Goal: Task Accomplishment & Management: Manage account settings

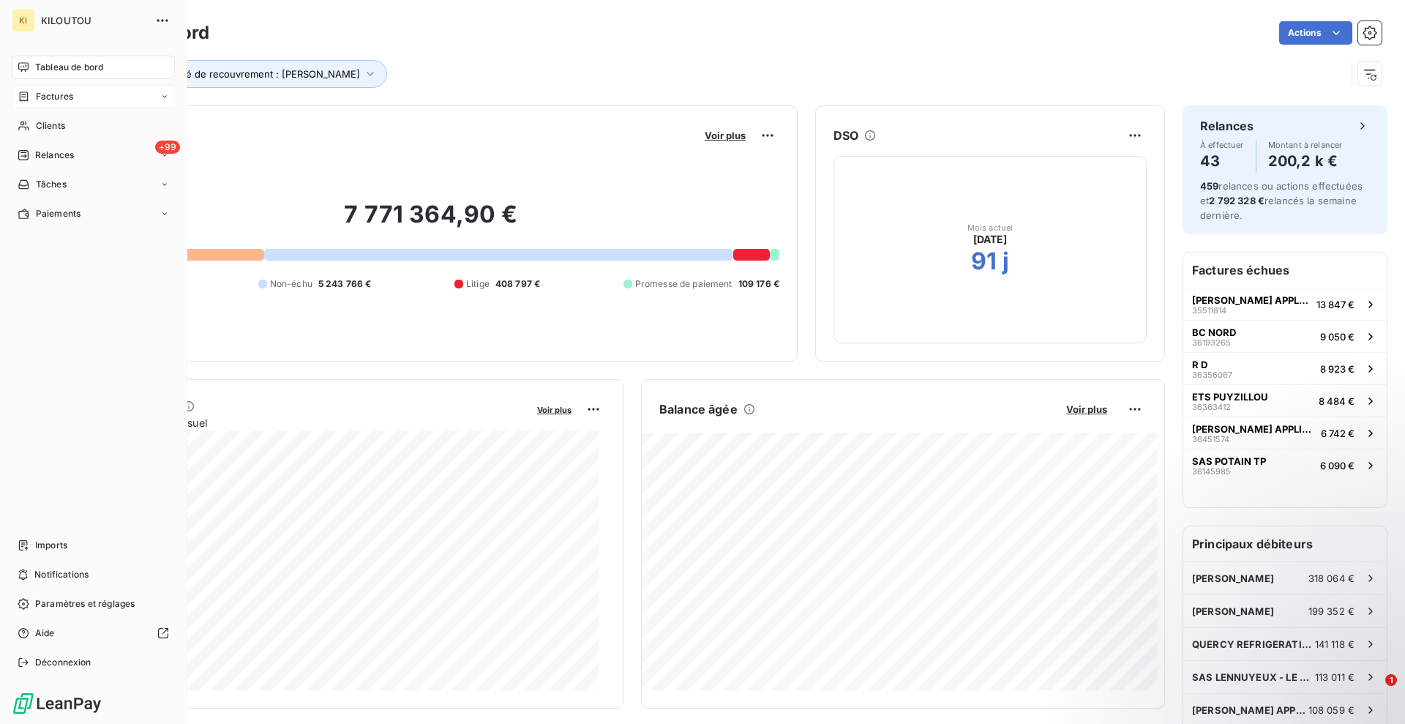
click at [54, 97] on span "Factures" at bounding box center [54, 96] width 37 height 13
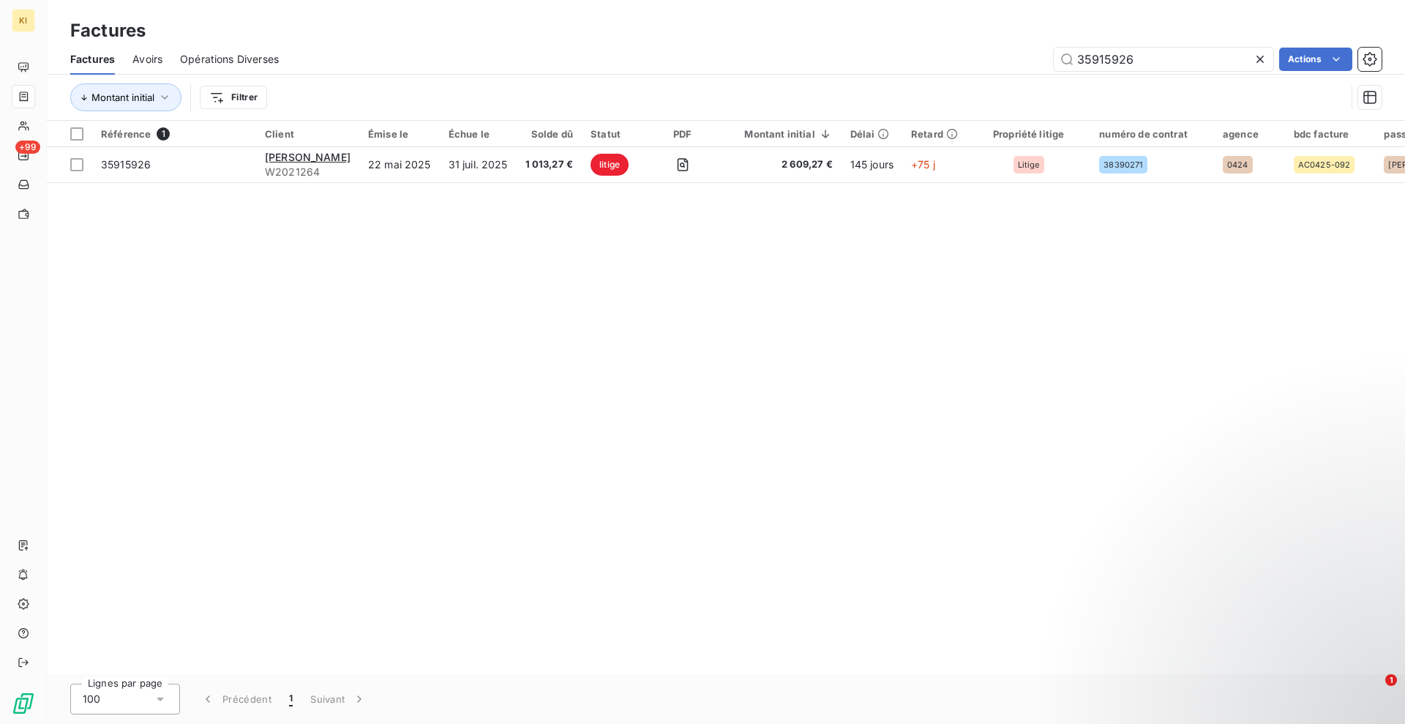
click at [1264, 64] on icon at bounding box center [1260, 59] width 15 height 15
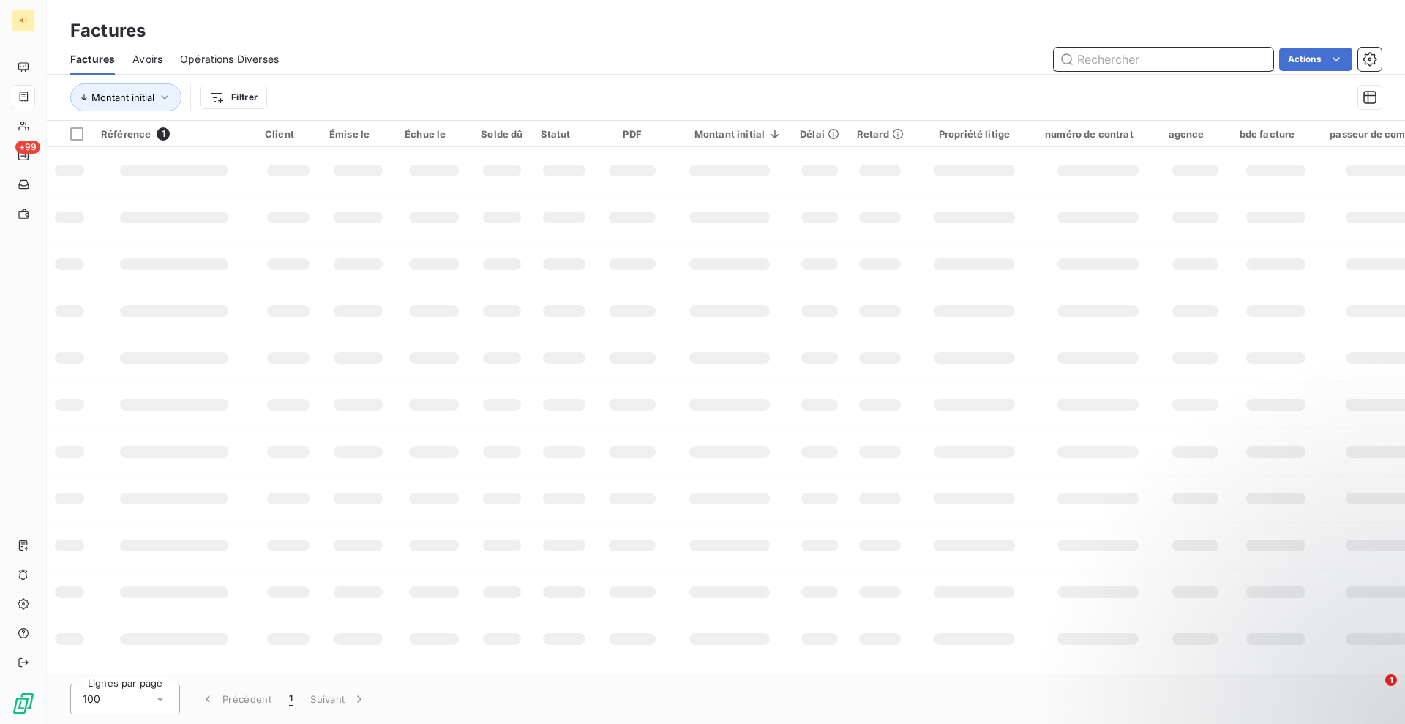
click at [1158, 61] on input "text" at bounding box center [1164, 59] width 220 height 23
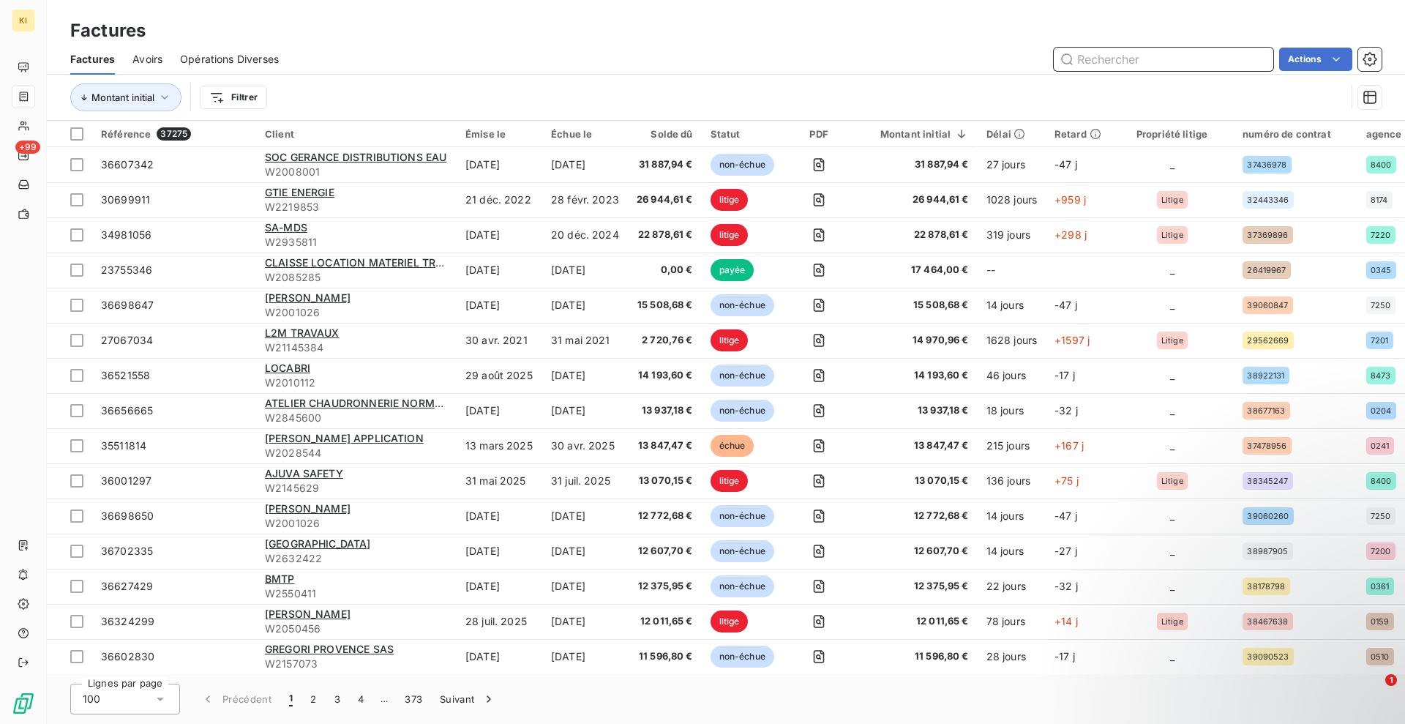
paste input "36491768"
type input "36491768"
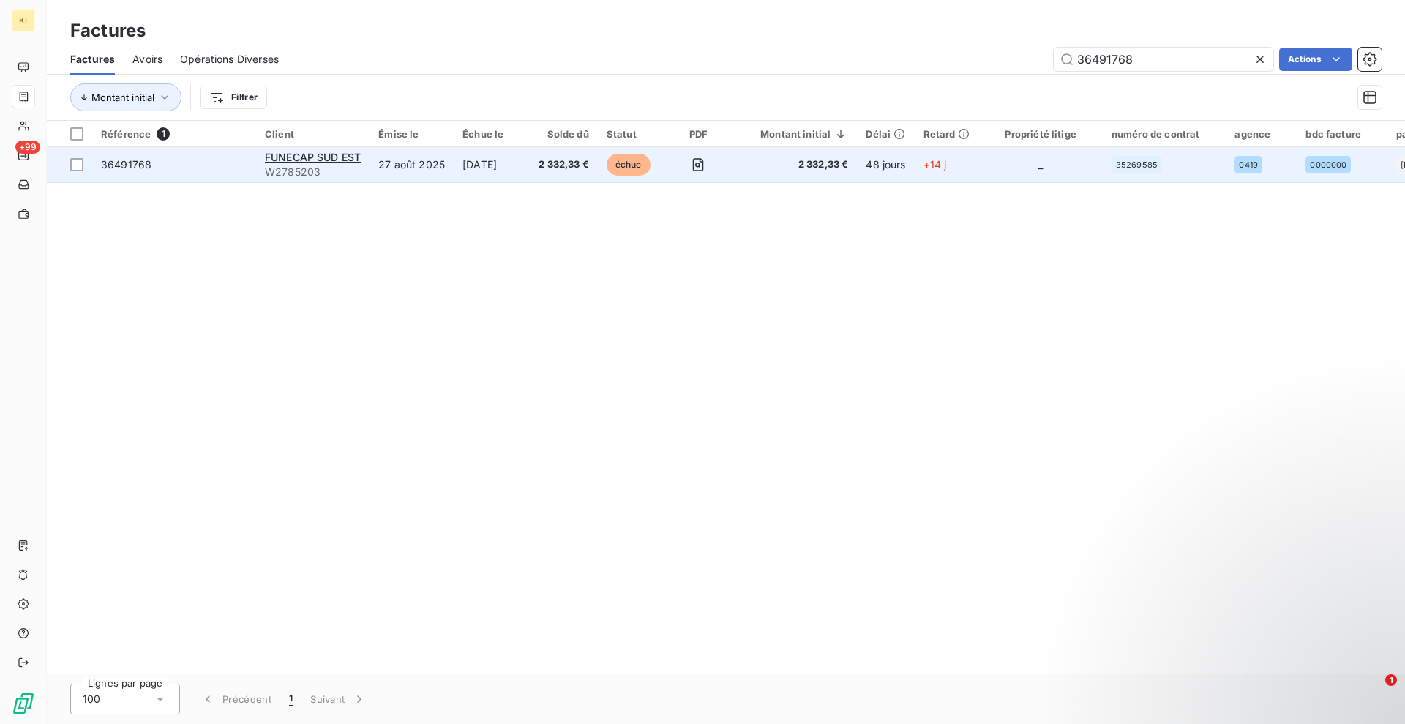
click at [263, 152] on td "FUNECAP SUD EST W2785203" at bounding box center [312, 164] width 113 height 35
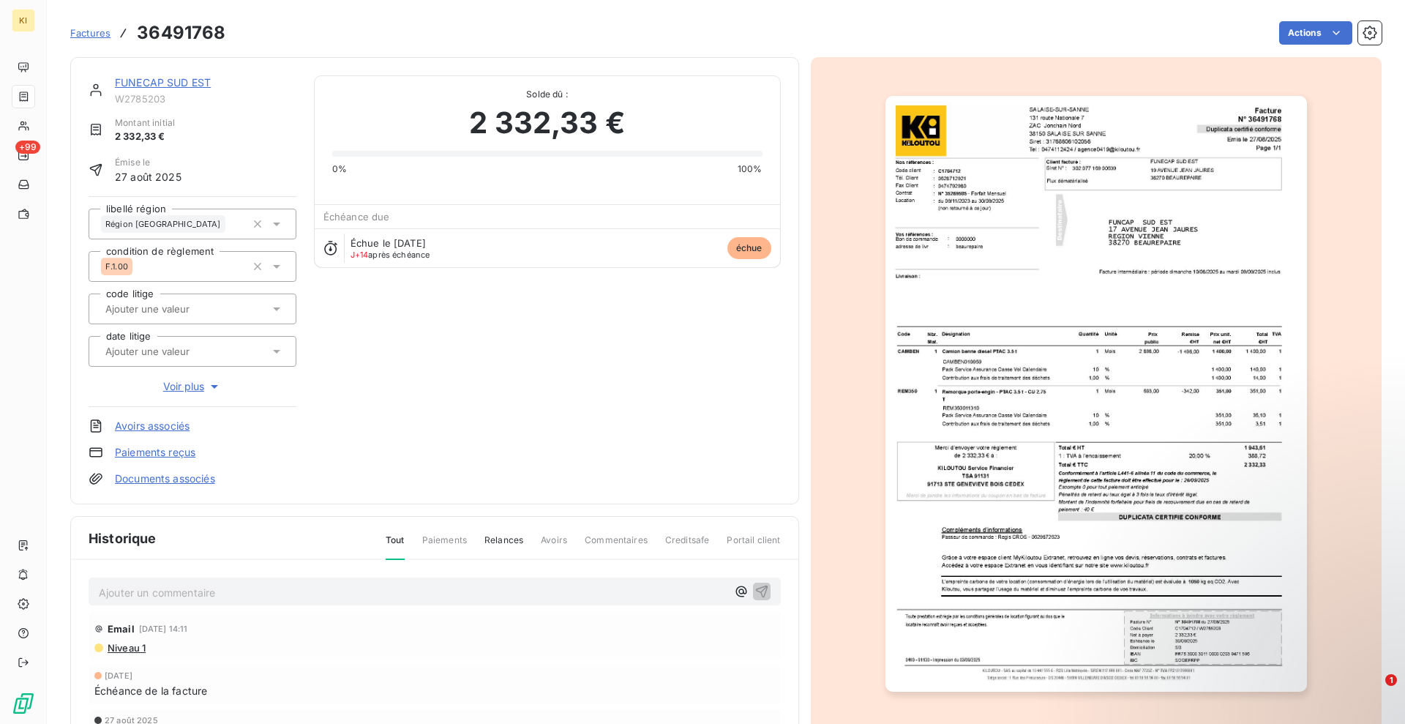
click at [1153, 563] on img "button" at bounding box center [1097, 394] width 422 height 596
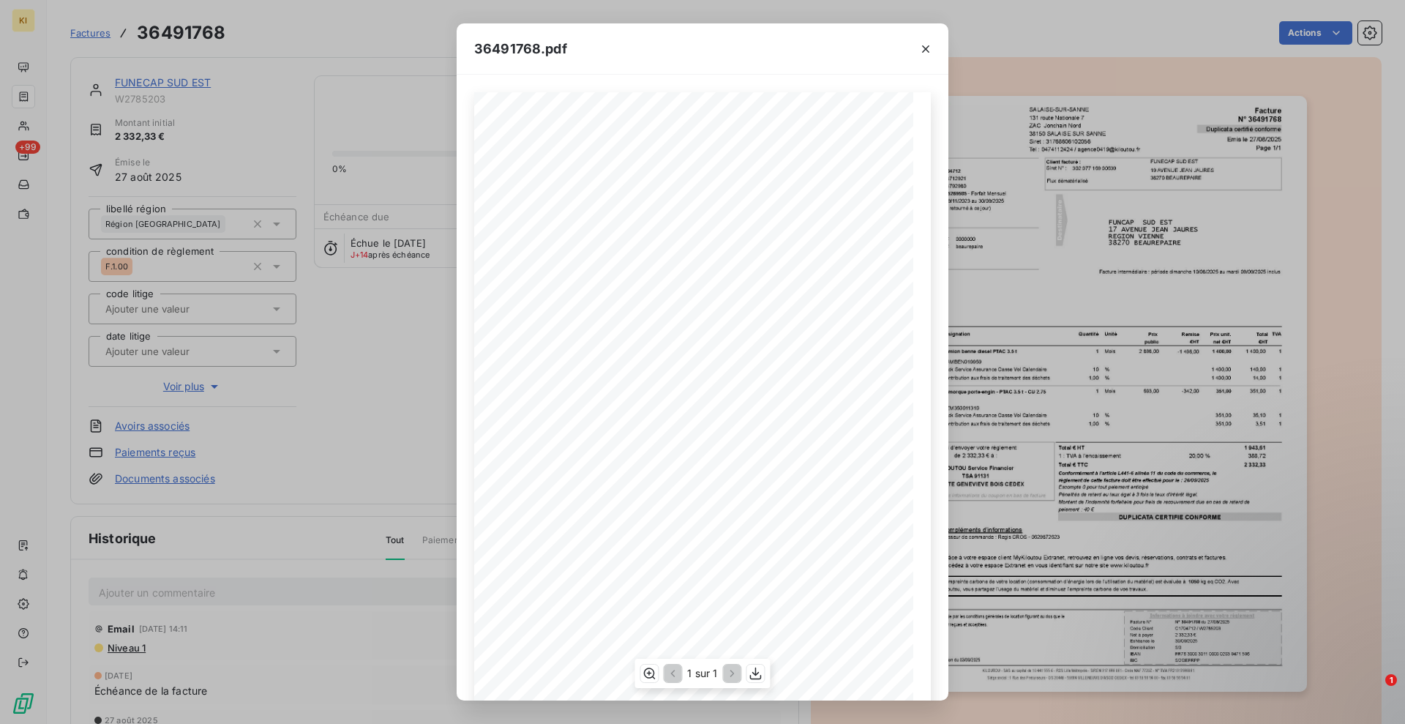
click at [627, 553] on div "Facture Page 1/1 SALAISE-[GEOGRAPHIC_DATA]-SANNE [STREET_ADDRESS] : [PHONE_NUMB…" at bounding box center [702, 402] width 457 height 621
drag, startPoint x: 624, startPoint y: 549, endPoint x: 657, endPoint y: 550, distance: 32.9
click at [657, 550] on span "Passeur de commande : [PERSON_NAME] - 0629872623" at bounding box center [608, 551] width 132 height 5
click at [706, 473] on span at bounding box center [769, 476] width 148 height 6
click at [653, 675] on icon "button" at bounding box center [650, 673] width 12 height 11
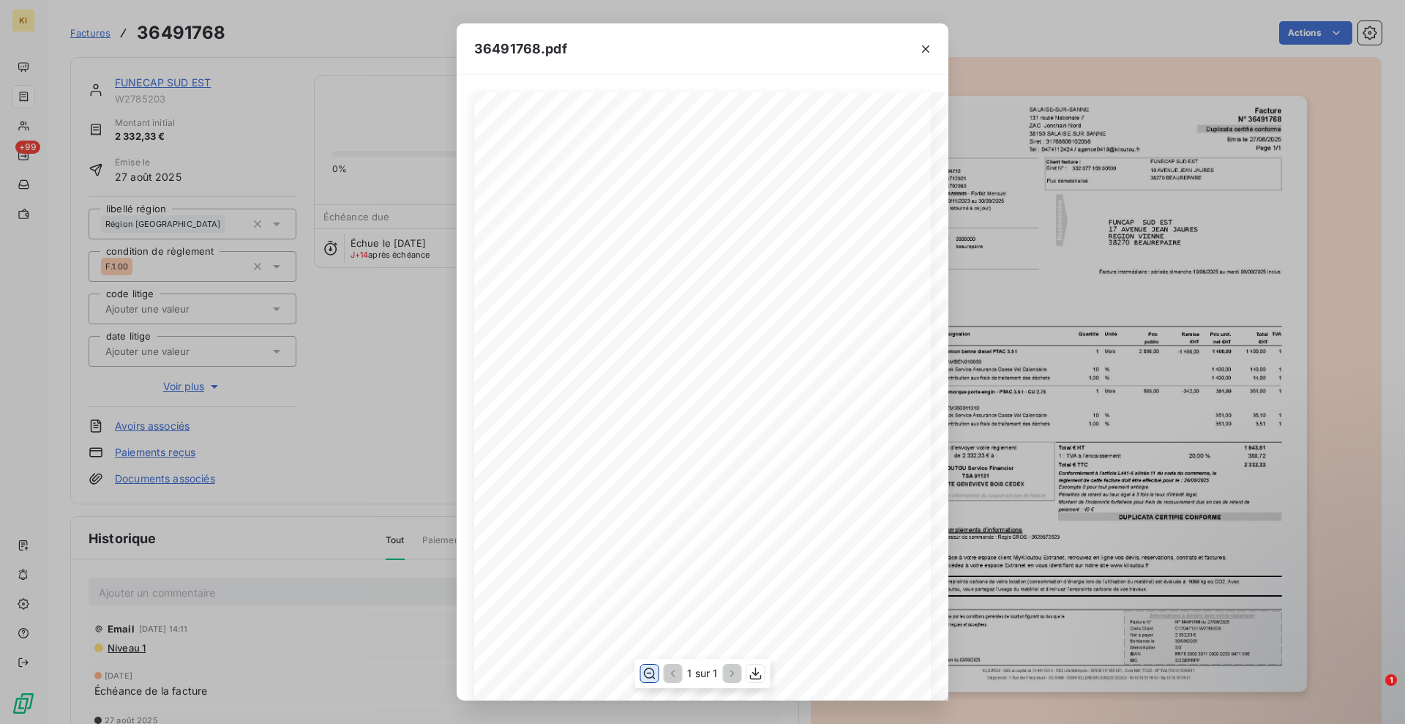
click at [575, 536] on div "Facture Page 1/1 SALAISE-[GEOGRAPHIC_DATA]-SANNE [STREET_ADDRESS] : [PHONE_NUMB…" at bounding box center [702, 609] width 457 height 1034
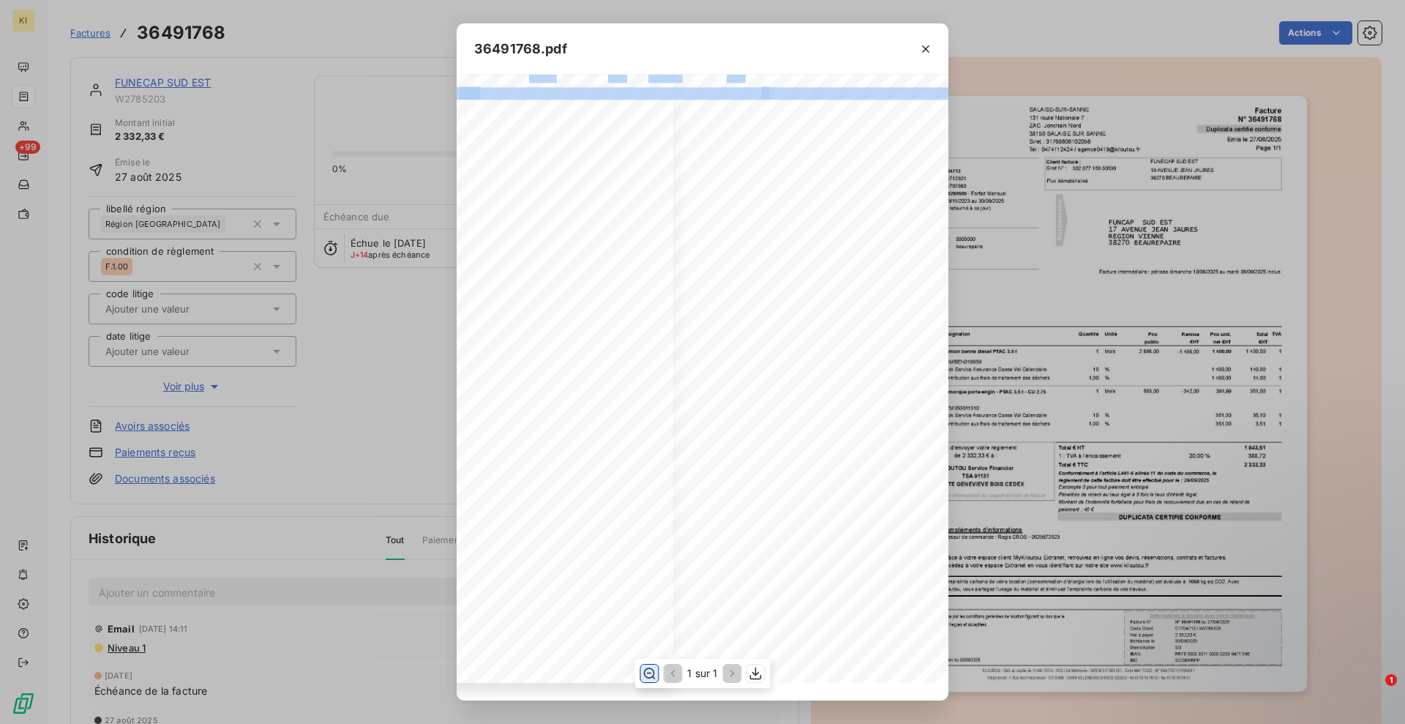
scroll to position [457, 0]
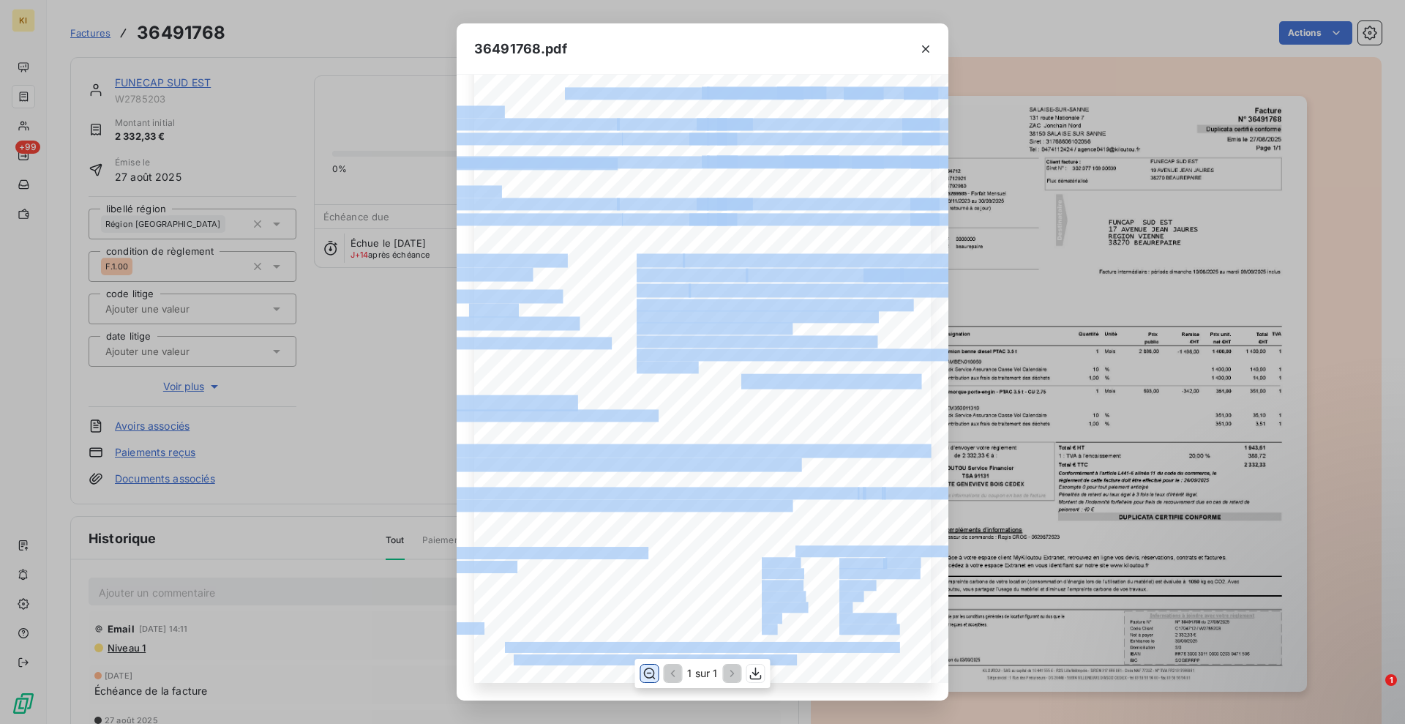
drag, startPoint x: 576, startPoint y: 535, endPoint x: 673, endPoint y: 695, distance: 186.5
click at [673, 693] on div "Facture Page 1/1 SALAISE-[GEOGRAPHIC_DATA]-SANNE [STREET_ADDRESS] : [PHONE_NUMB…" at bounding box center [703, 388] width 492 height 626
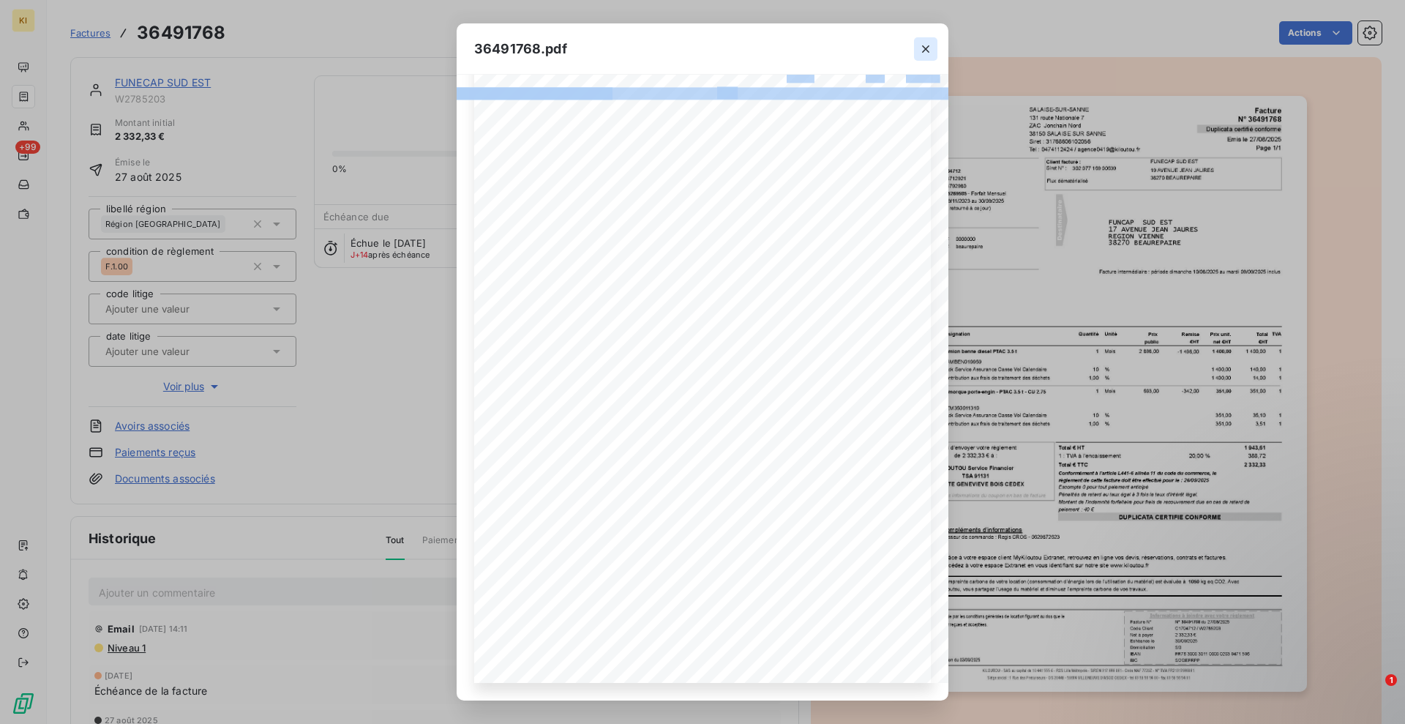
click at [931, 48] on icon "button" at bounding box center [926, 49] width 15 height 15
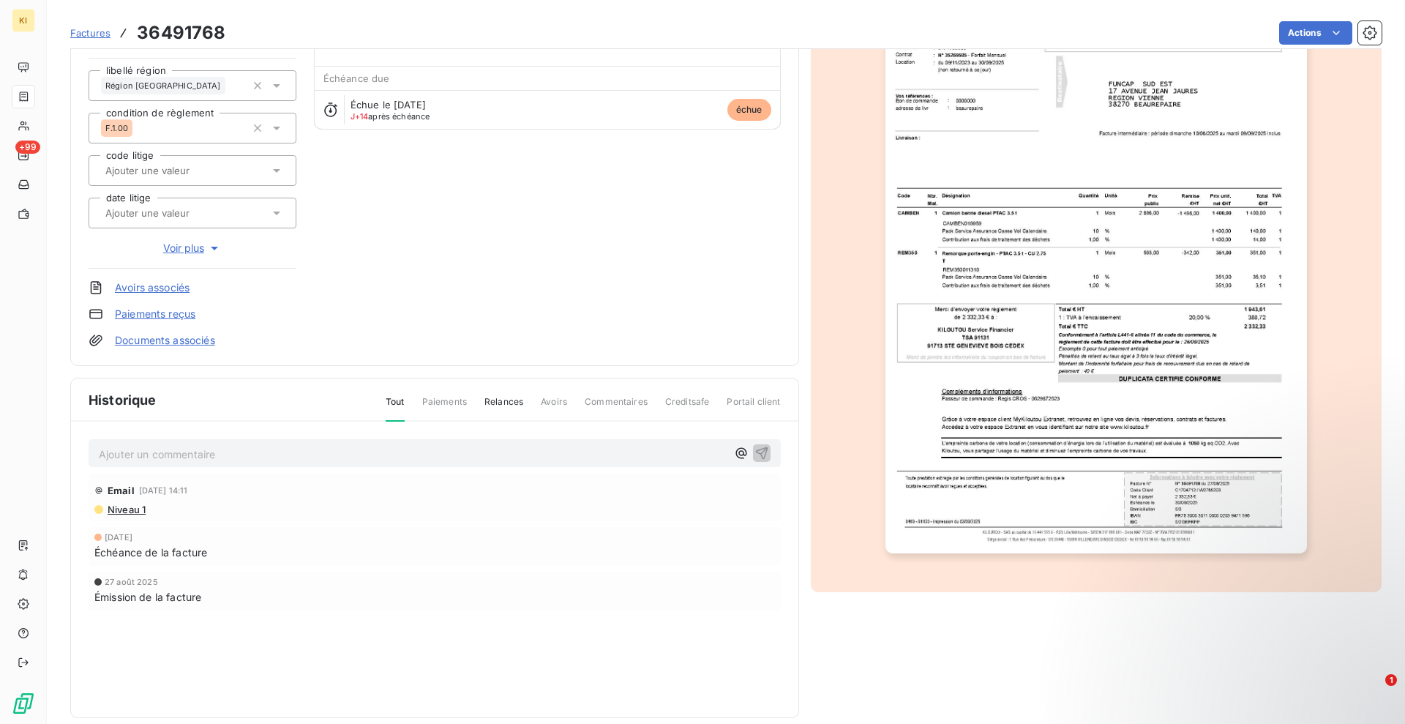
scroll to position [157, 0]
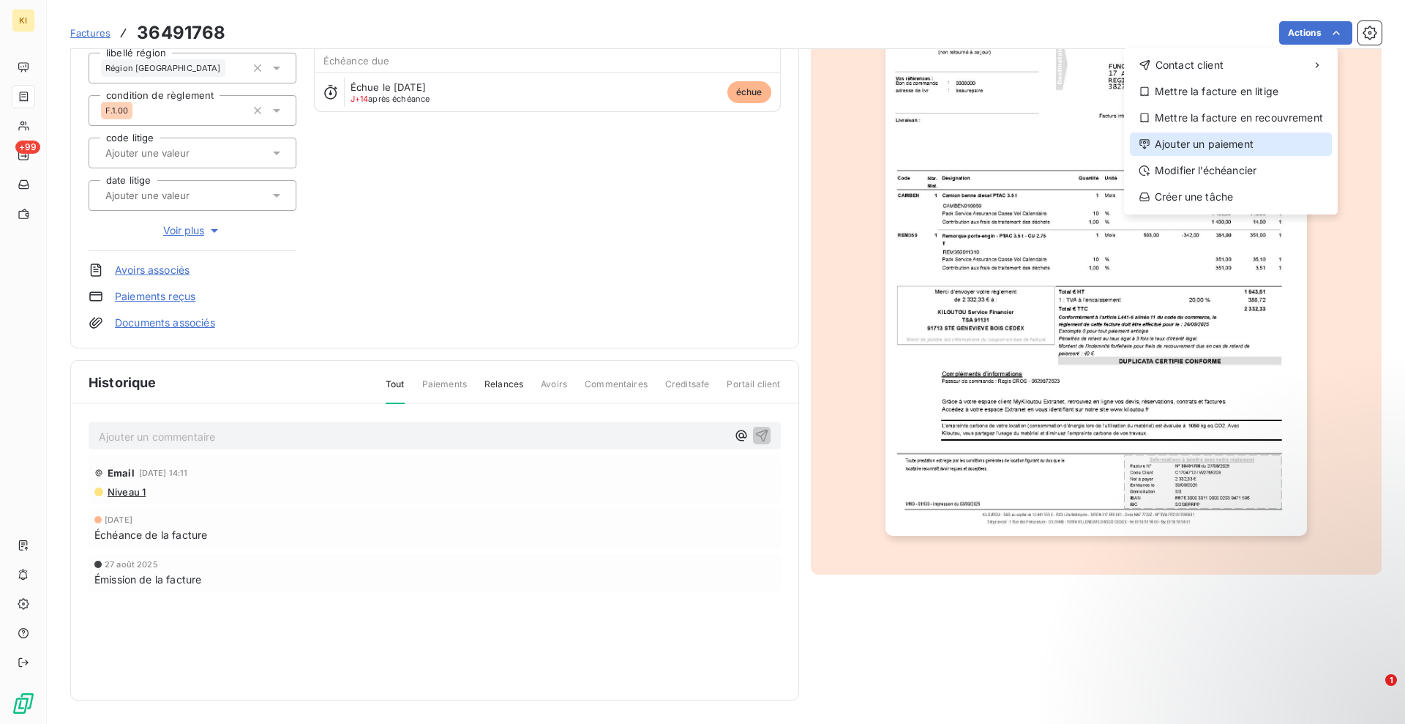
click at [1202, 153] on div "Ajouter un paiement" at bounding box center [1231, 143] width 202 height 23
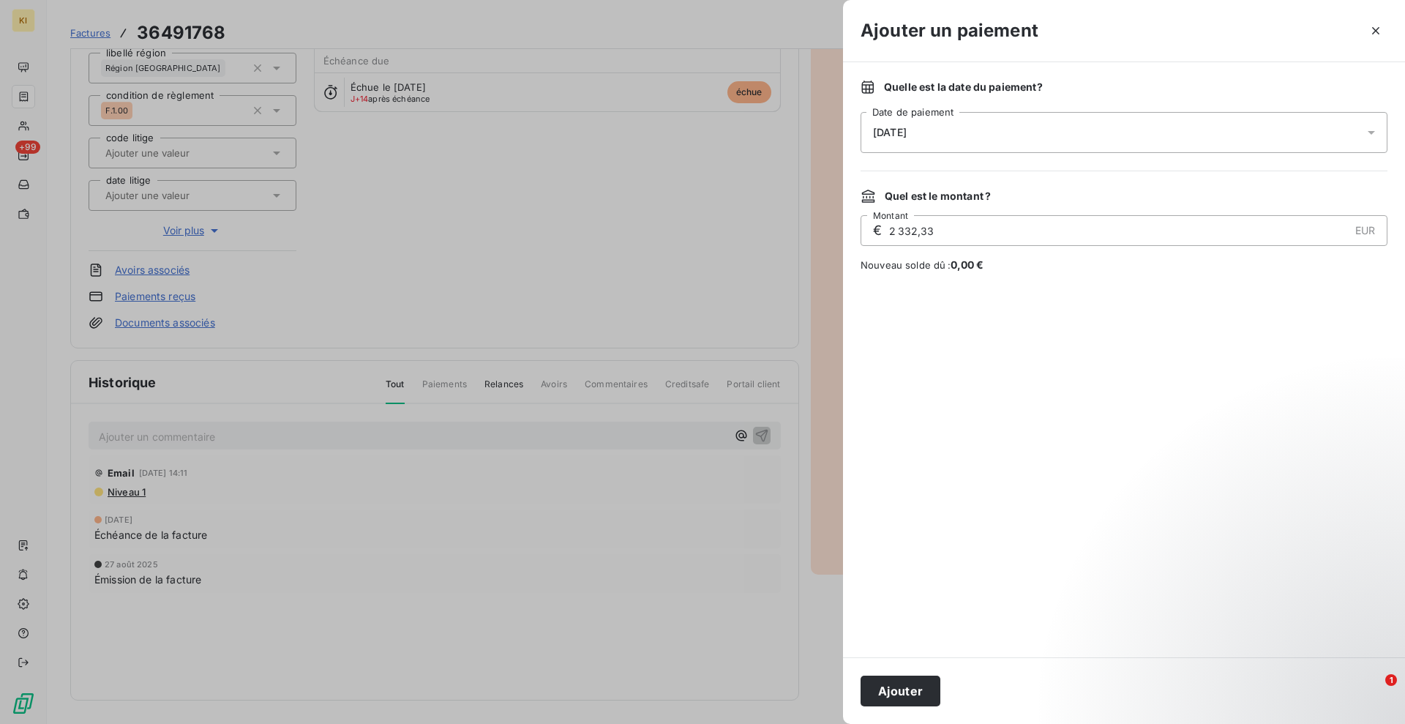
click at [931, 145] on div "[DATE]" at bounding box center [1124, 132] width 527 height 41
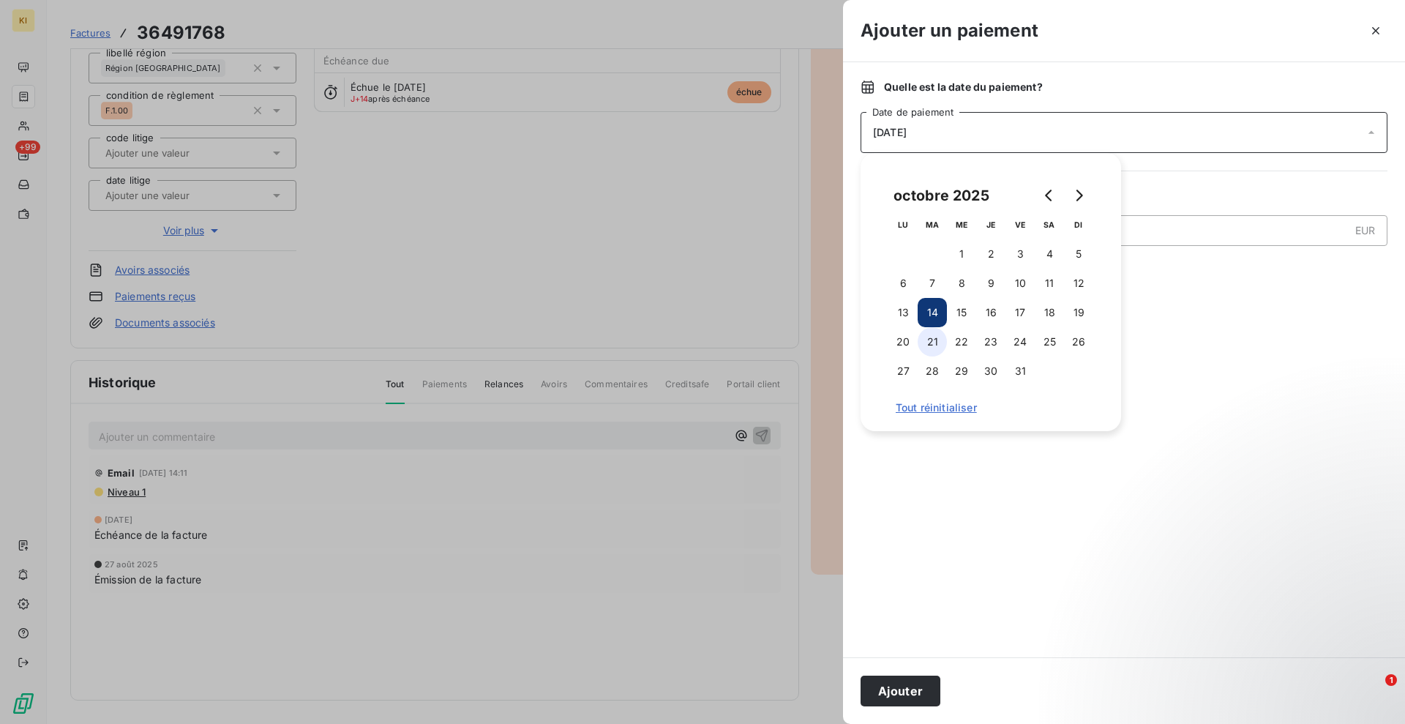
click at [923, 345] on button "21" at bounding box center [932, 341] width 29 height 29
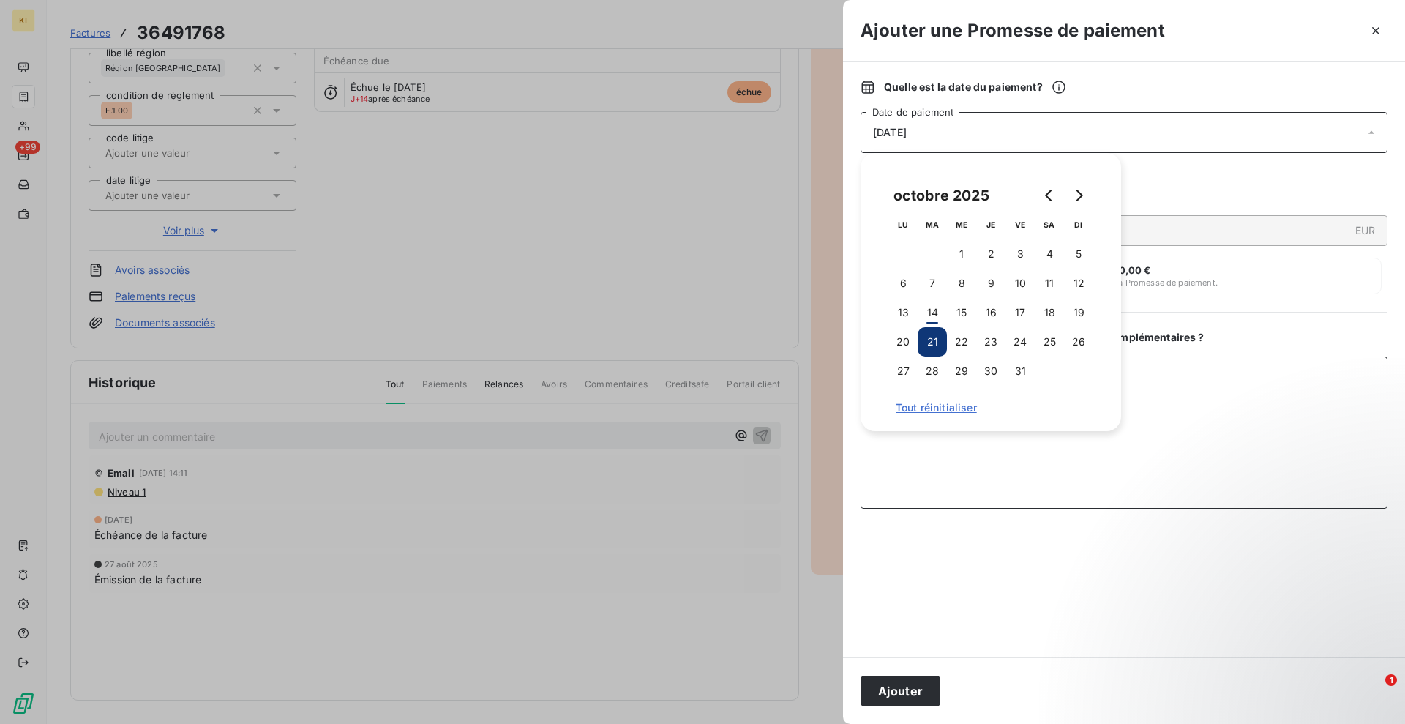
click at [1172, 447] on textarea "Ajouter un commentaire ( facultatif )" at bounding box center [1124, 432] width 527 height 152
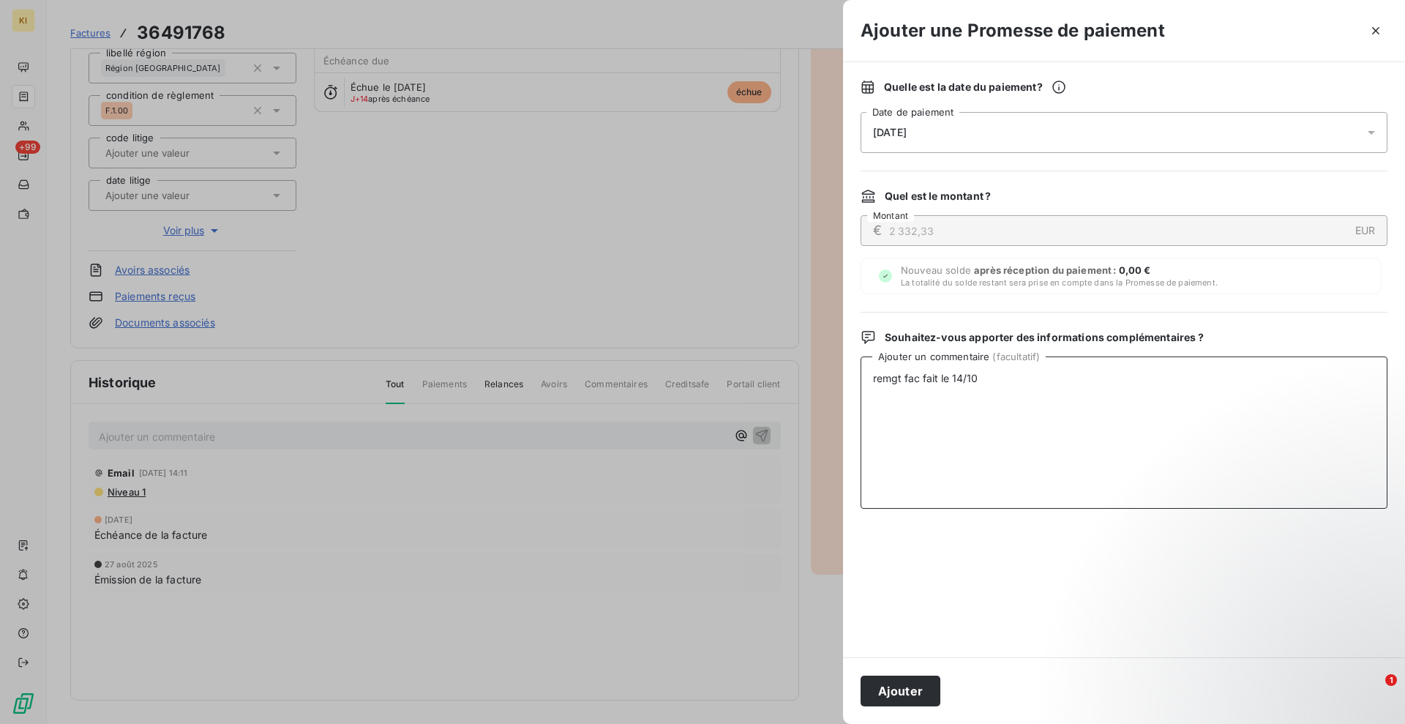
type textarea "remgt fac fait le 14/10"
click at [909, 696] on button "Ajouter" at bounding box center [901, 691] width 80 height 31
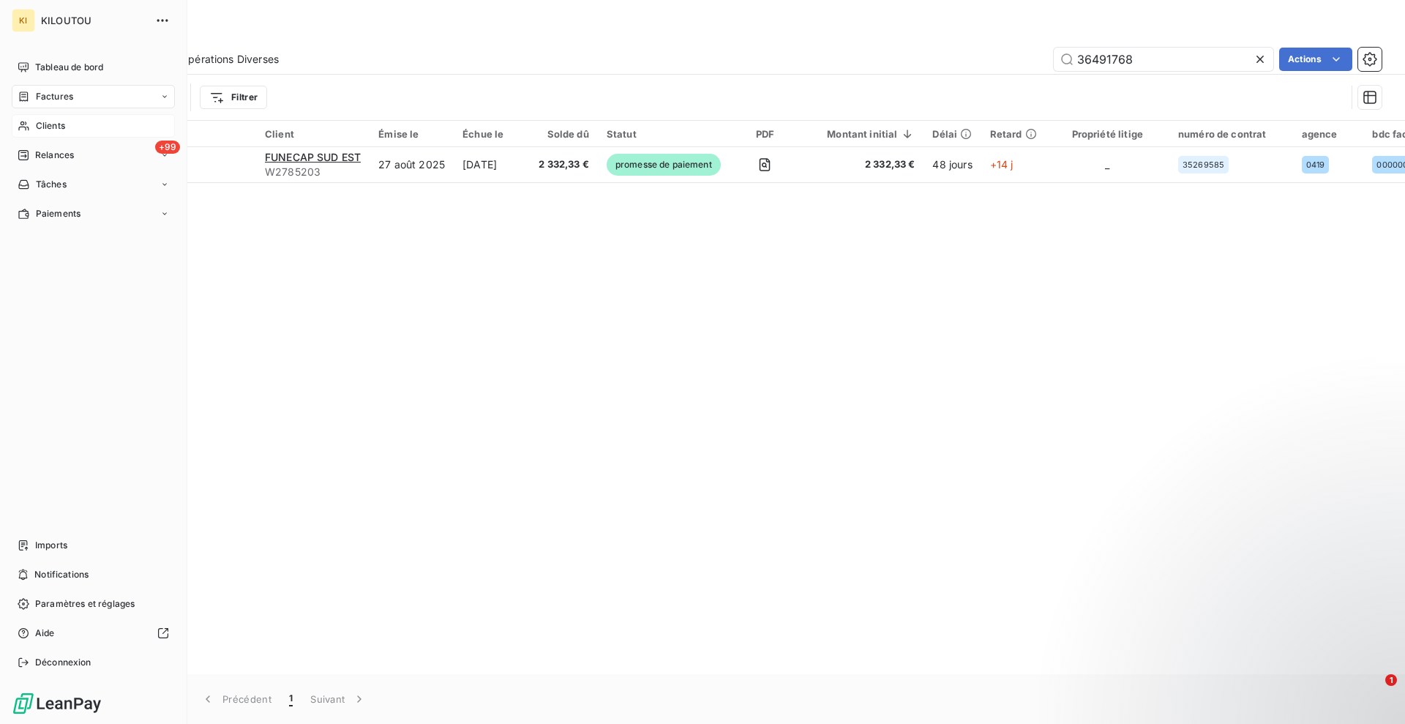
click at [51, 127] on span "Clients" at bounding box center [50, 125] width 29 height 13
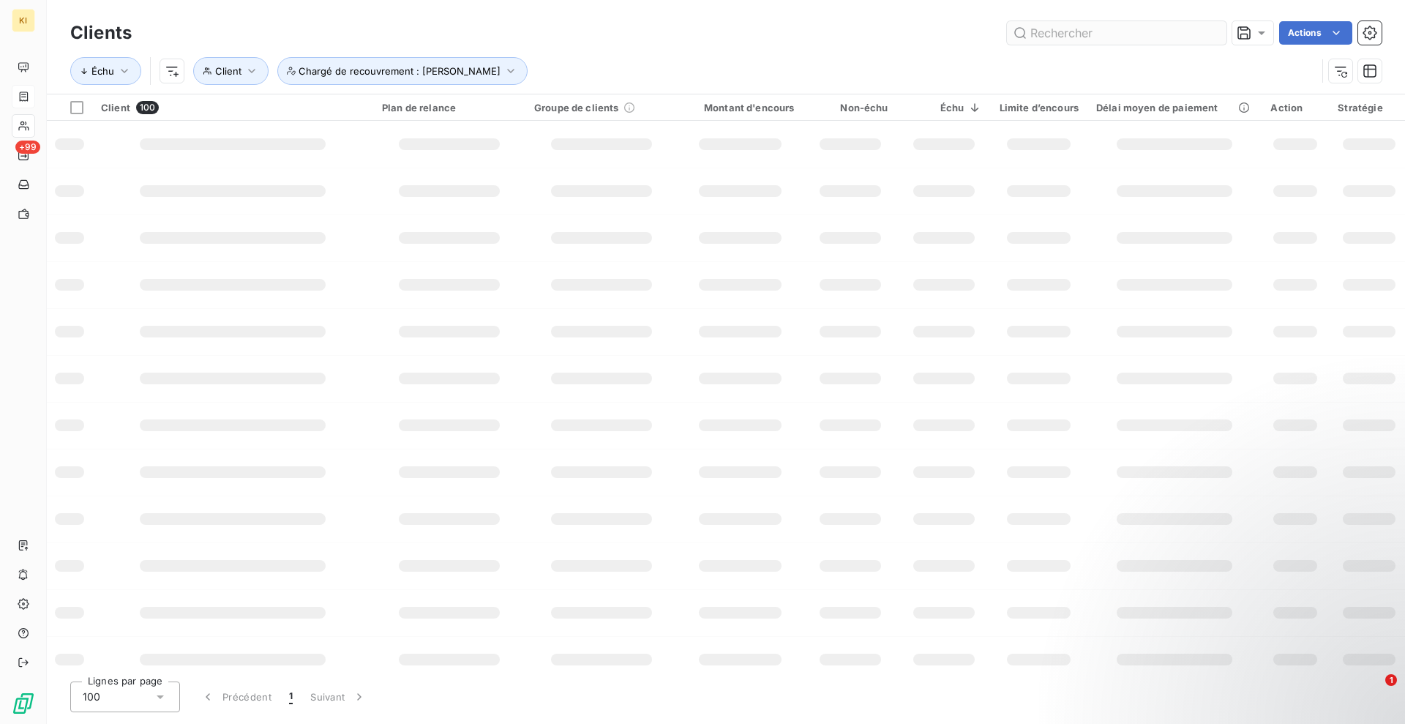
click at [1147, 29] on input "text" at bounding box center [1117, 32] width 220 height 23
type input "W2031942"
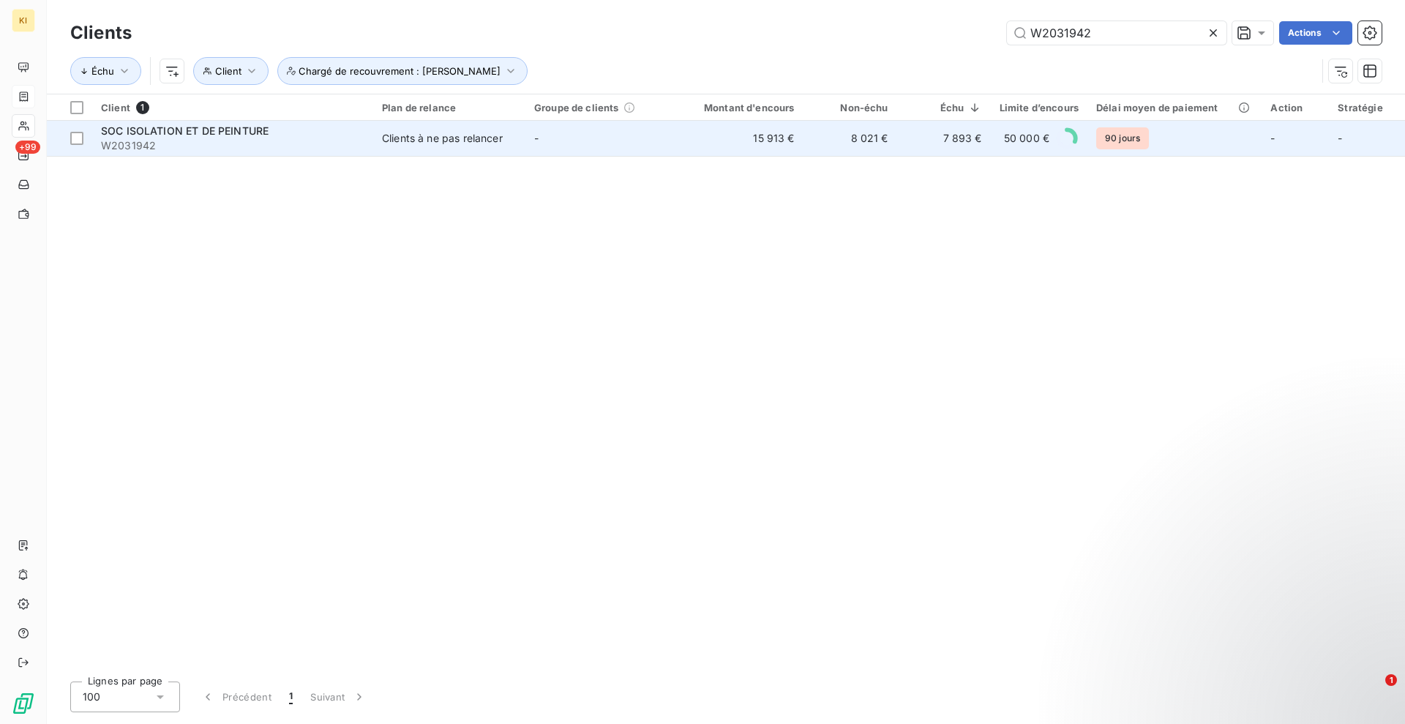
click at [419, 130] on td "Clients à ne pas relancer" at bounding box center [449, 138] width 152 height 35
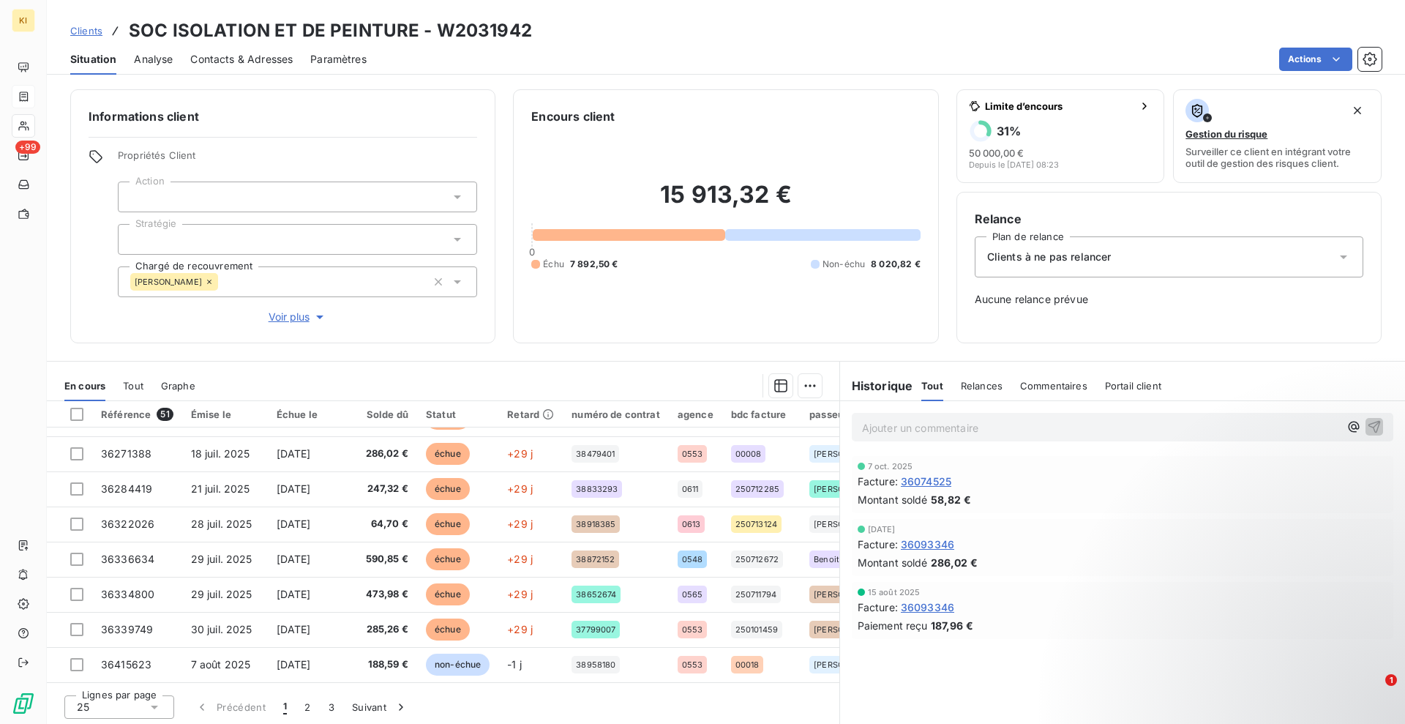
scroll to position [3, 0]
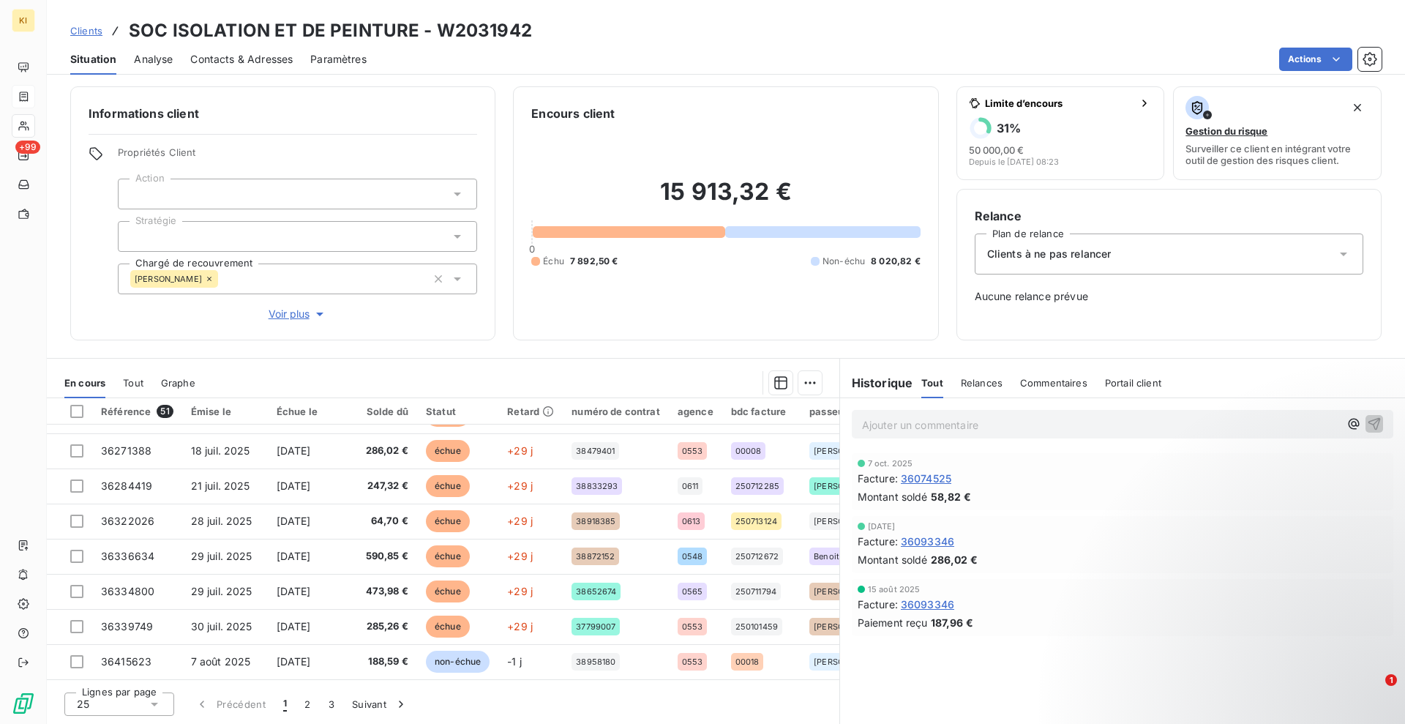
click at [146, 700] on div "25" at bounding box center [119, 703] width 110 height 23
click at [85, 670] on div at bounding box center [80, 676] width 15 height 15
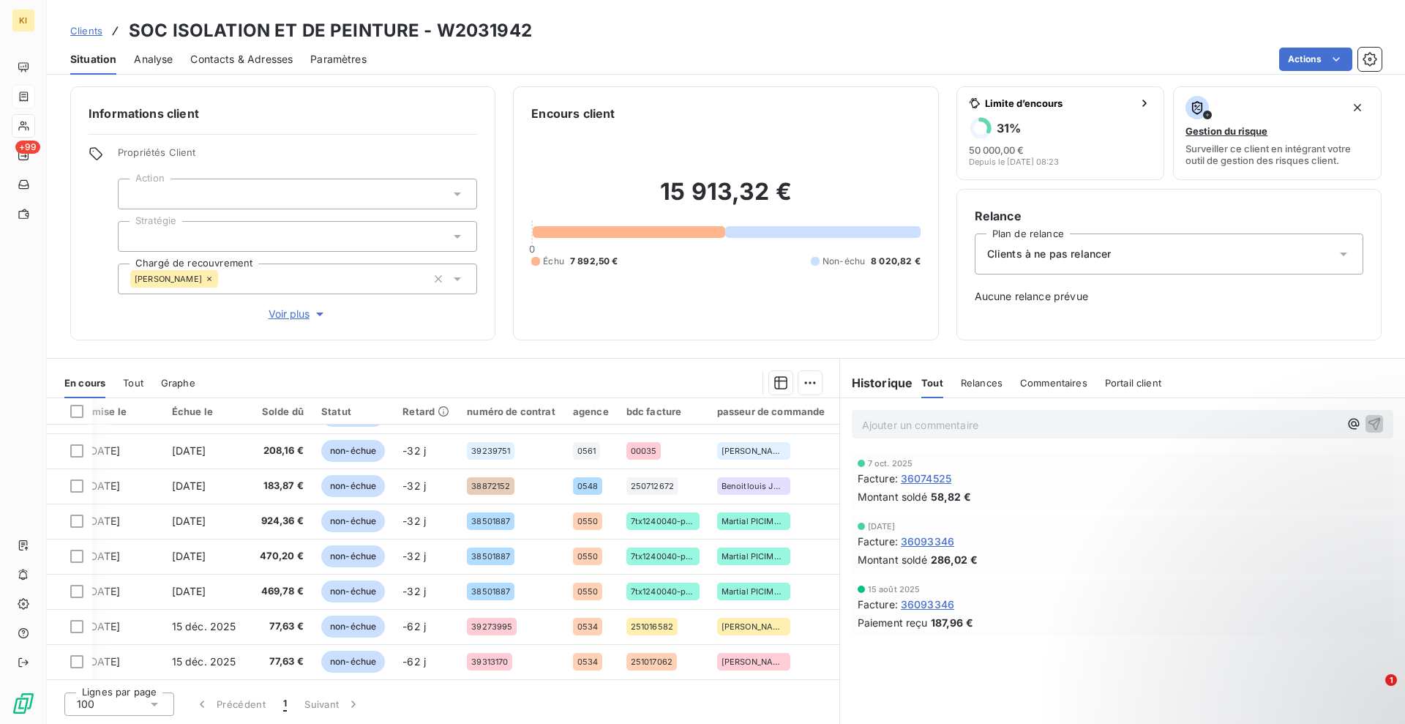
scroll to position [1543, 0]
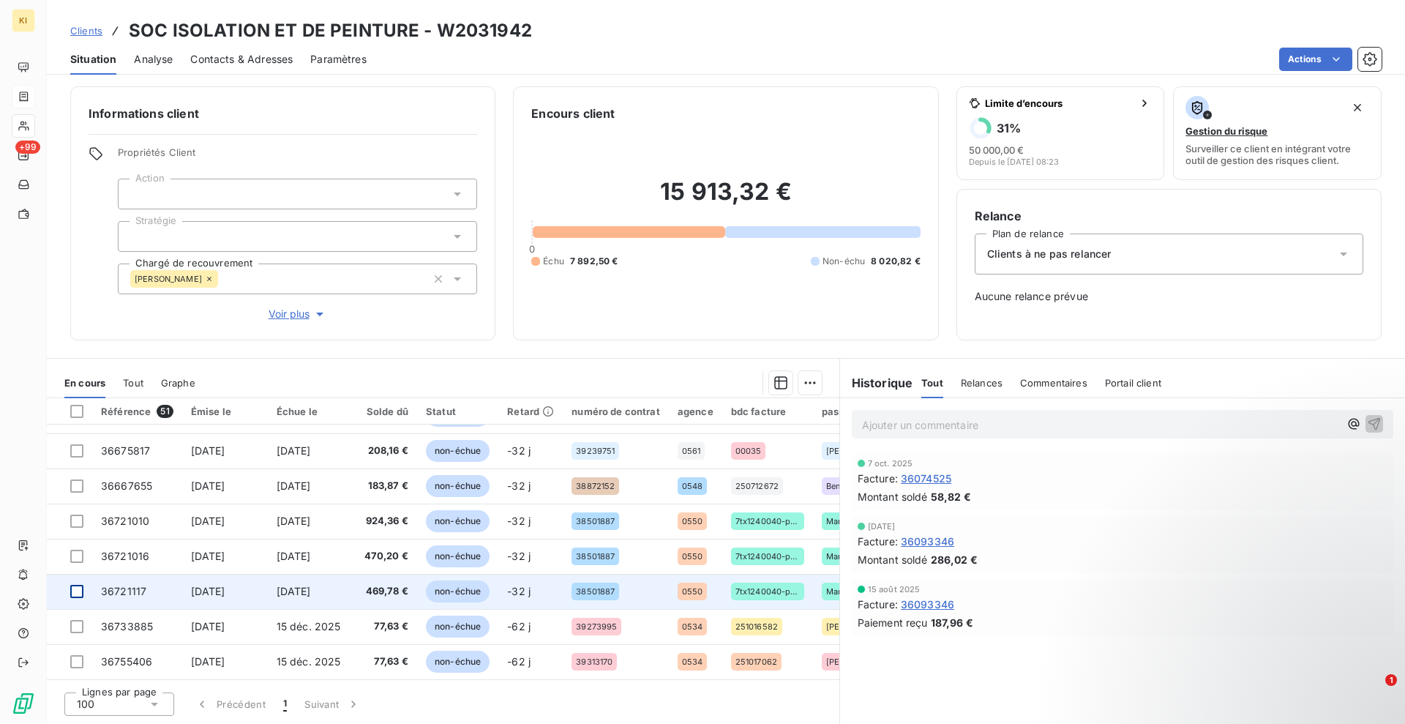
click at [75, 586] on div at bounding box center [76, 591] width 13 height 13
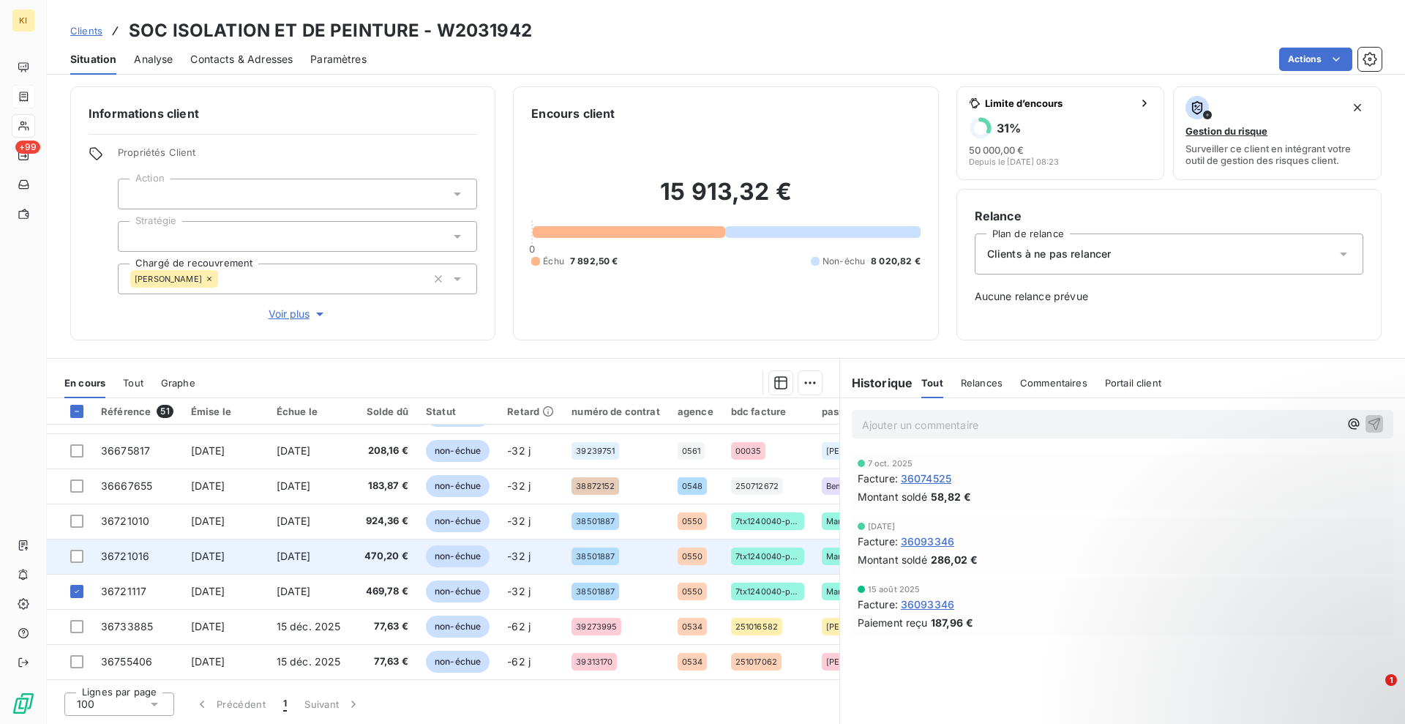
drag, startPoint x: 75, startPoint y: 552, endPoint x: 79, endPoint y: 536, distance: 16.5
click at [75, 550] on div at bounding box center [76, 556] width 13 height 13
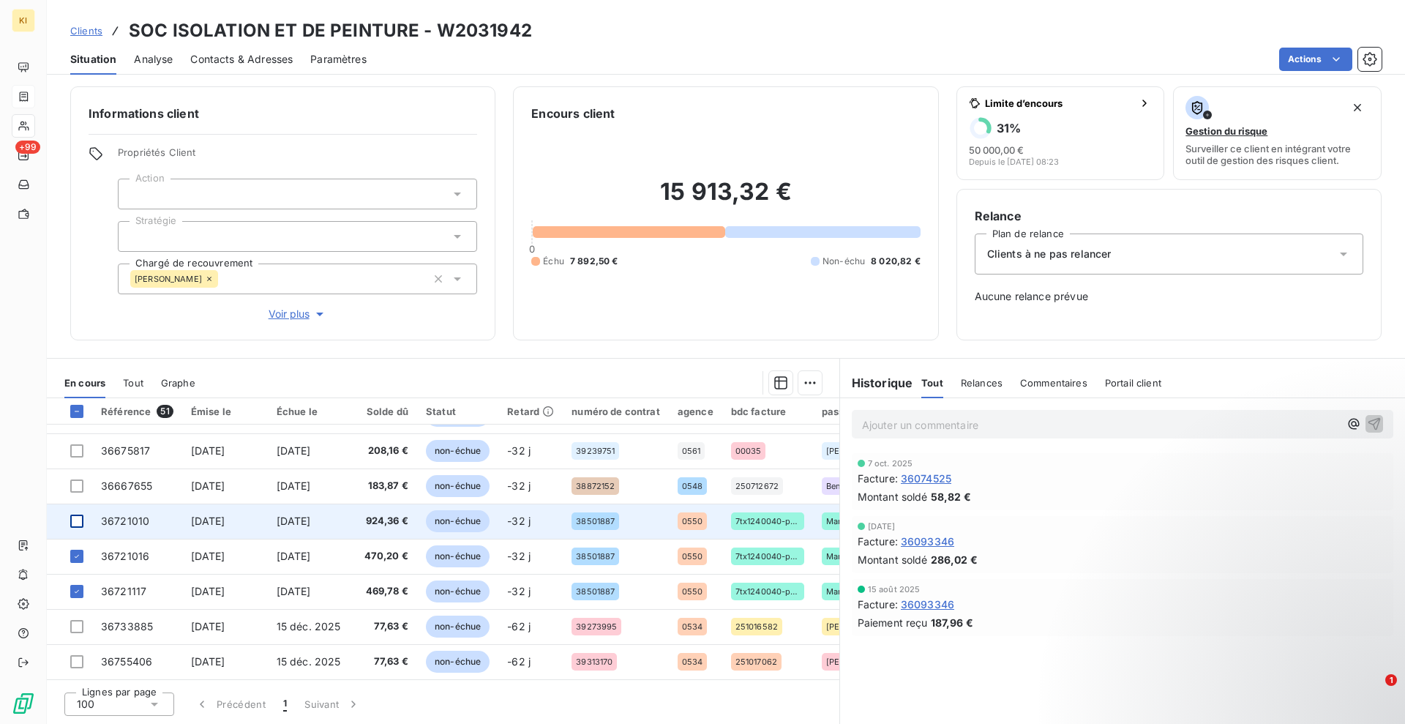
click at [79, 517] on div at bounding box center [76, 521] width 13 height 13
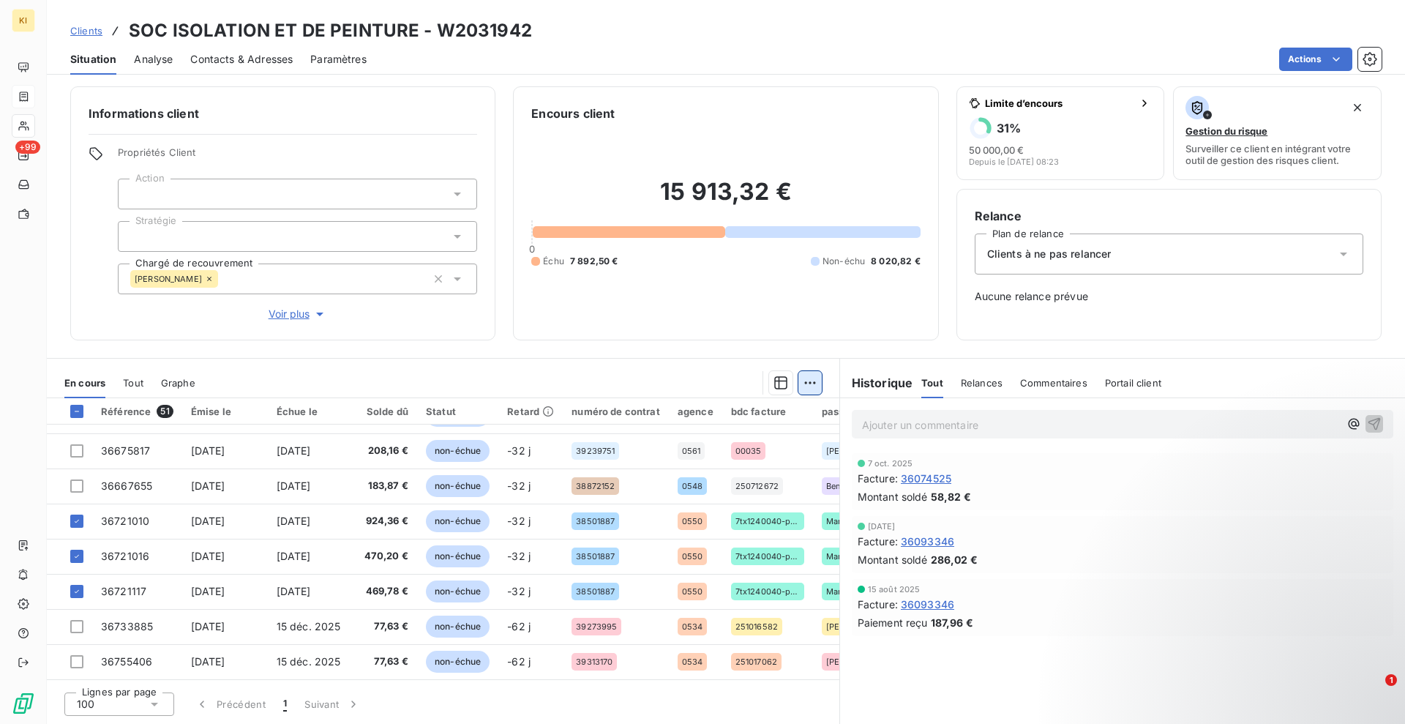
click at [799, 392] on html "KI +99 Clients SOC ISOLATION ET DE PEINTURE - W2031942 Situation Analyse Contac…" at bounding box center [702, 362] width 1405 height 724
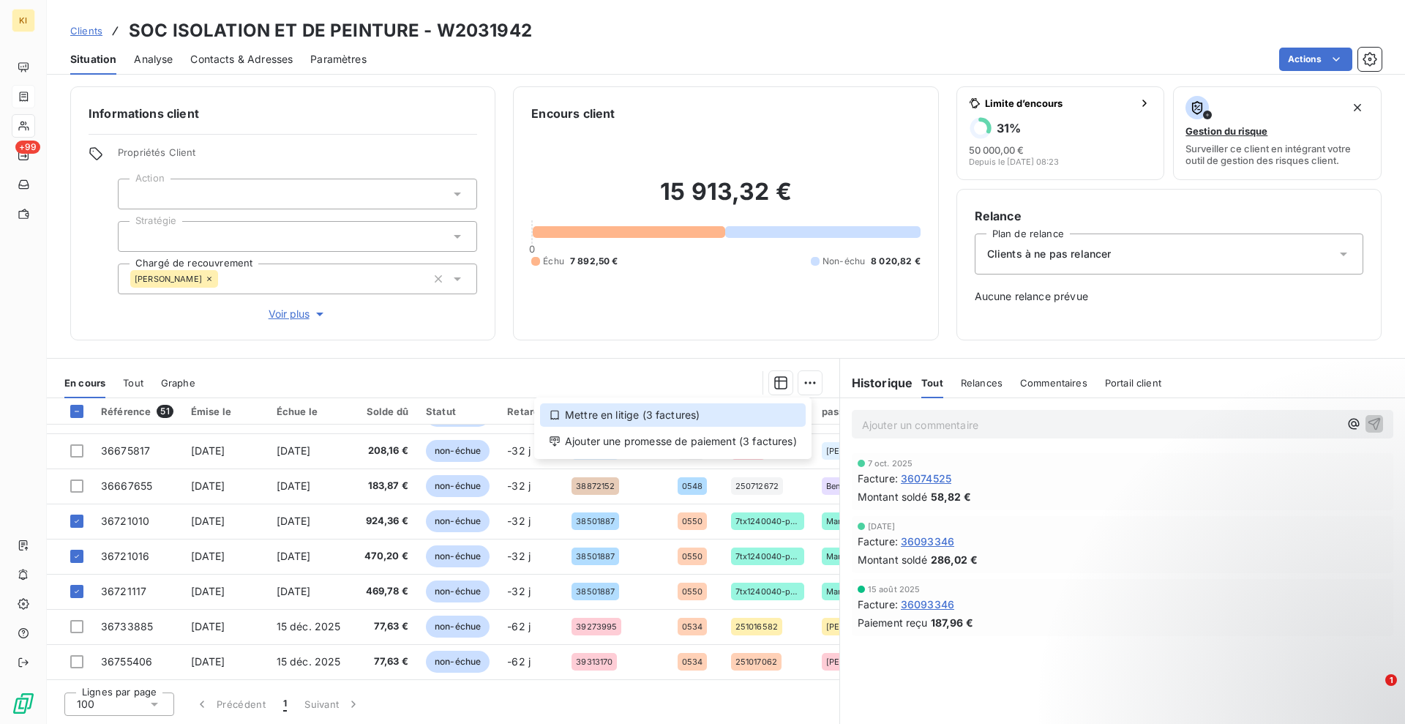
click at [688, 411] on div "Mettre en litige (3 factures)" at bounding box center [673, 414] width 266 height 23
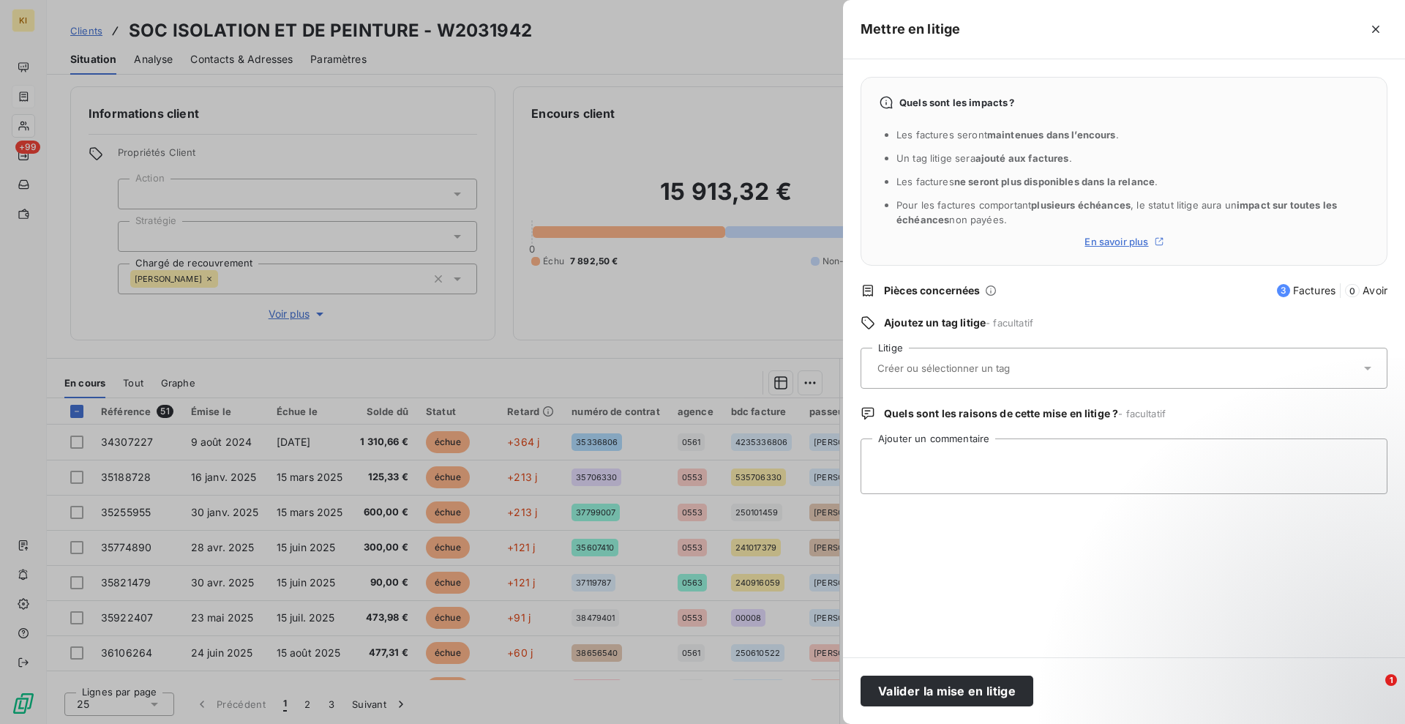
click at [943, 375] on div at bounding box center [1116, 368] width 487 height 31
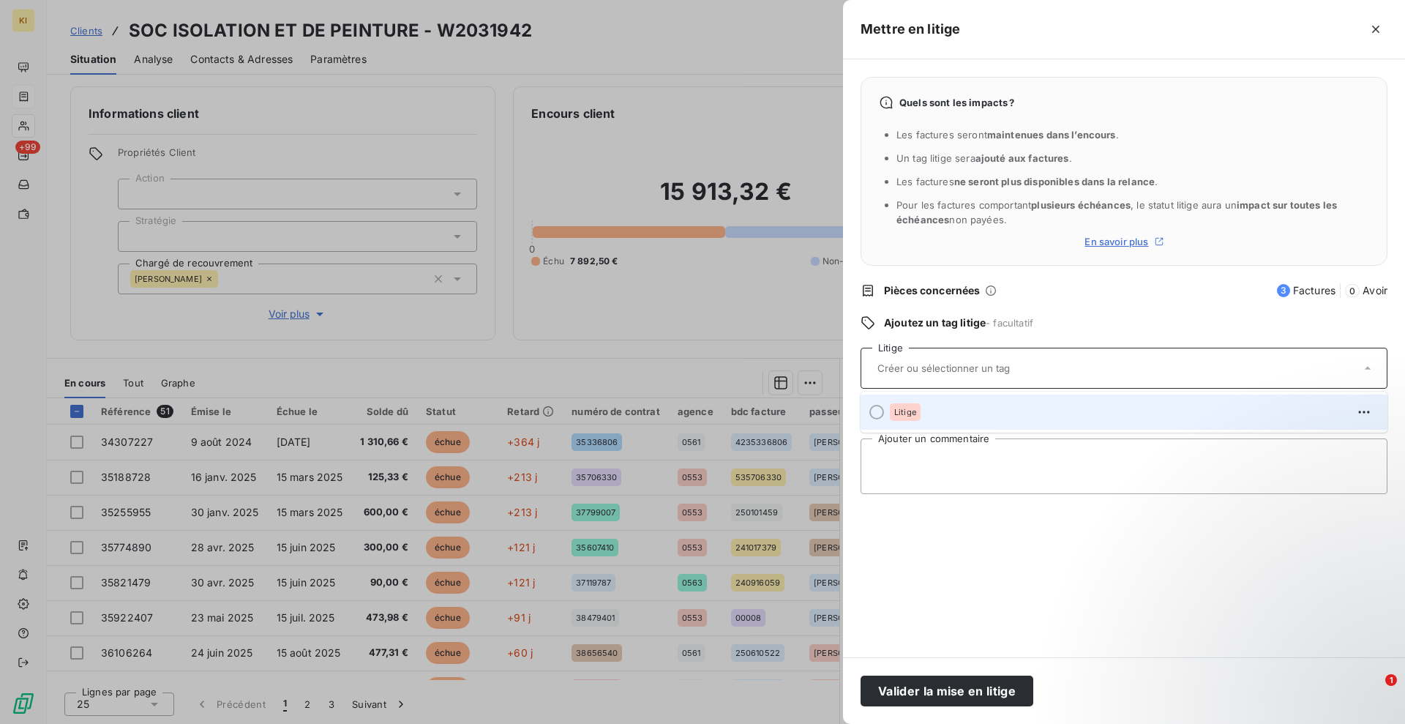
click at [878, 408] on div at bounding box center [877, 412] width 15 height 15
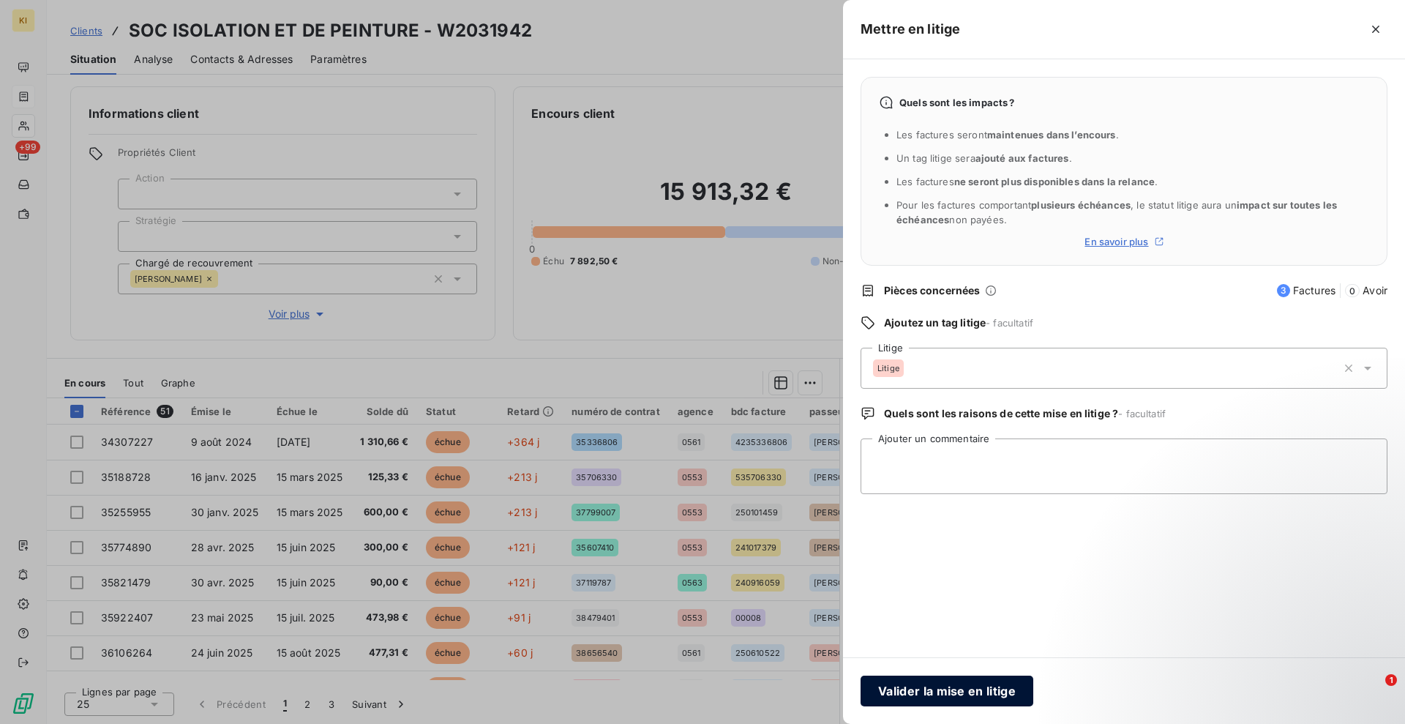
click at [997, 693] on button "Valider la mise en litige" at bounding box center [947, 691] width 173 height 31
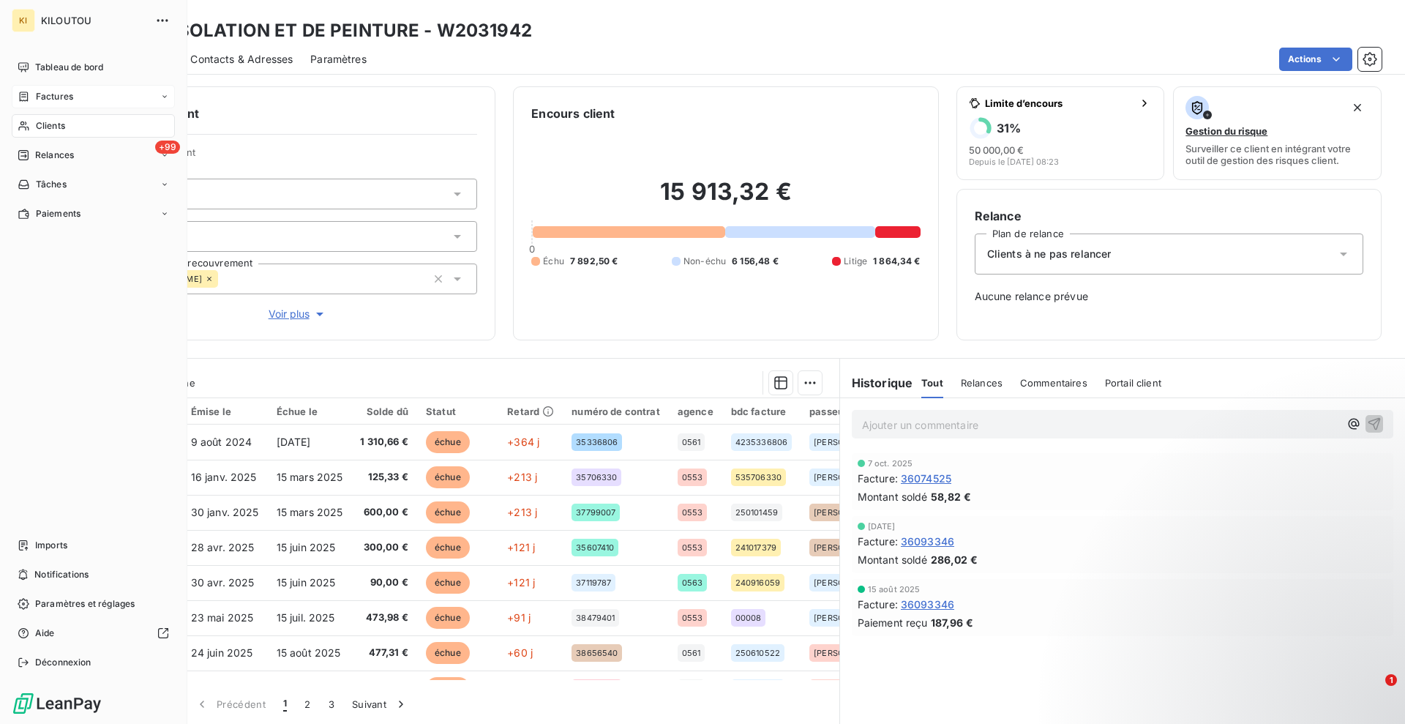
click at [59, 121] on span "Clients" at bounding box center [50, 125] width 29 height 13
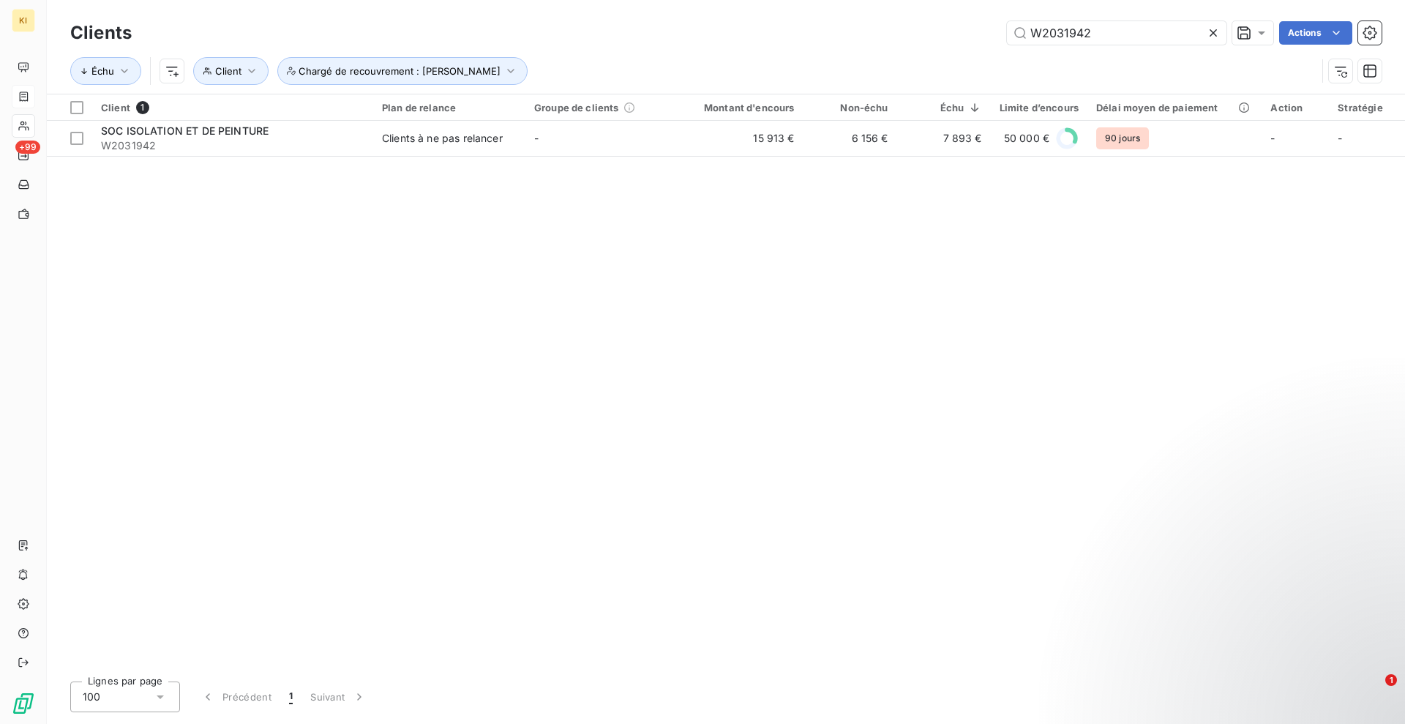
click at [1207, 36] on div "W2031942" at bounding box center [1117, 32] width 220 height 23
click at [1213, 35] on icon at bounding box center [1213, 33] width 15 height 15
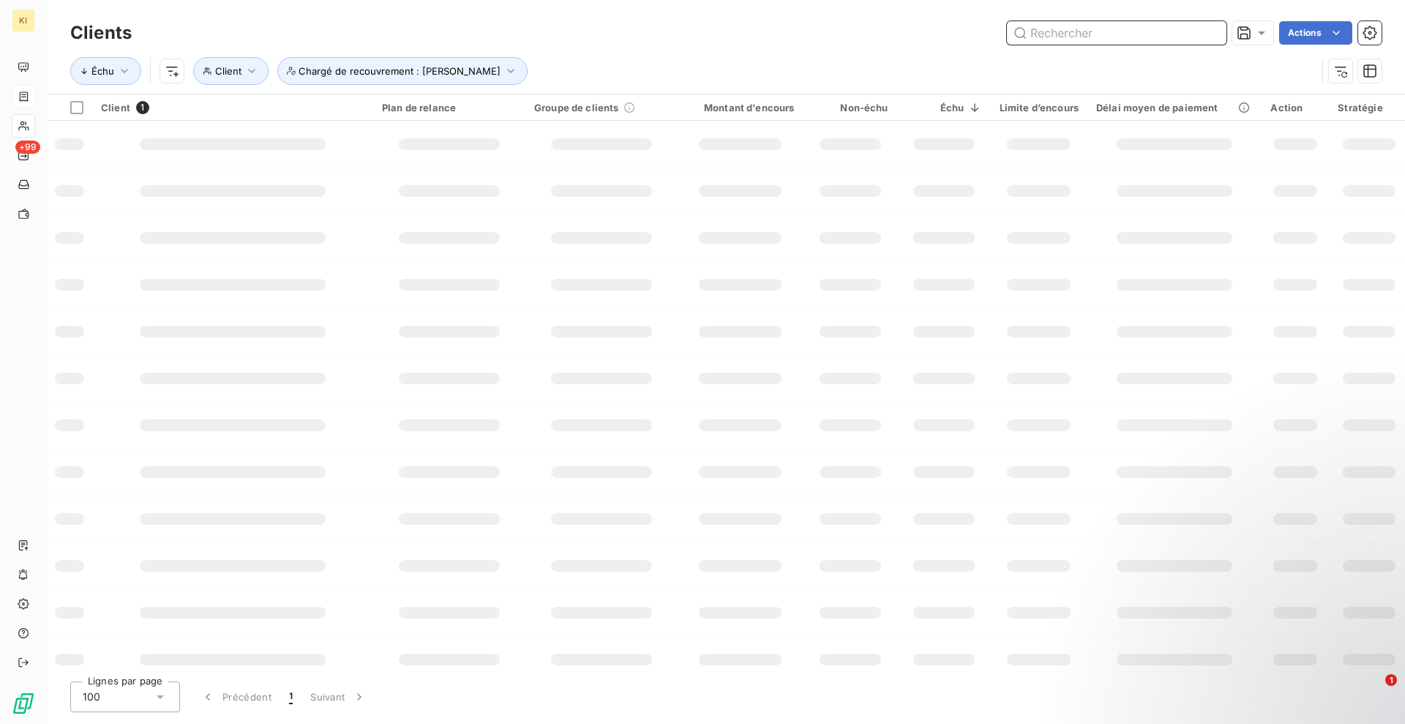
click at [1141, 35] on input "text" at bounding box center [1117, 32] width 220 height 23
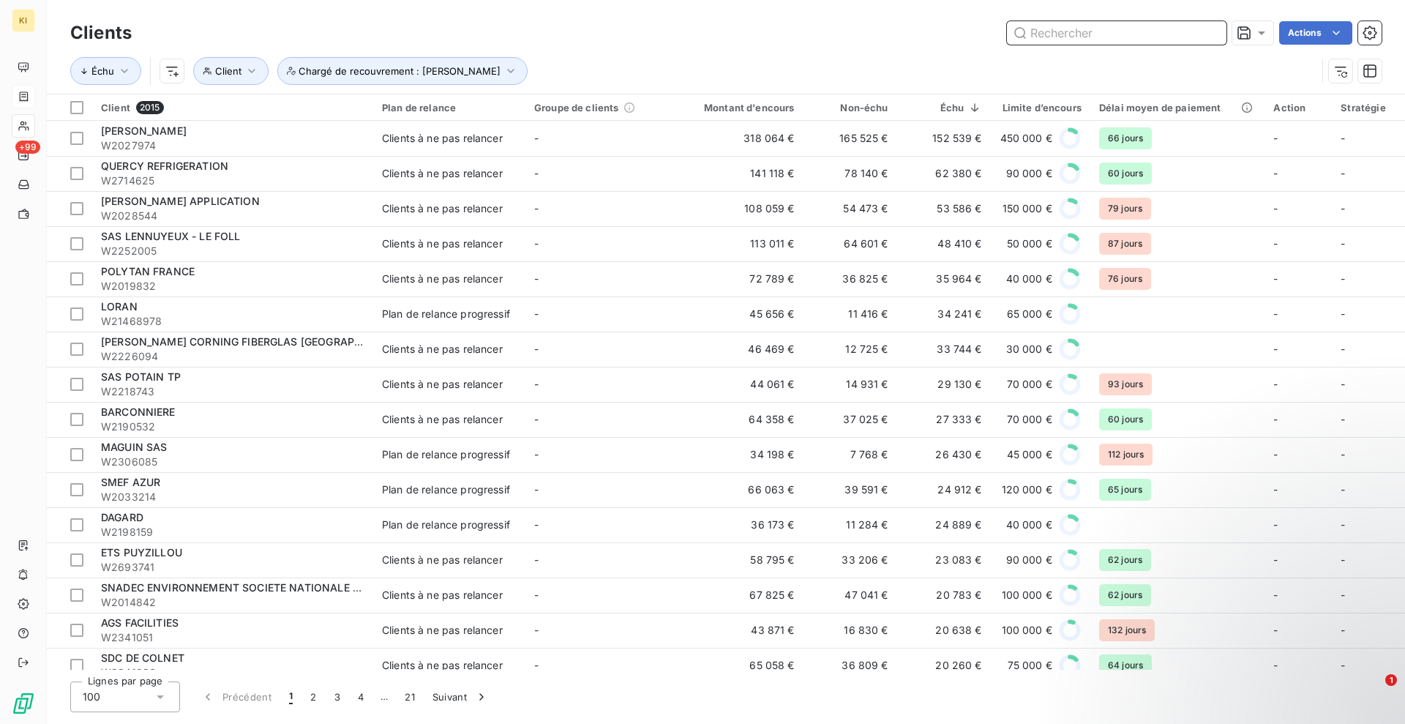
paste input "W2792547"
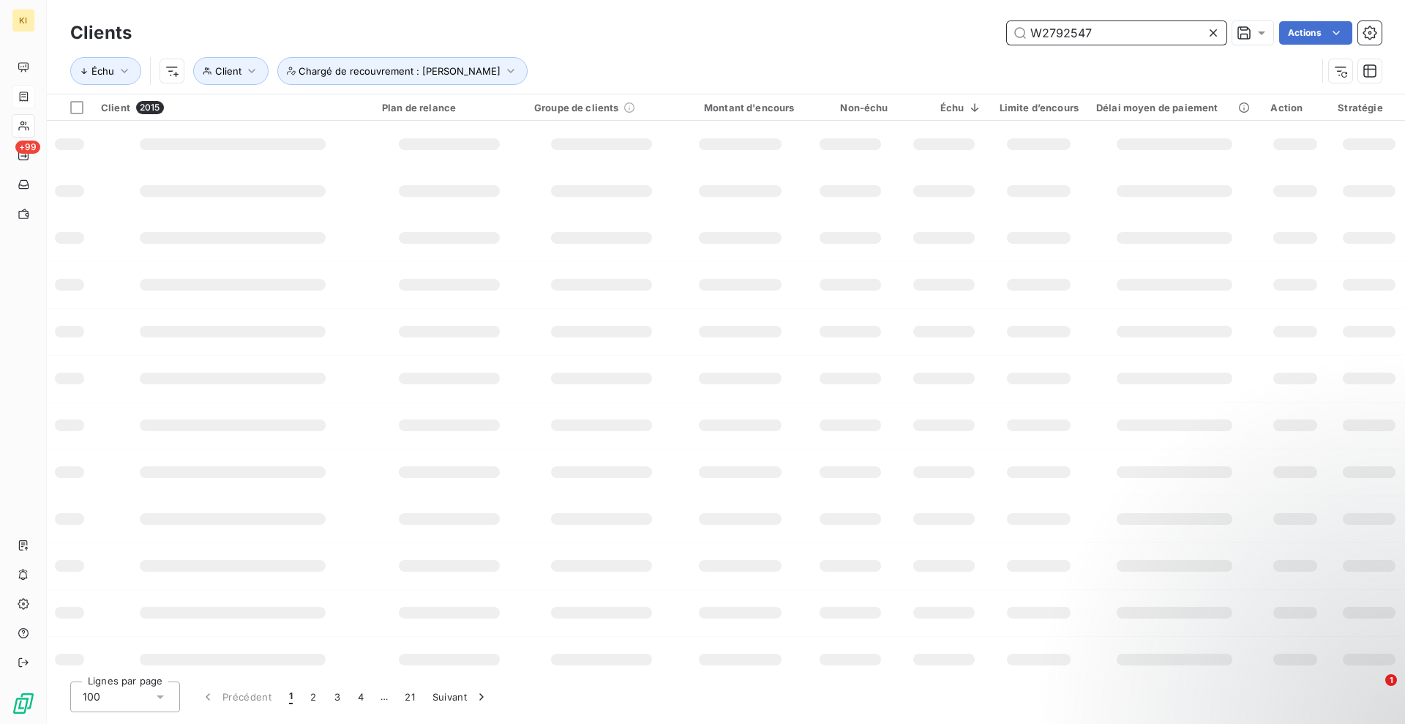
type input "W2792547"
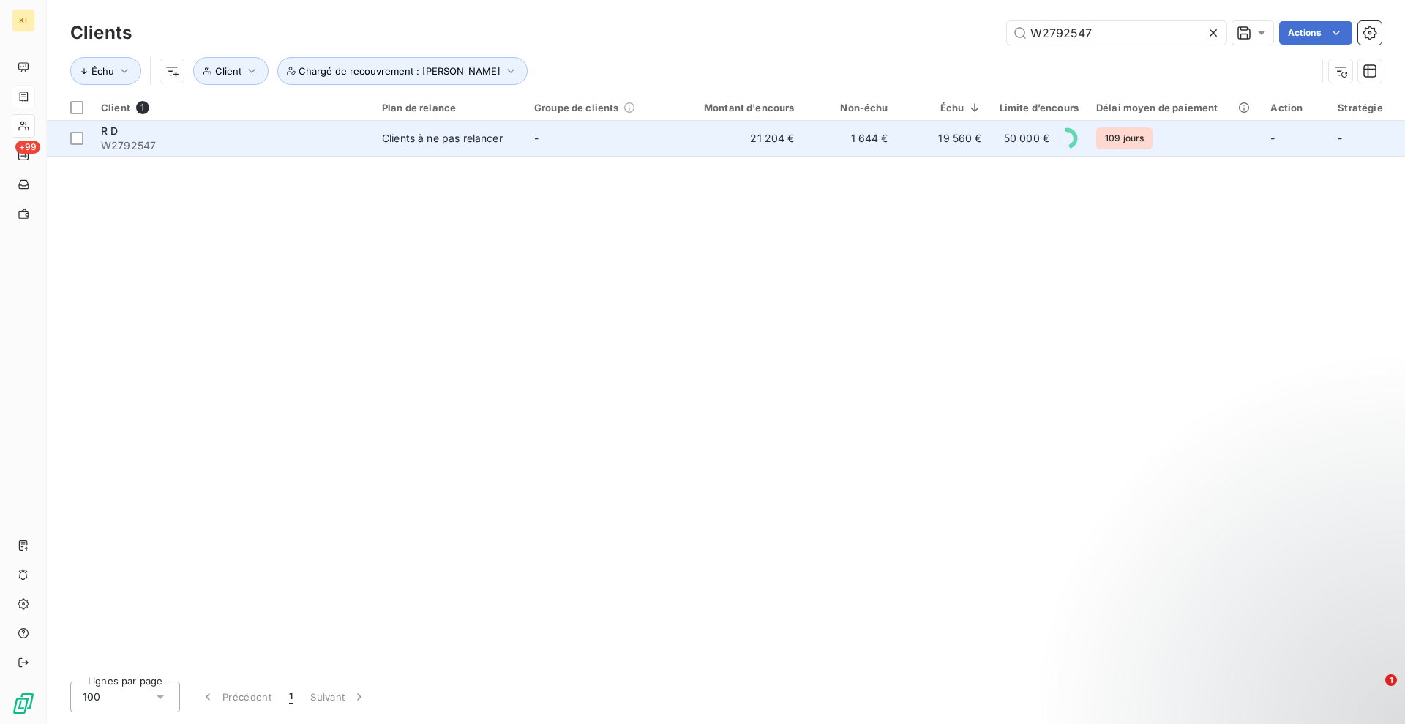
click at [439, 147] on td "Clients à ne pas relancer" at bounding box center [449, 138] width 152 height 35
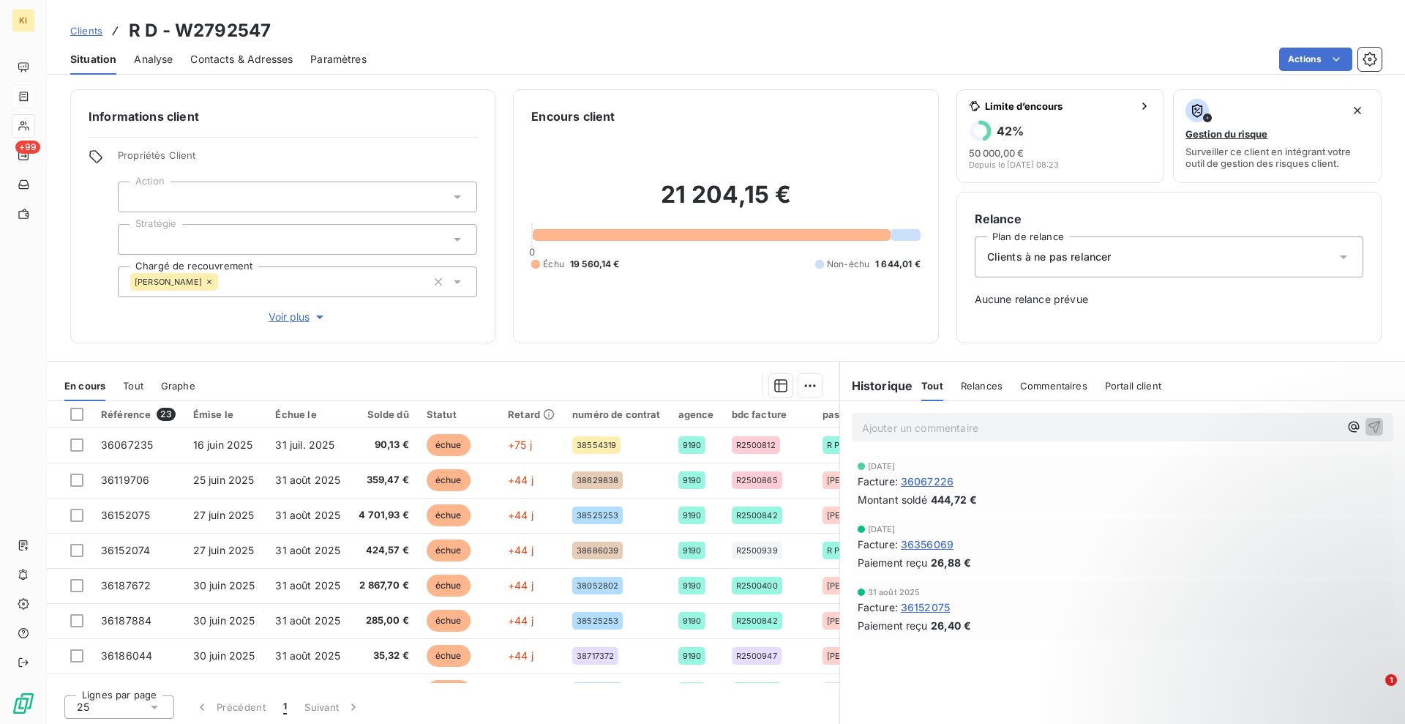
click at [1070, 260] on span "Clients à ne pas relancer" at bounding box center [1049, 257] width 124 height 15
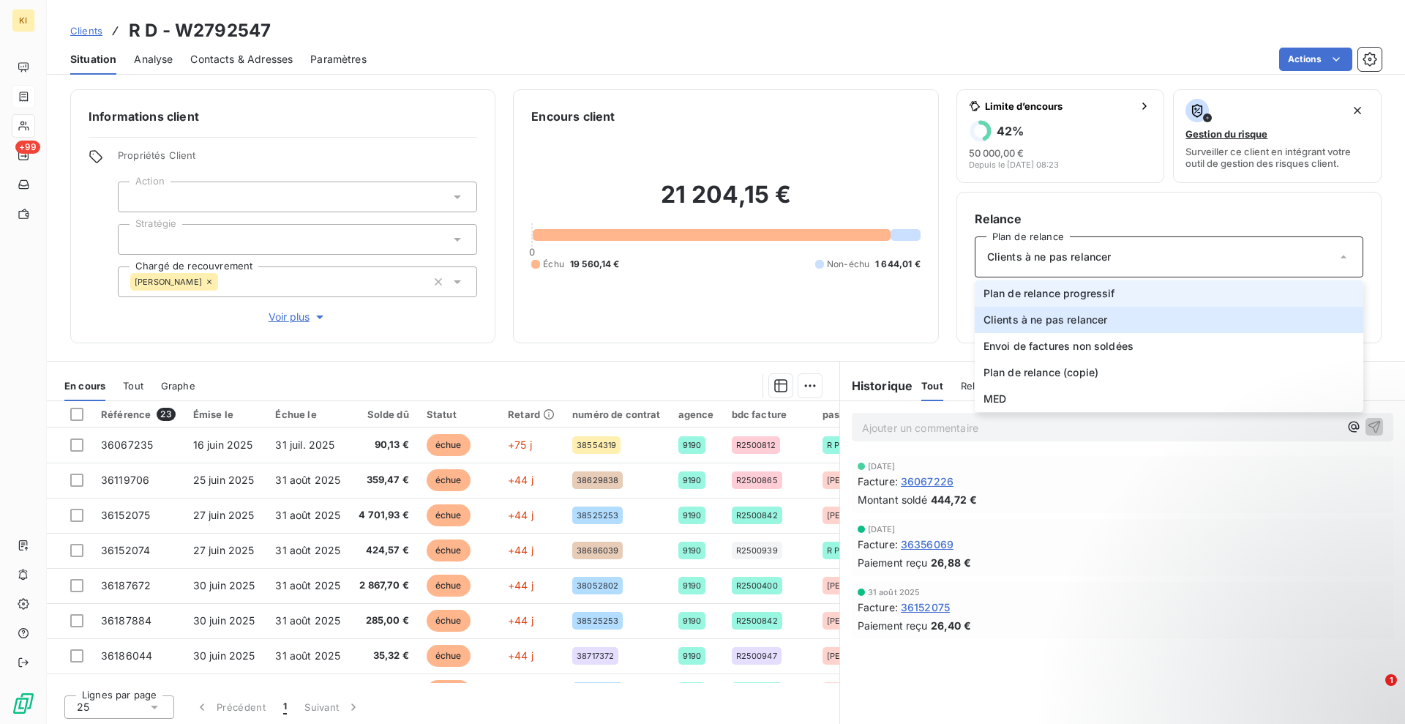
click at [1034, 288] on span "Plan de relance progressif" at bounding box center [1050, 293] width 132 height 15
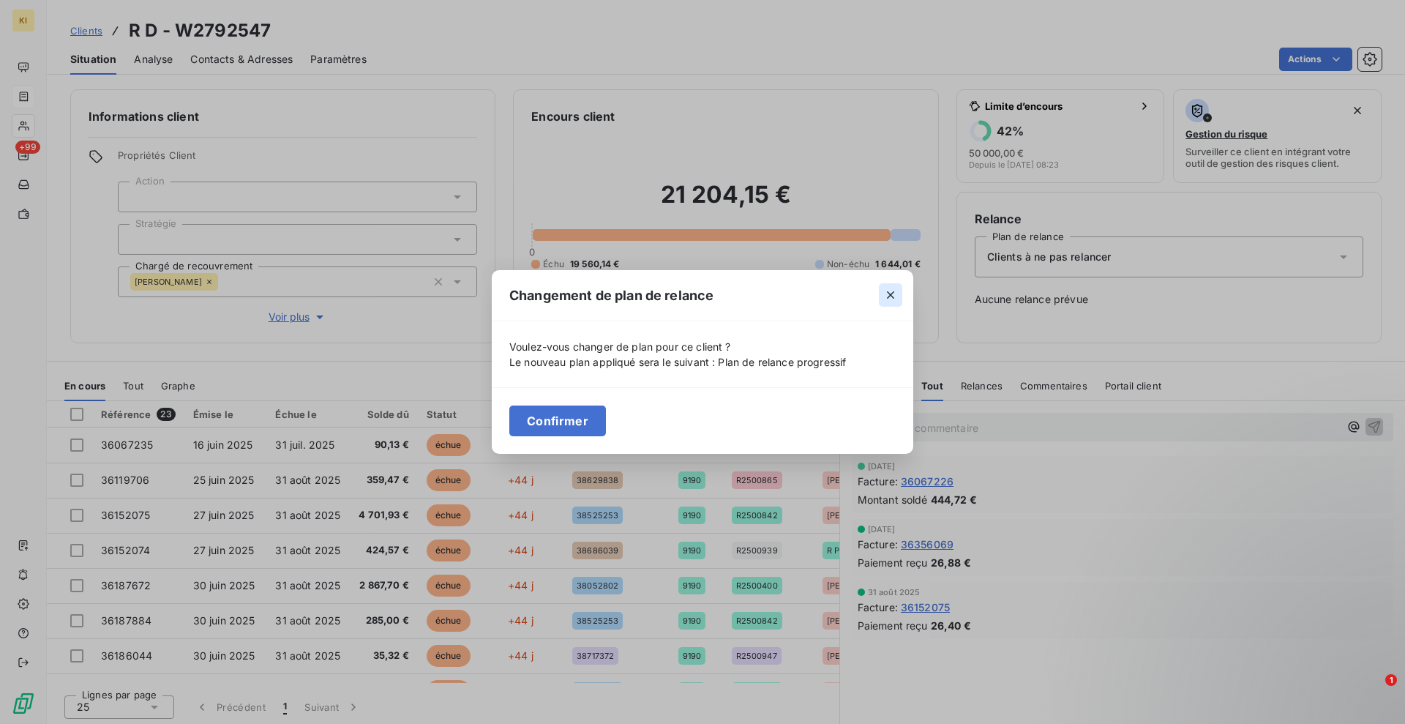
click at [890, 291] on icon "button" at bounding box center [890, 295] width 15 height 15
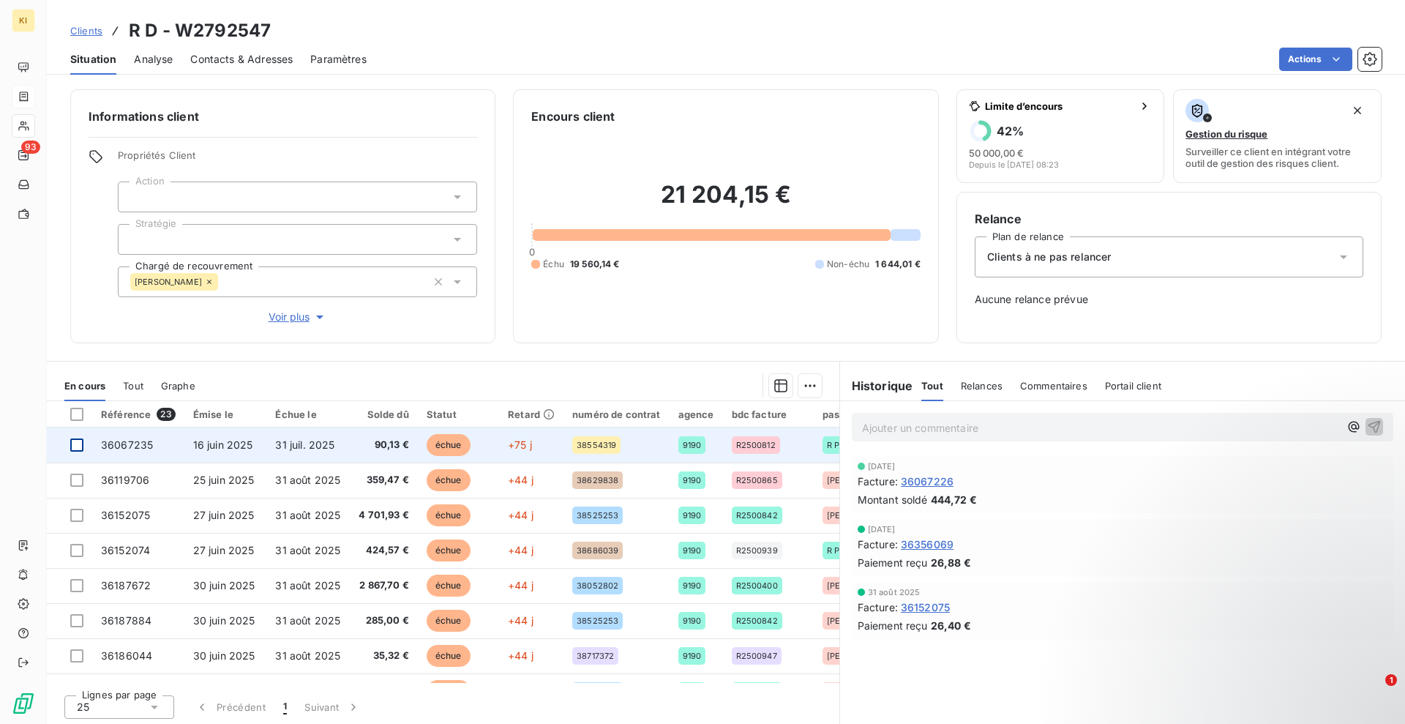
click at [72, 441] on div at bounding box center [76, 444] width 13 height 13
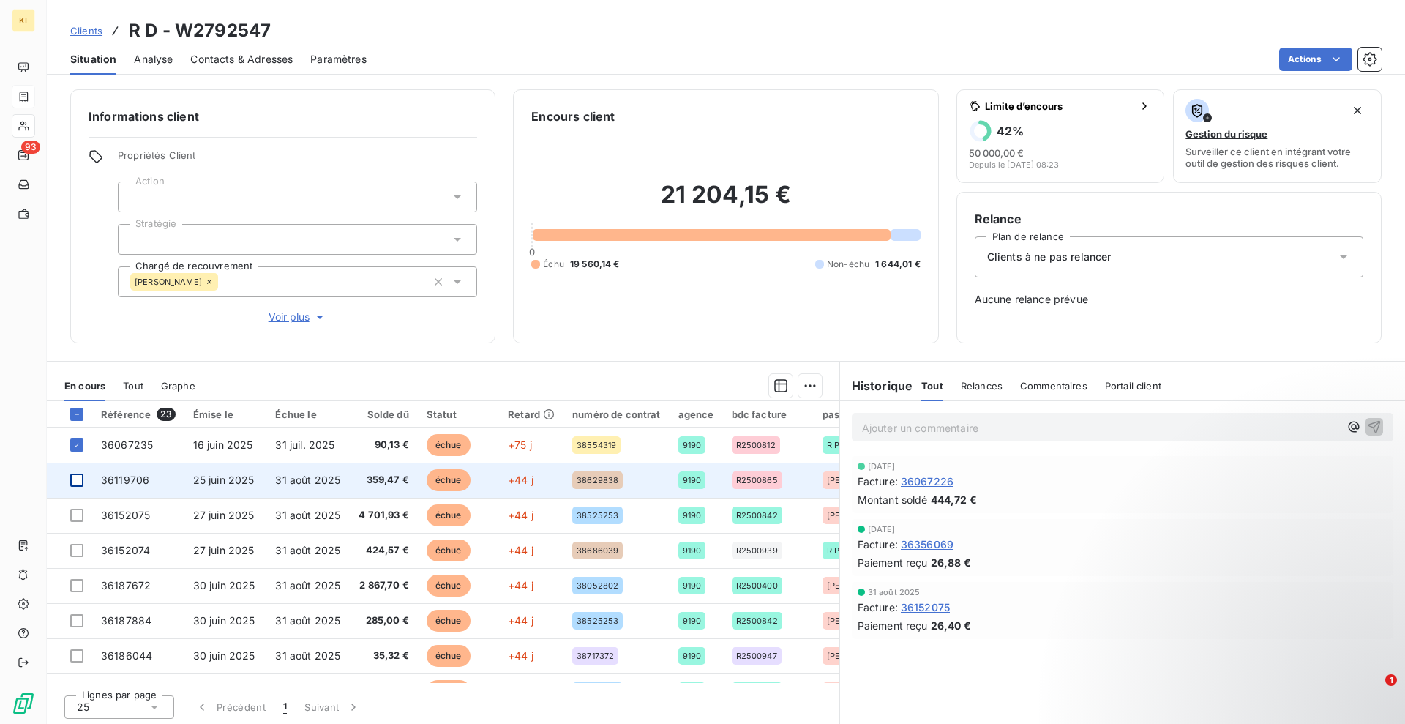
click at [72, 483] on div at bounding box center [76, 480] width 13 height 13
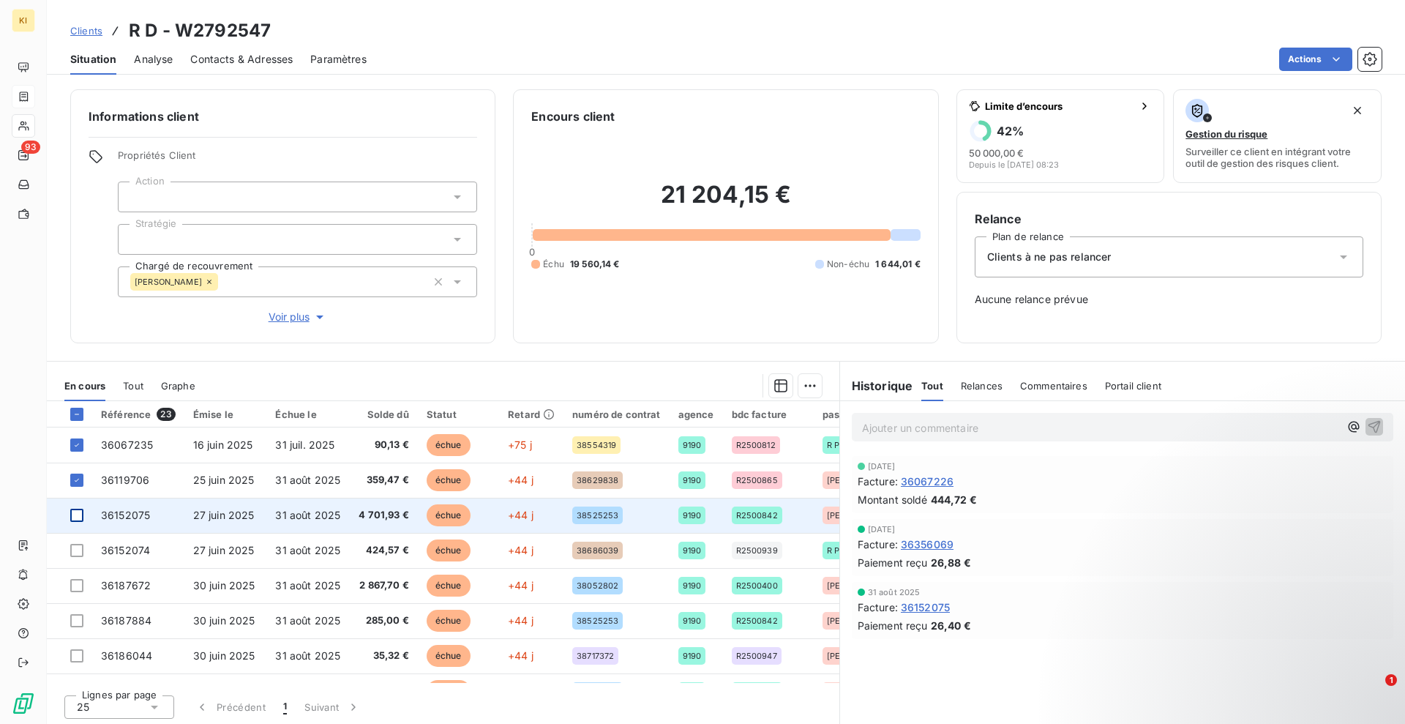
click at [74, 514] on div at bounding box center [76, 515] width 13 height 13
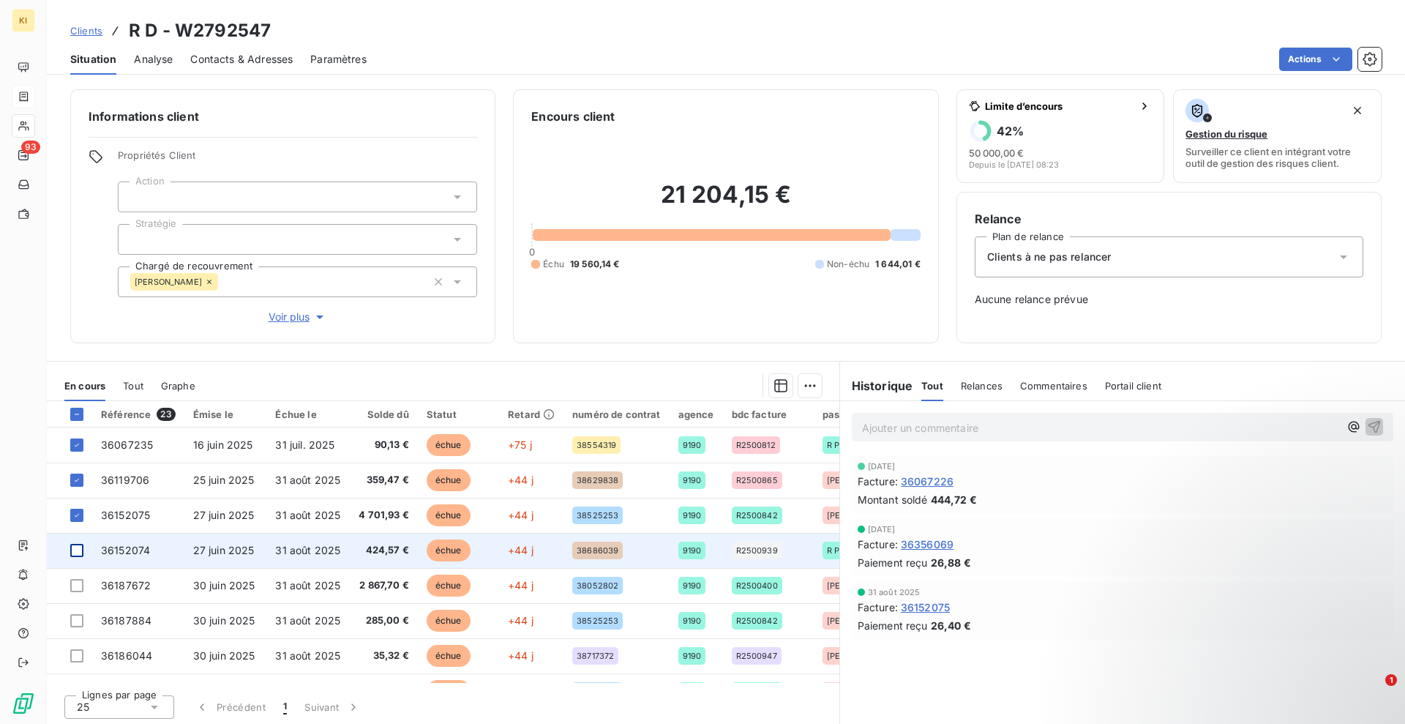
click at [73, 553] on div at bounding box center [76, 550] width 13 height 13
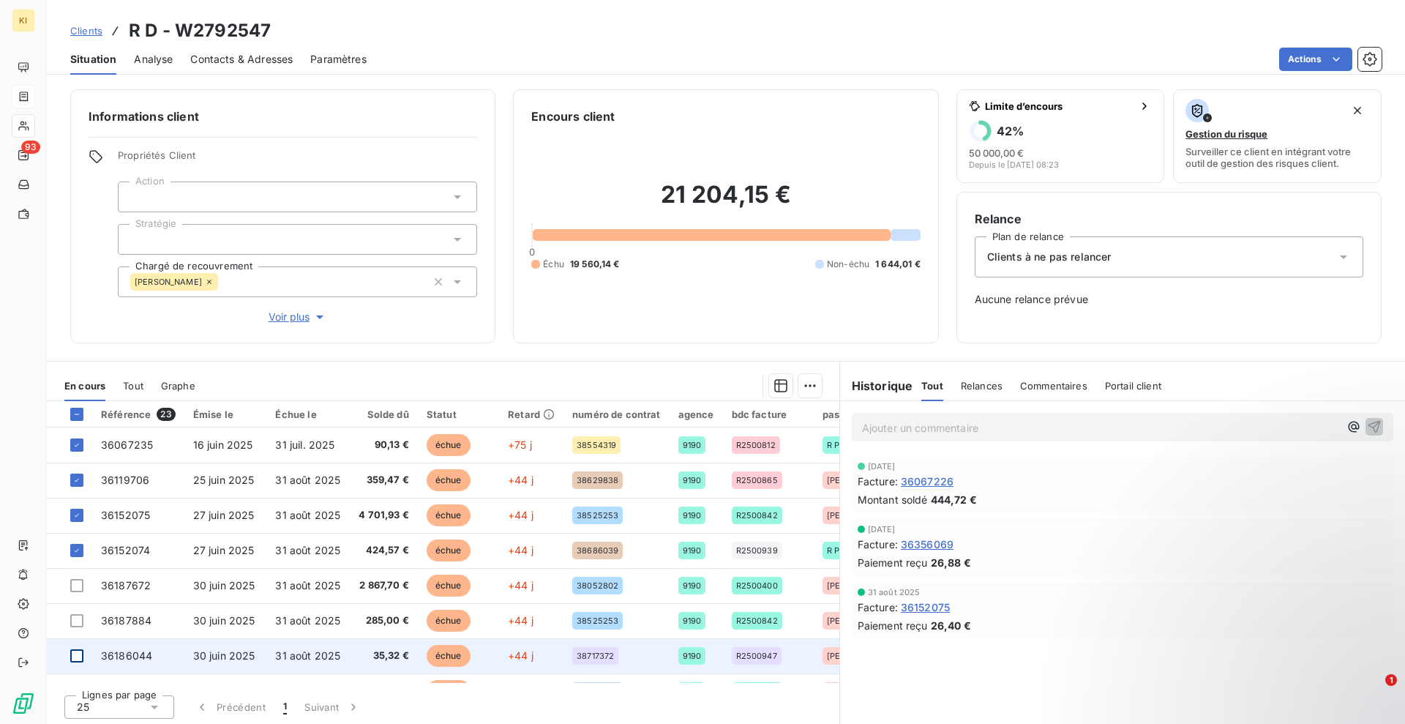
click at [80, 660] on div at bounding box center [76, 655] width 13 height 13
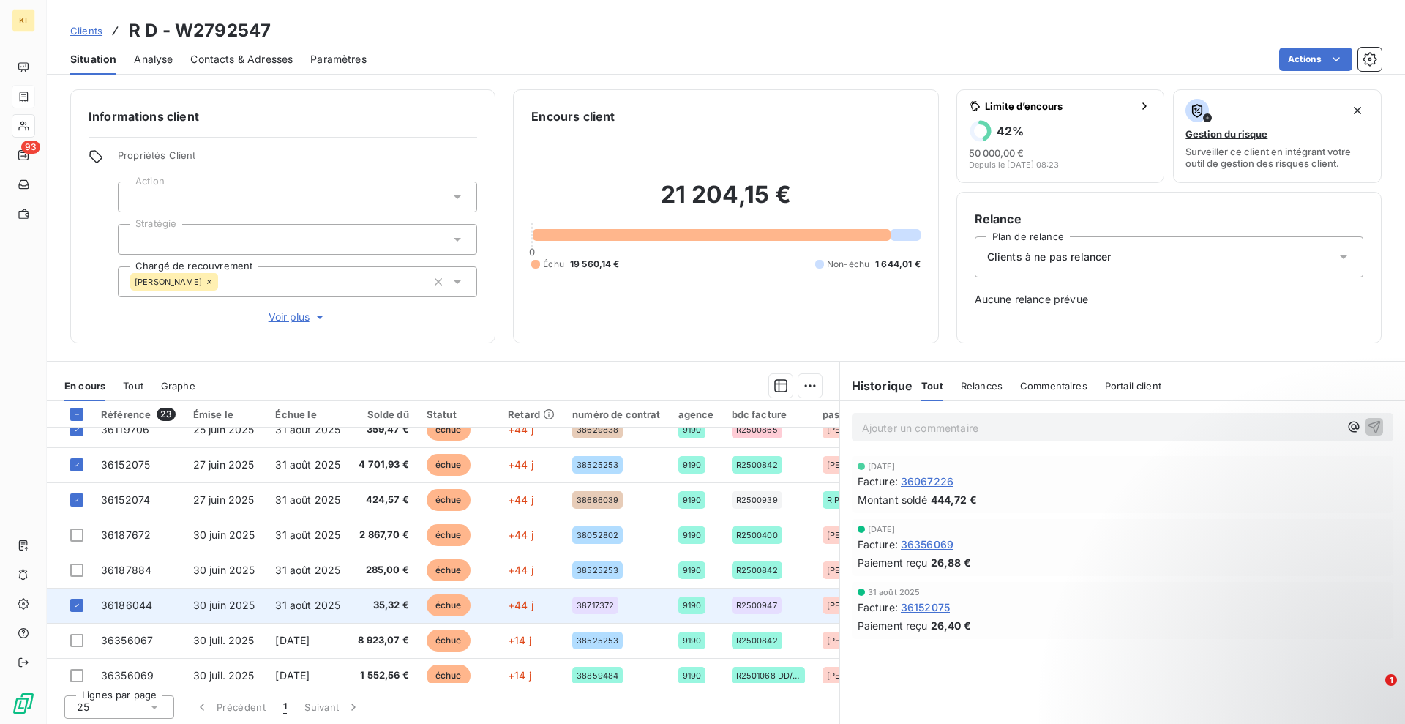
scroll to position [91, 0]
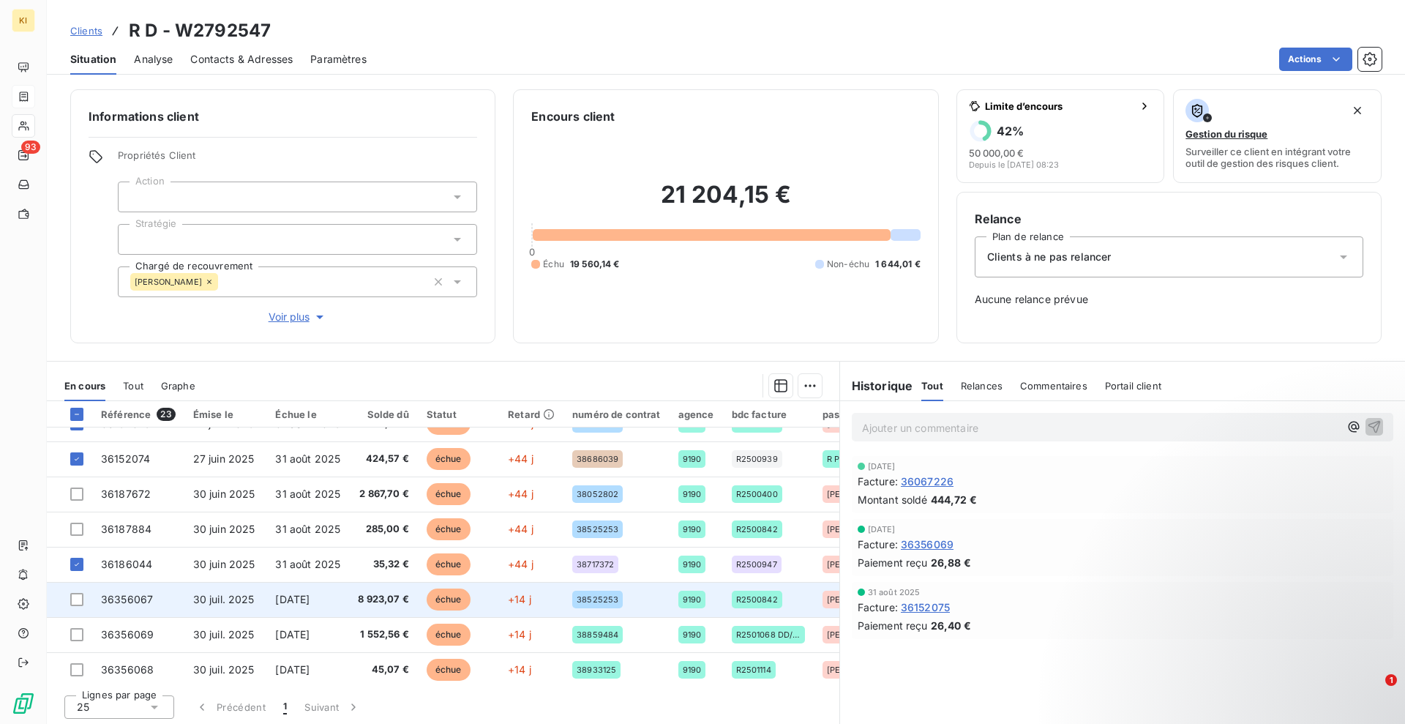
click at [68, 602] on td at bounding box center [69, 599] width 45 height 35
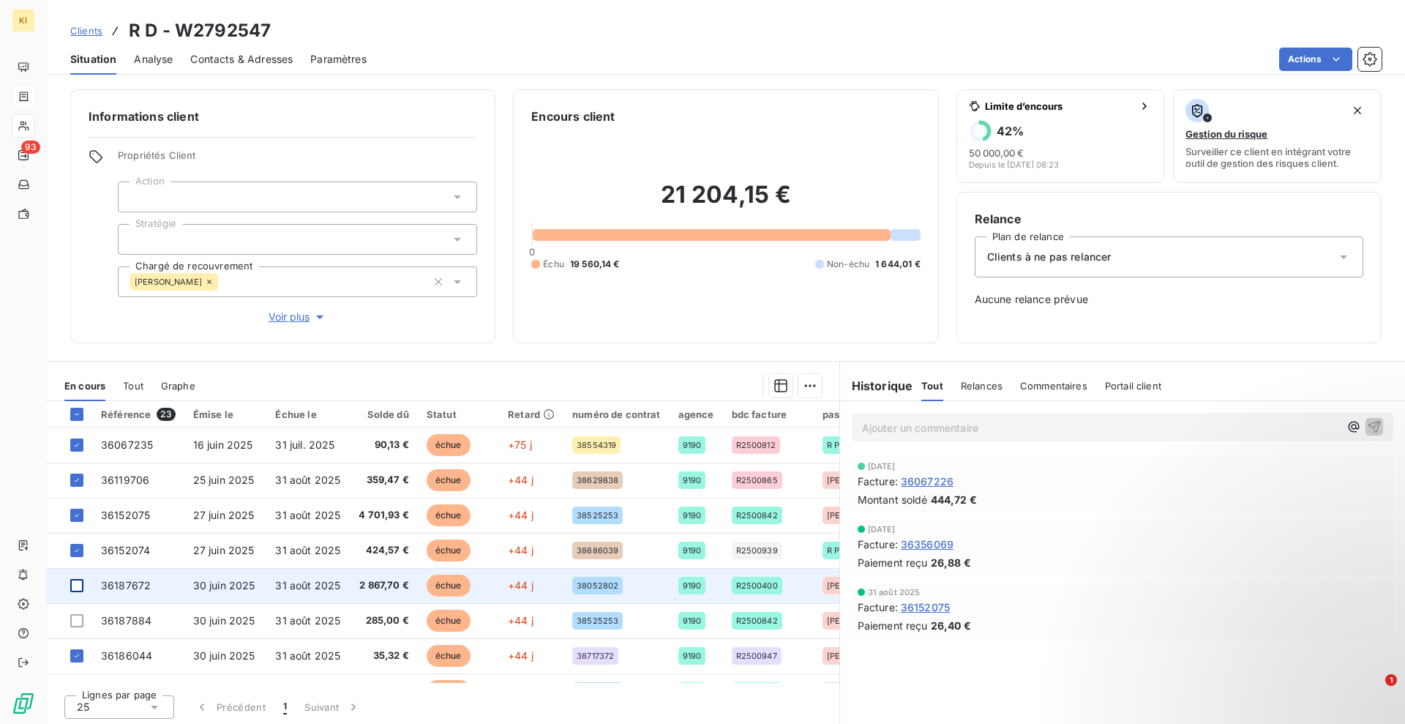
click at [75, 590] on div at bounding box center [76, 585] width 13 height 13
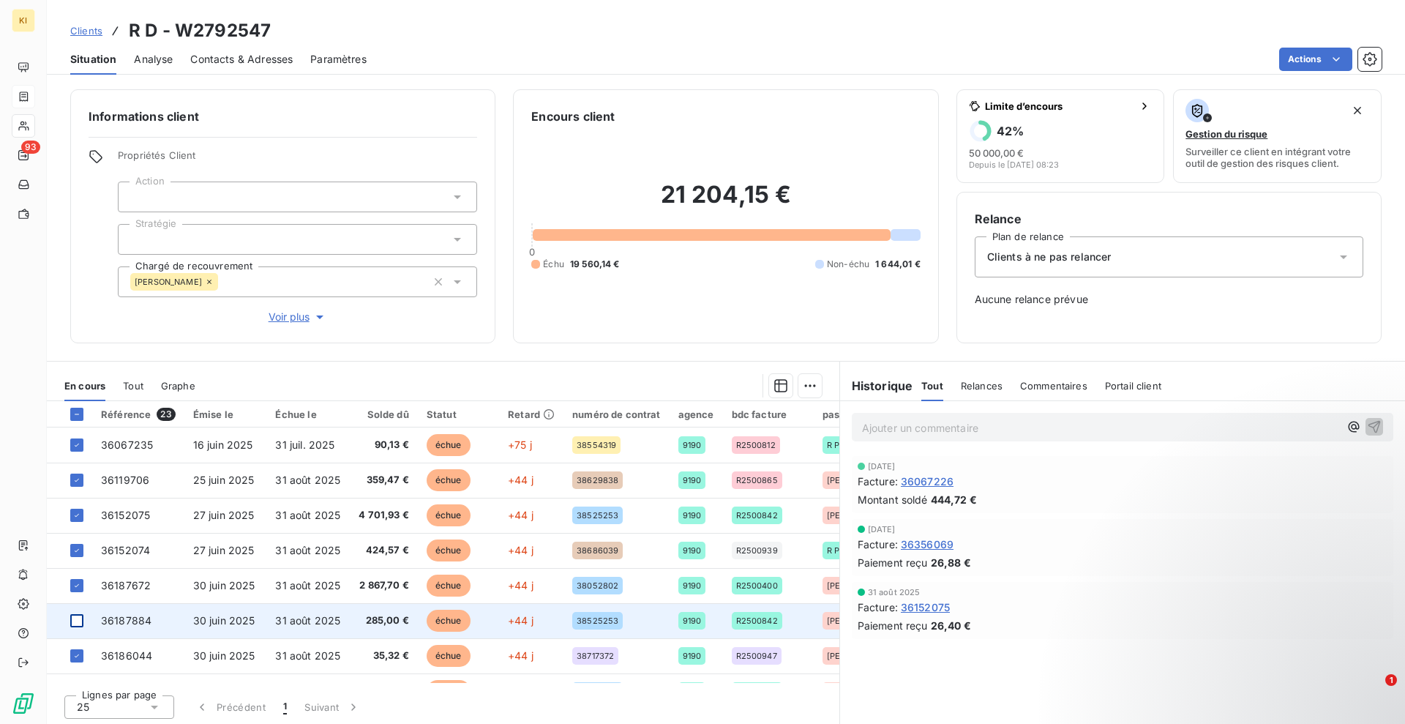
click at [75, 624] on div at bounding box center [76, 620] width 13 height 13
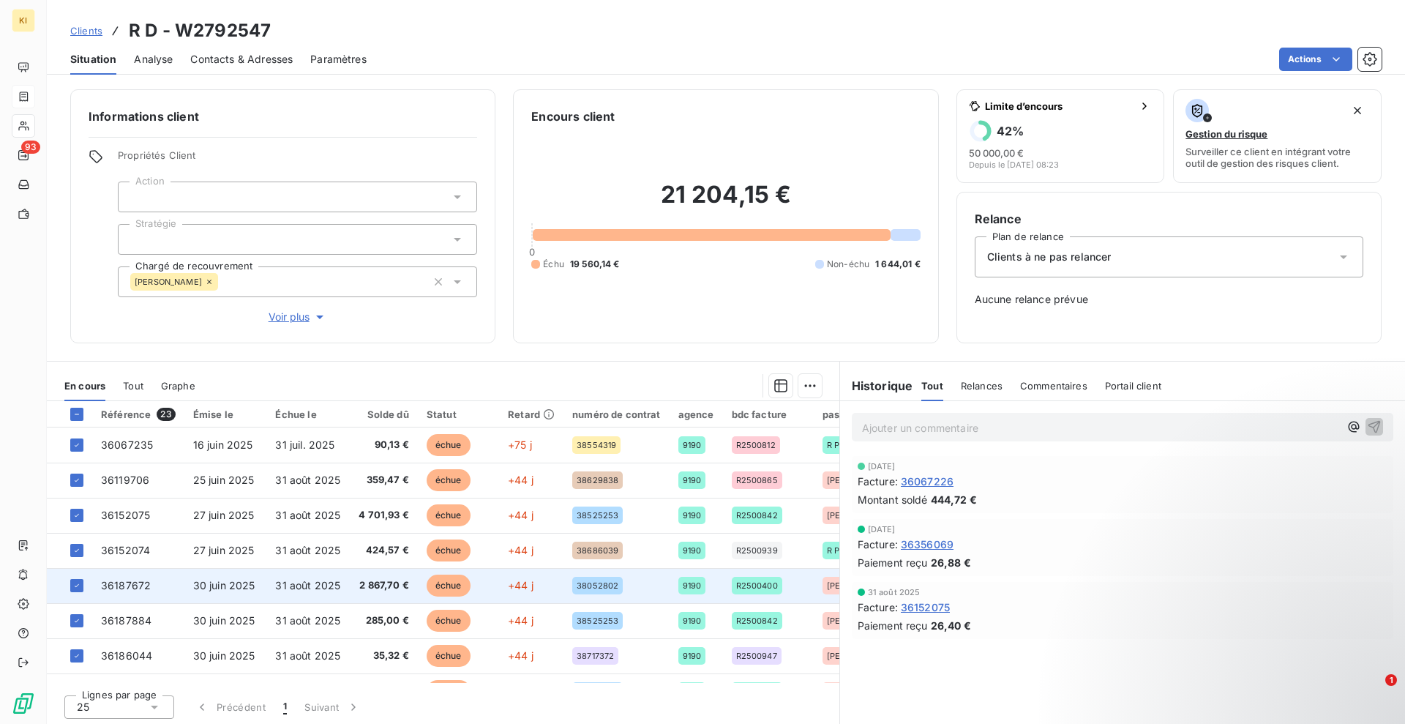
scroll to position [91, 0]
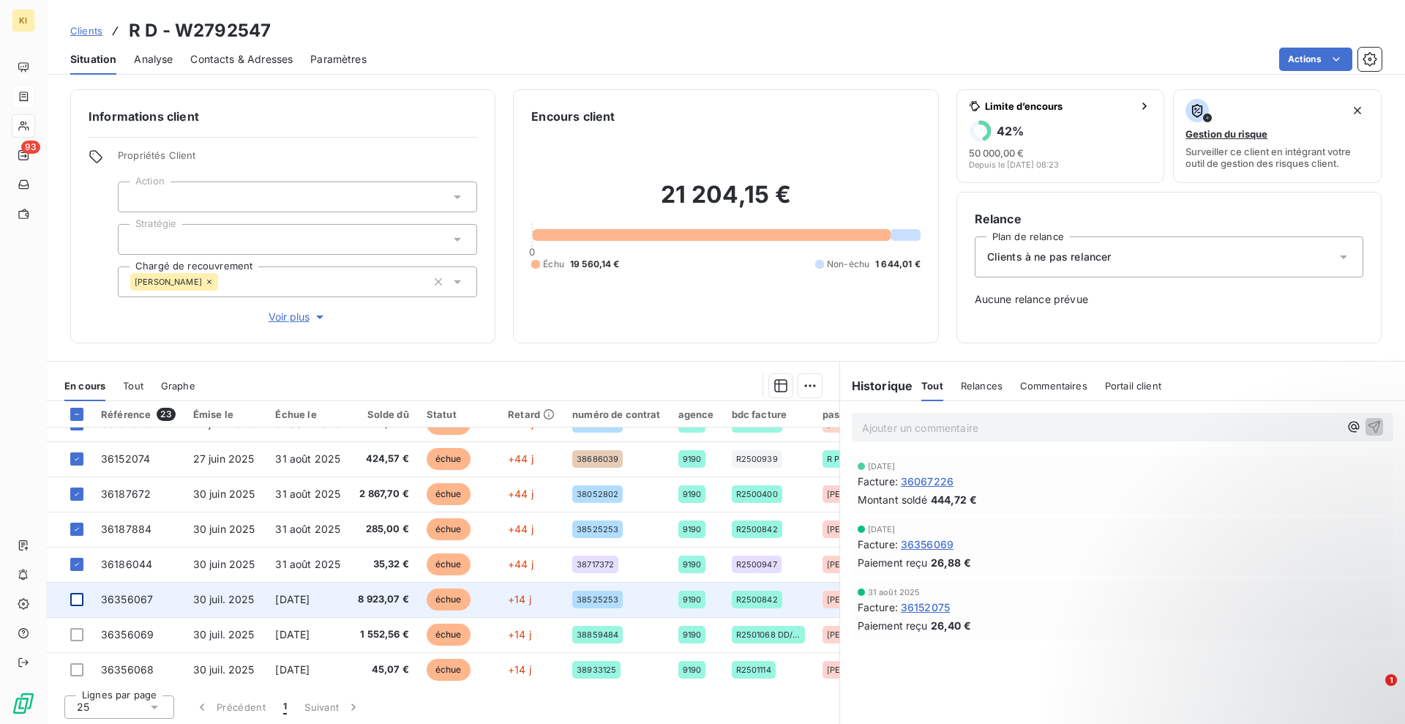
click at [77, 602] on div at bounding box center [76, 599] width 13 height 13
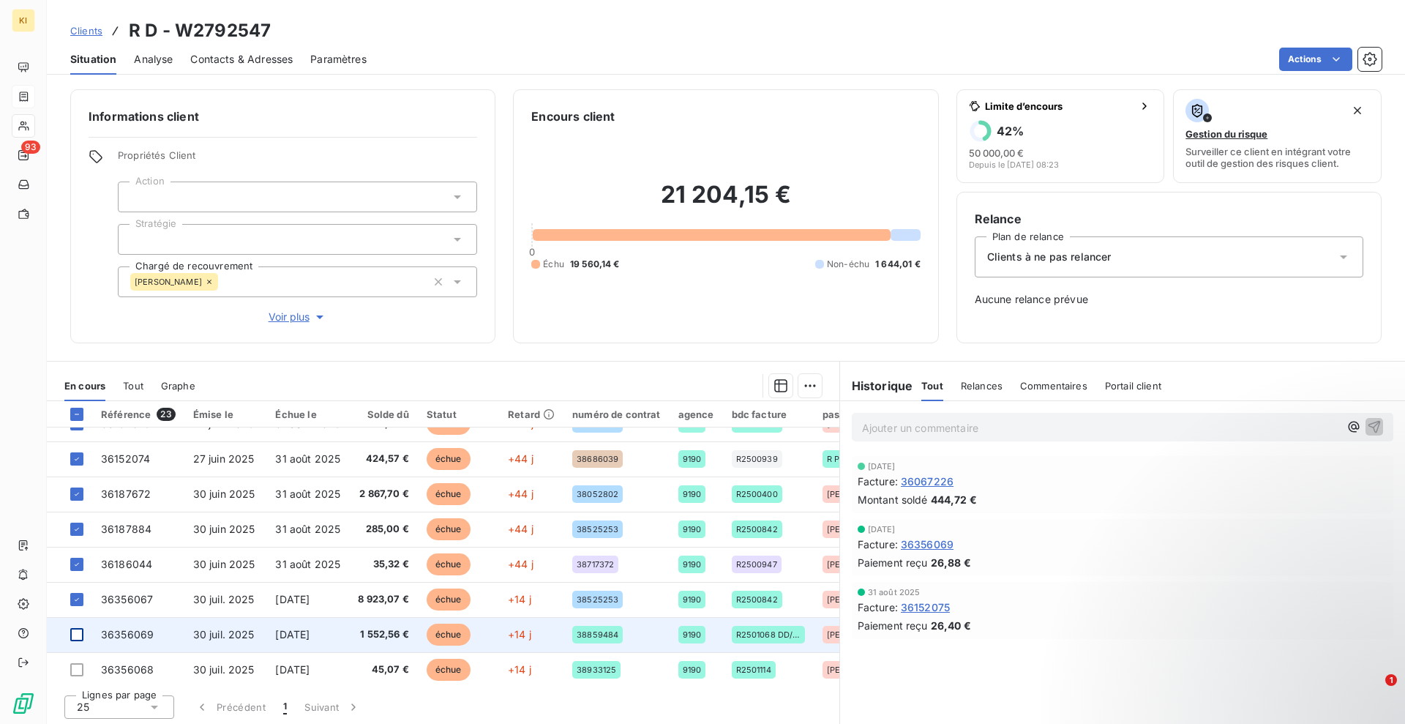
click at [75, 635] on div at bounding box center [76, 634] width 13 height 13
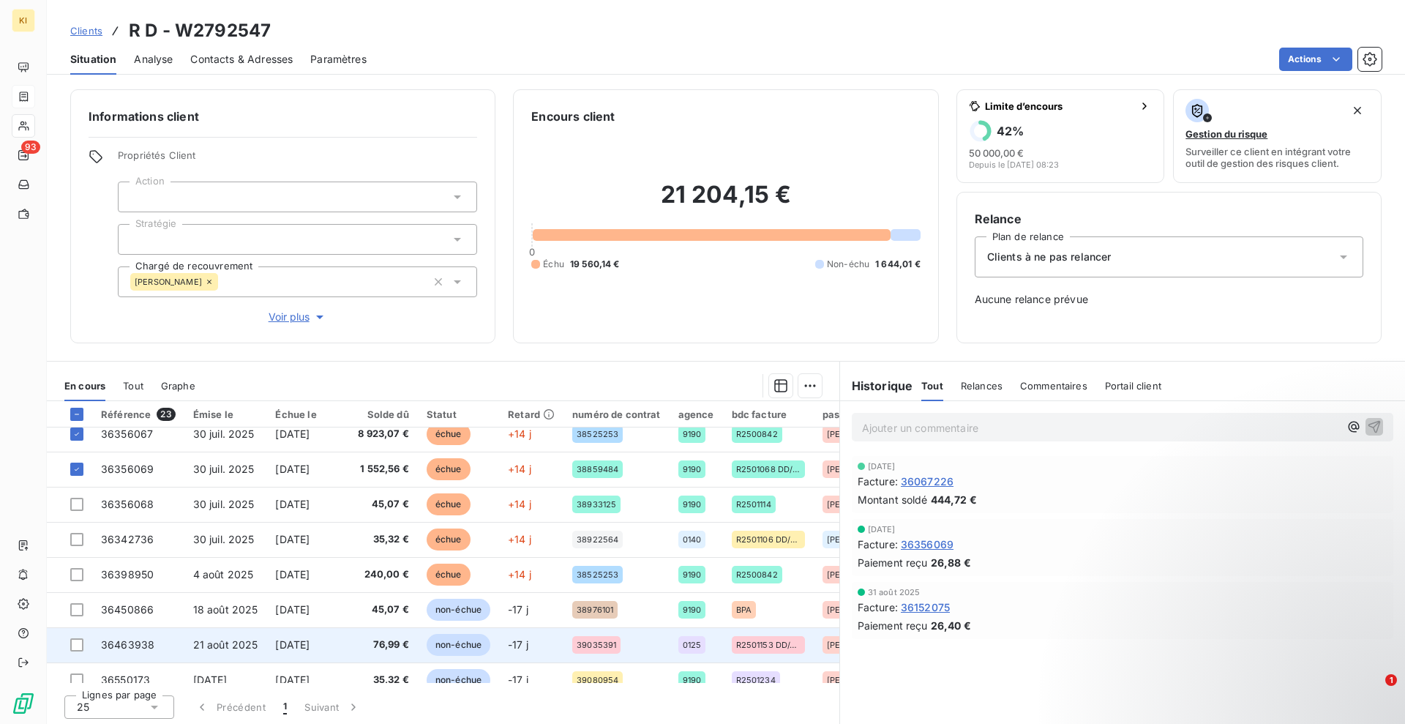
scroll to position [274, 0]
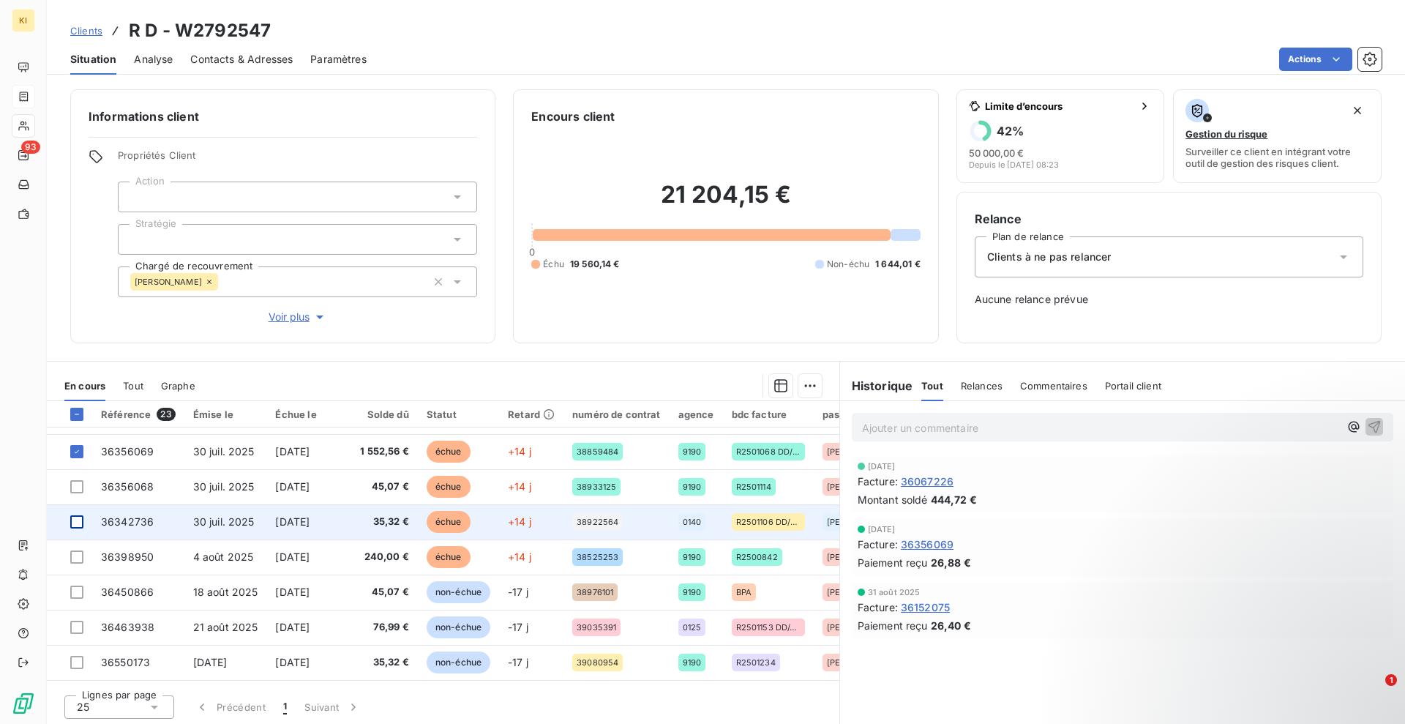
click at [74, 520] on div at bounding box center [76, 521] width 13 height 13
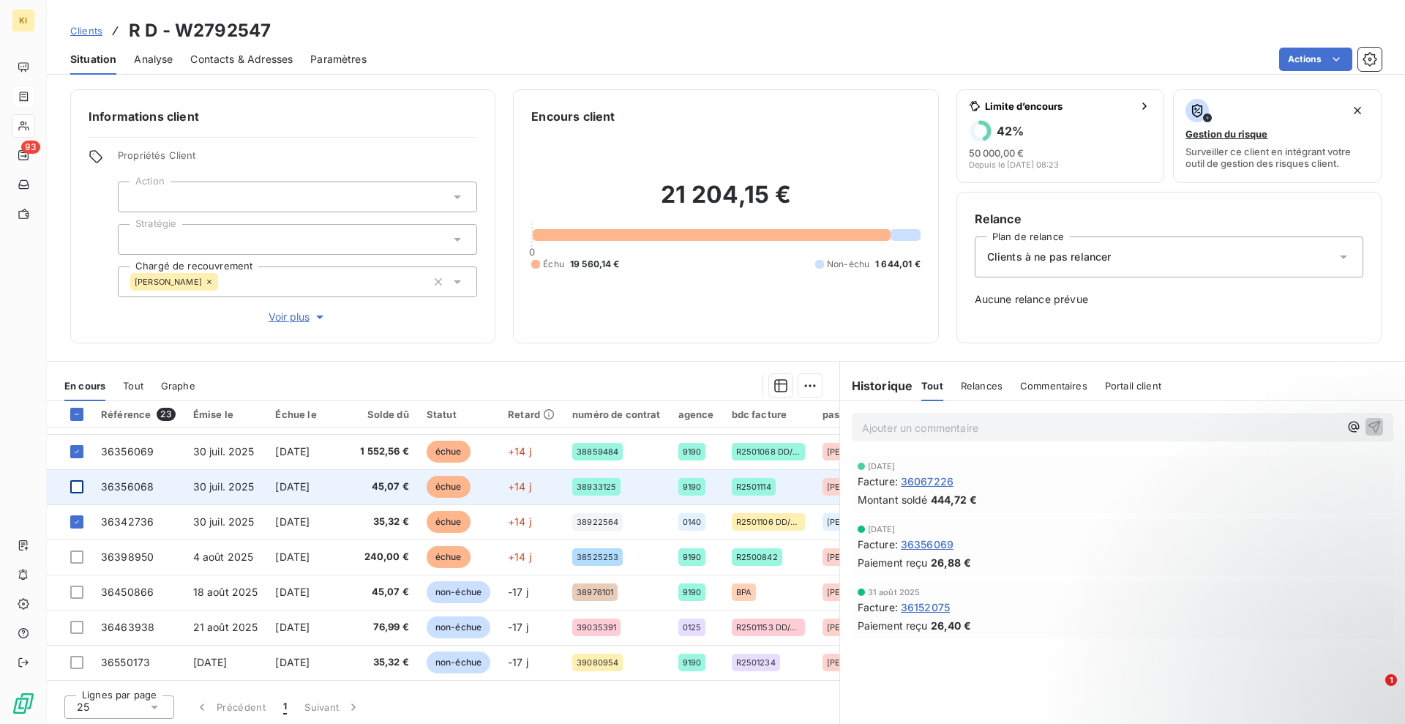
click at [72, 488] on div at bounding box center [76, 486] width 13 height 13
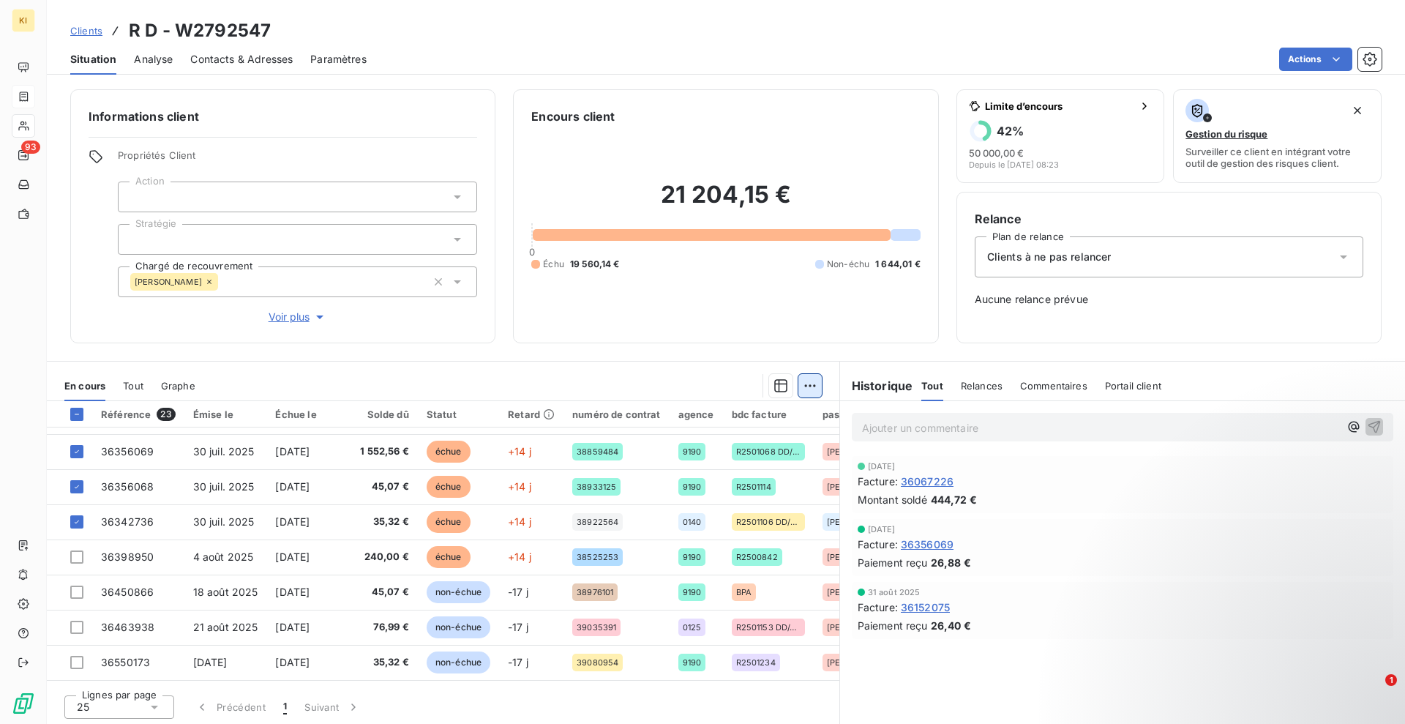
click at [805, 386] on html "KI 93 Clients R D - W2792547 Situation Analyse Contacts & Adresses Paramètres A…" at bounding box center [702, 362] width 1405 height 724
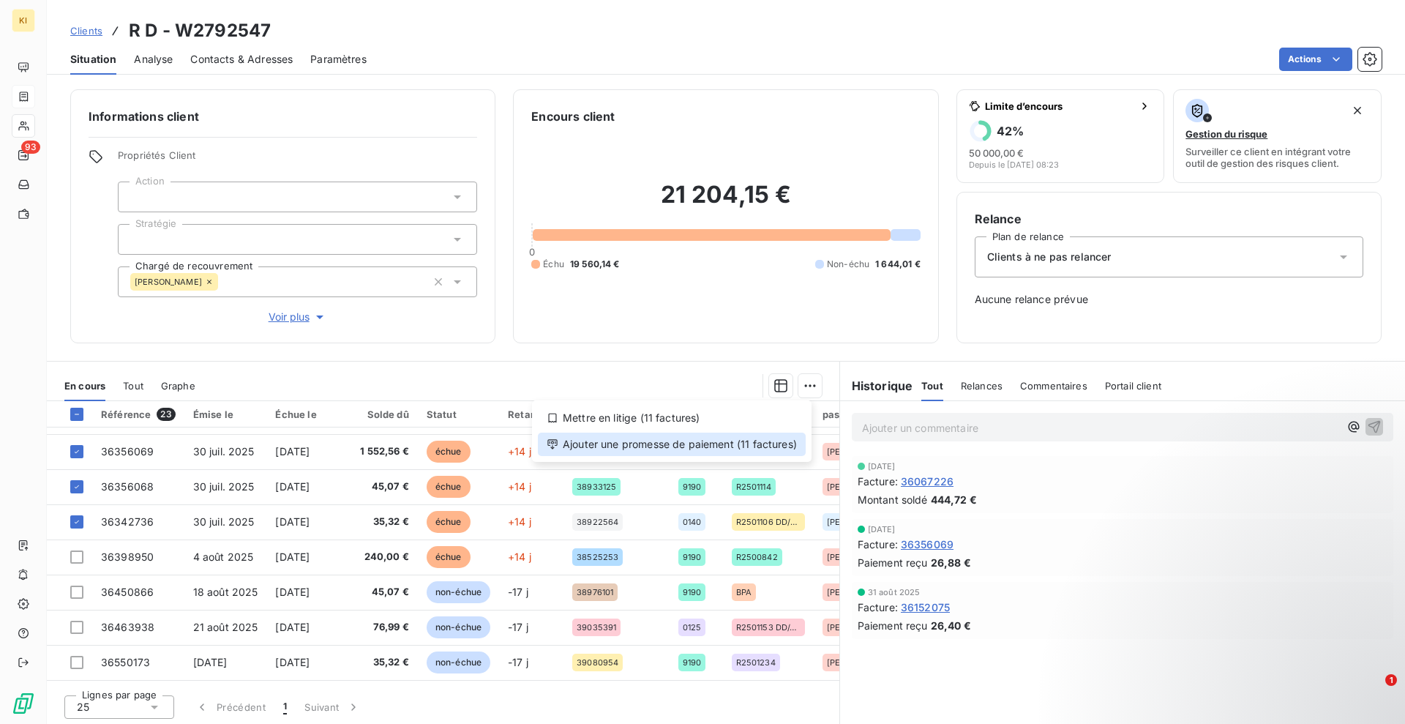
click at [655, 447] on div "Ajouter une promesse de paiement (11 factures)" at bounding box center [672, 444] width 268 height 23
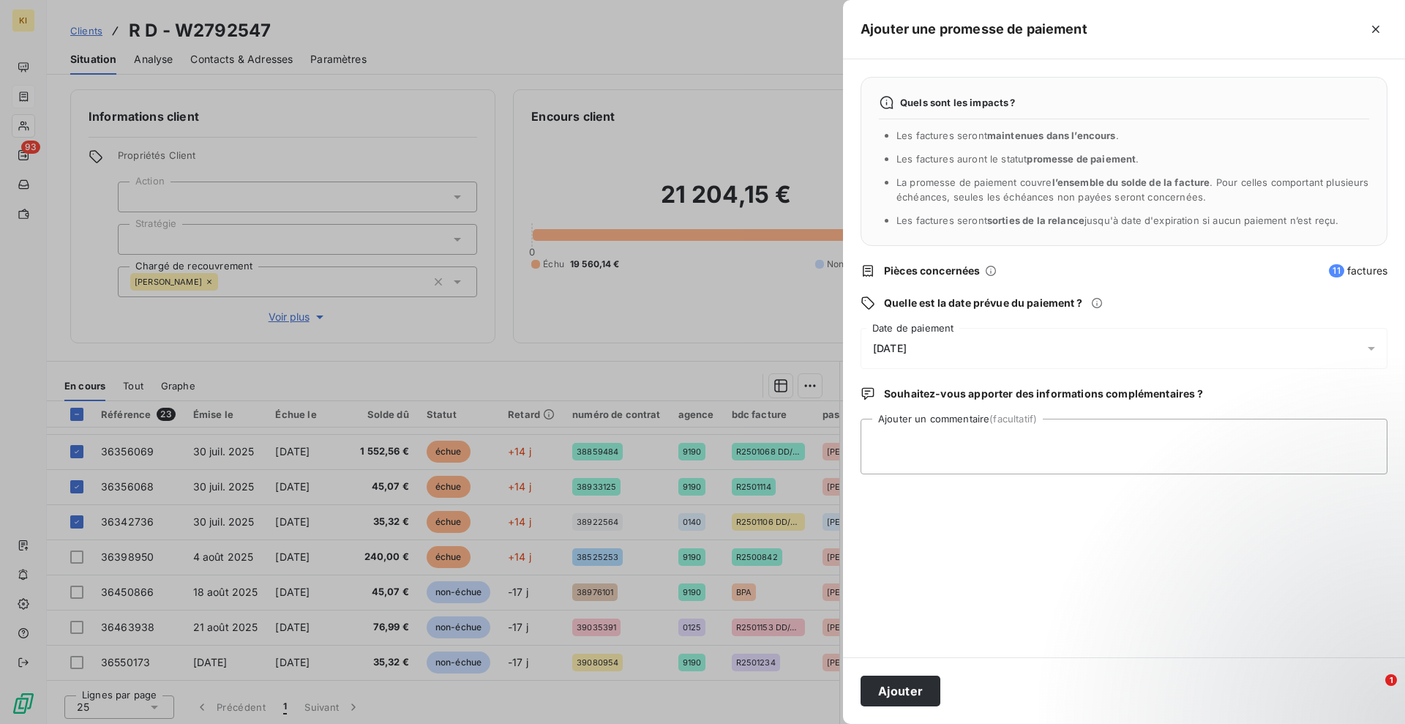
click at [907, 351] on span "[DATE]" at bounding box center [890, 349] width 34 height 12
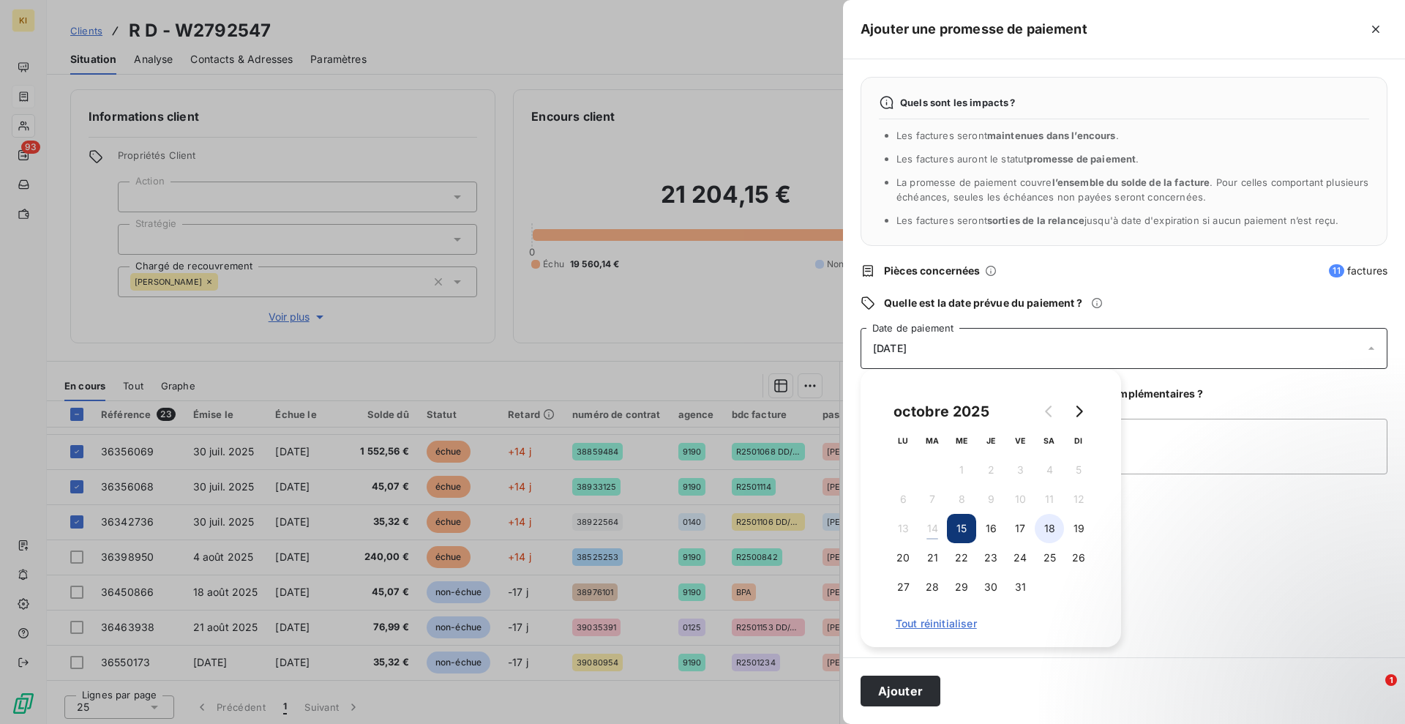
click at [1048, 526] on button "18" at bounding box center [1049, 528] width 29 height 29
click at [899, 560] on button "20" at bounding box center [903, 557] width 29 height 29
click at [889, 692] on button "Ajouter" at bounding box center [901, 691] width 80 height 31
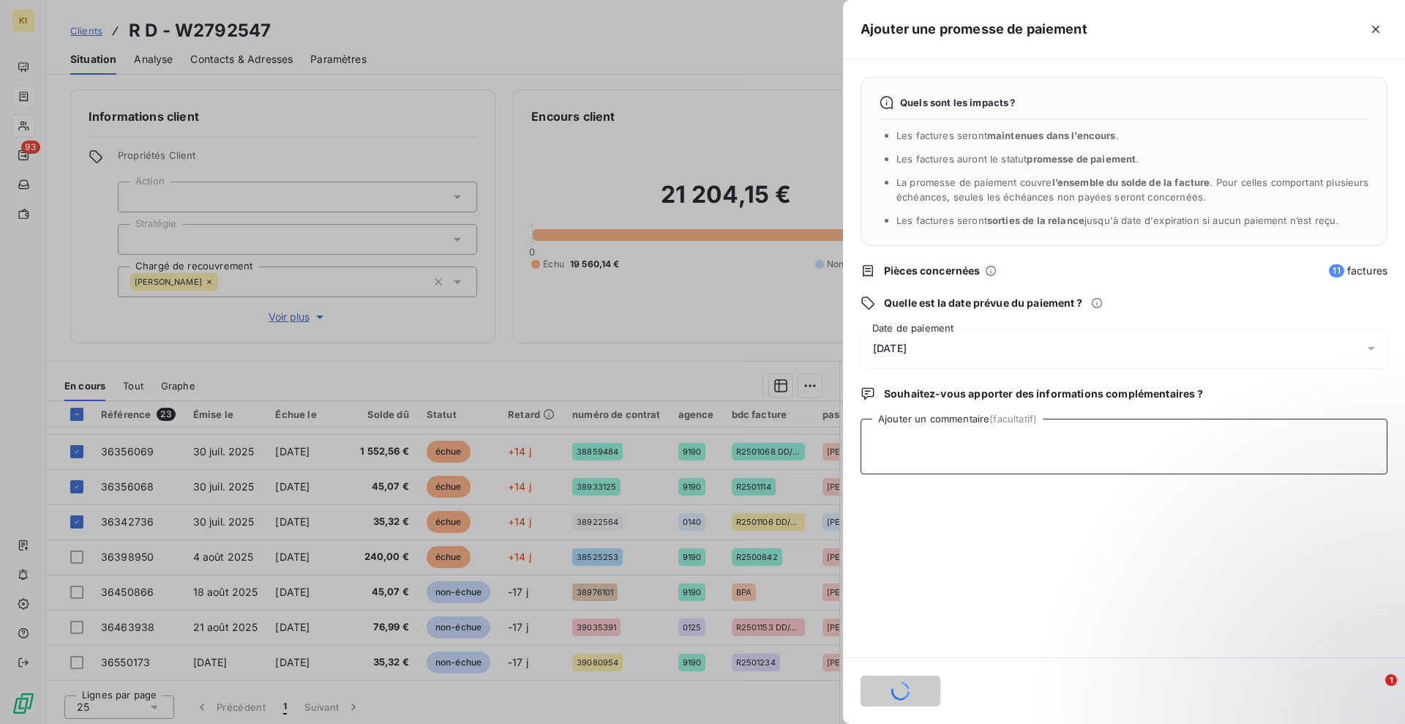
click at [997, 452] on textarea "Ajouter un commentaire (facultatif)" at bounding box center [1124, 447] width 527 height 56
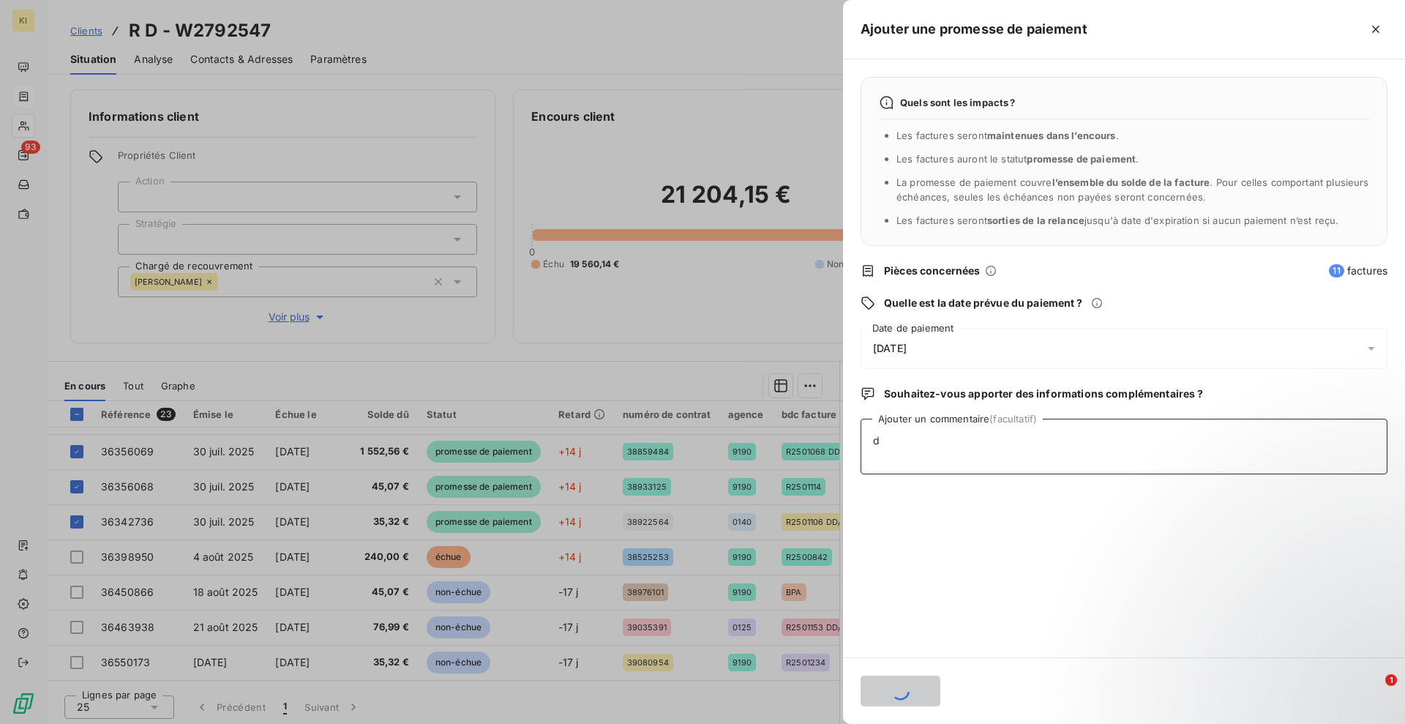
type textarea "de"
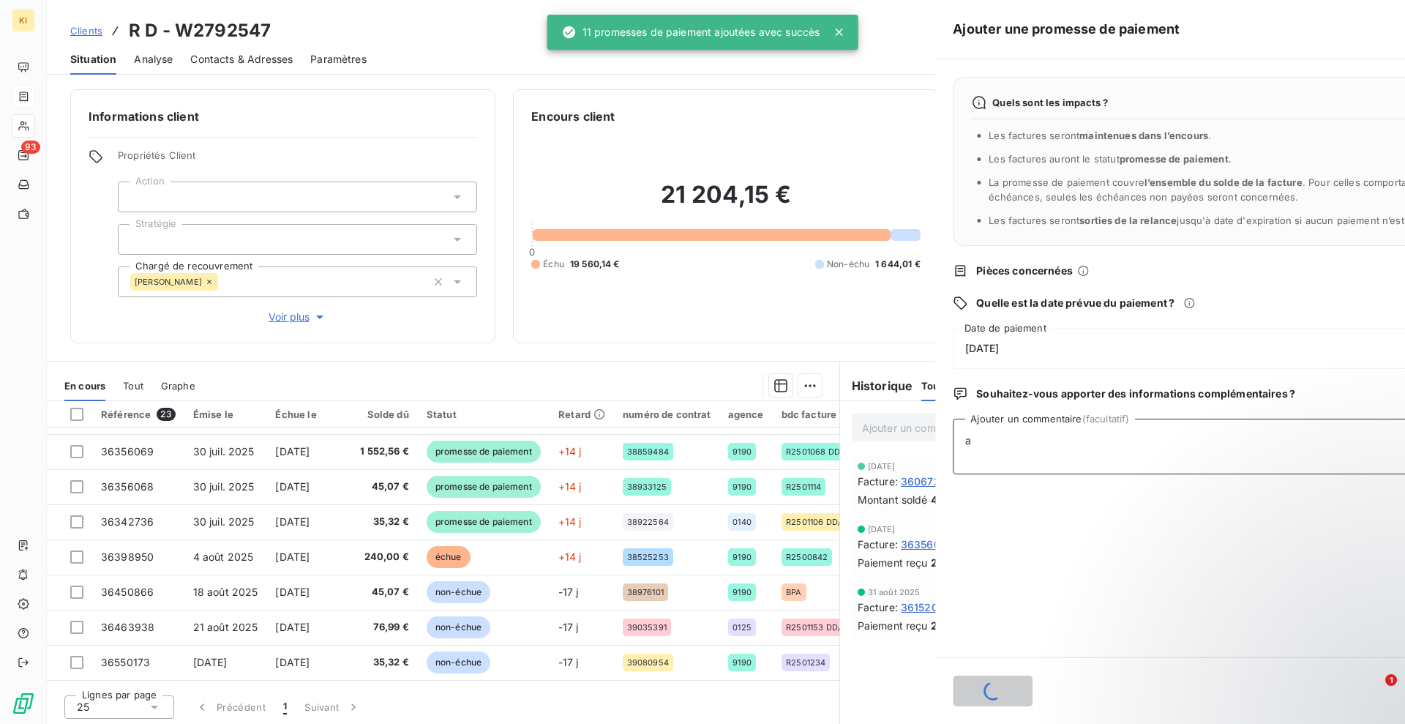
type textarea "a"
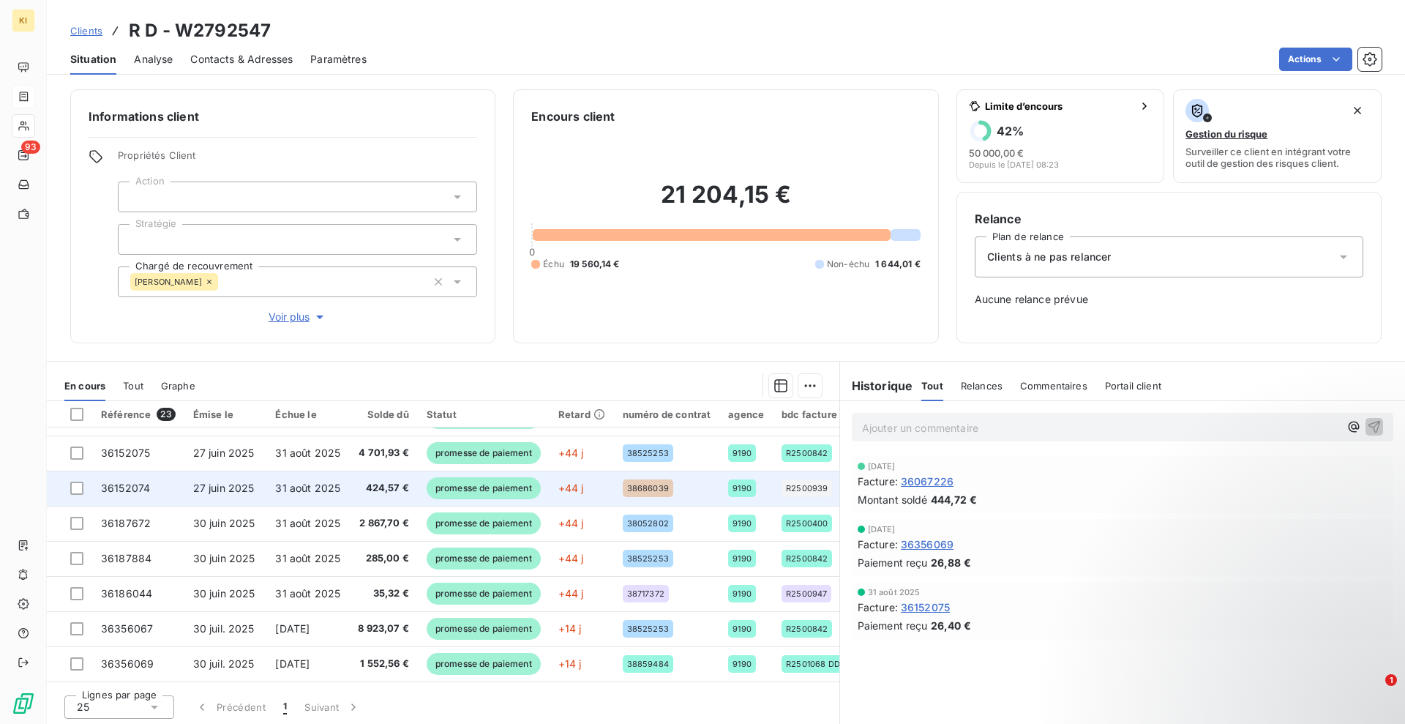
scroll to position [91, 0]
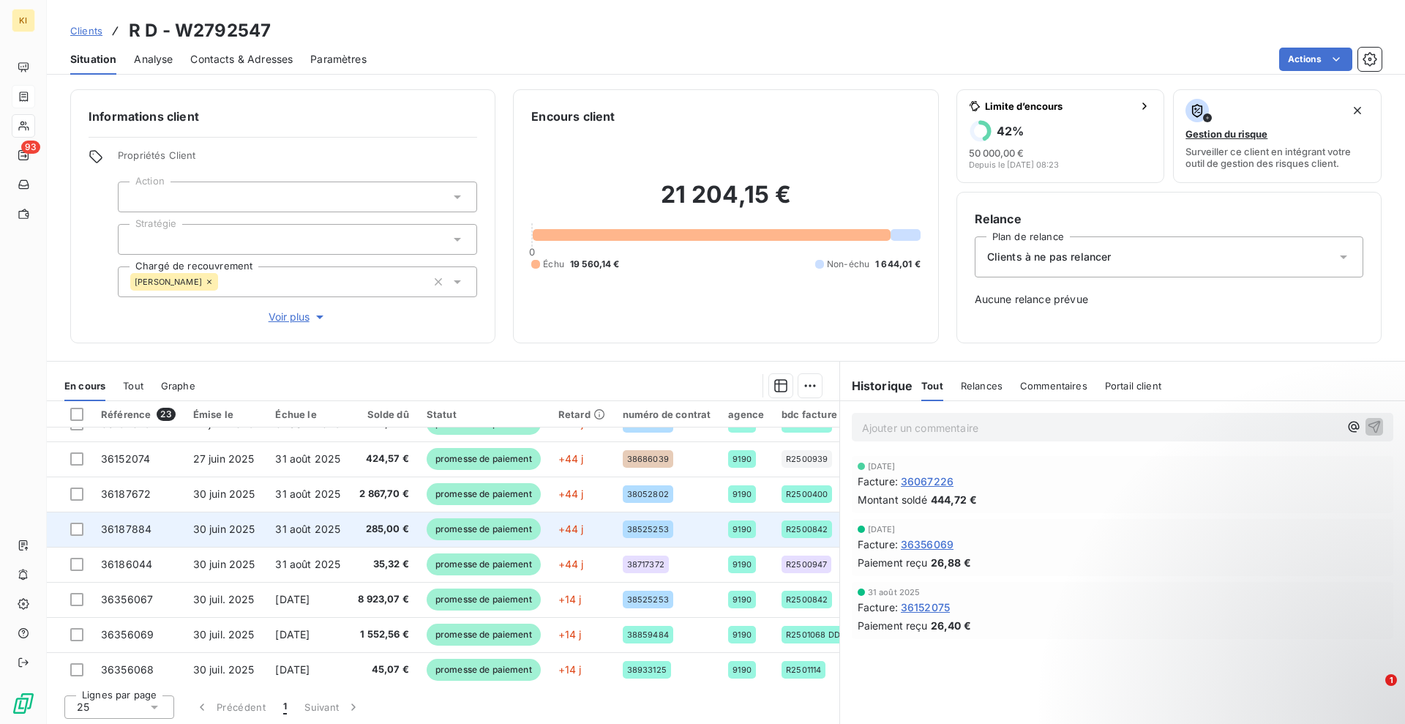
drag, startPoint x: 86, startPoint y: 518, endPoint x: 78, endPoint y: 521, distance: 7.9
click at [82, 520] on td at bounding box center [69, 529] width 45 height 35
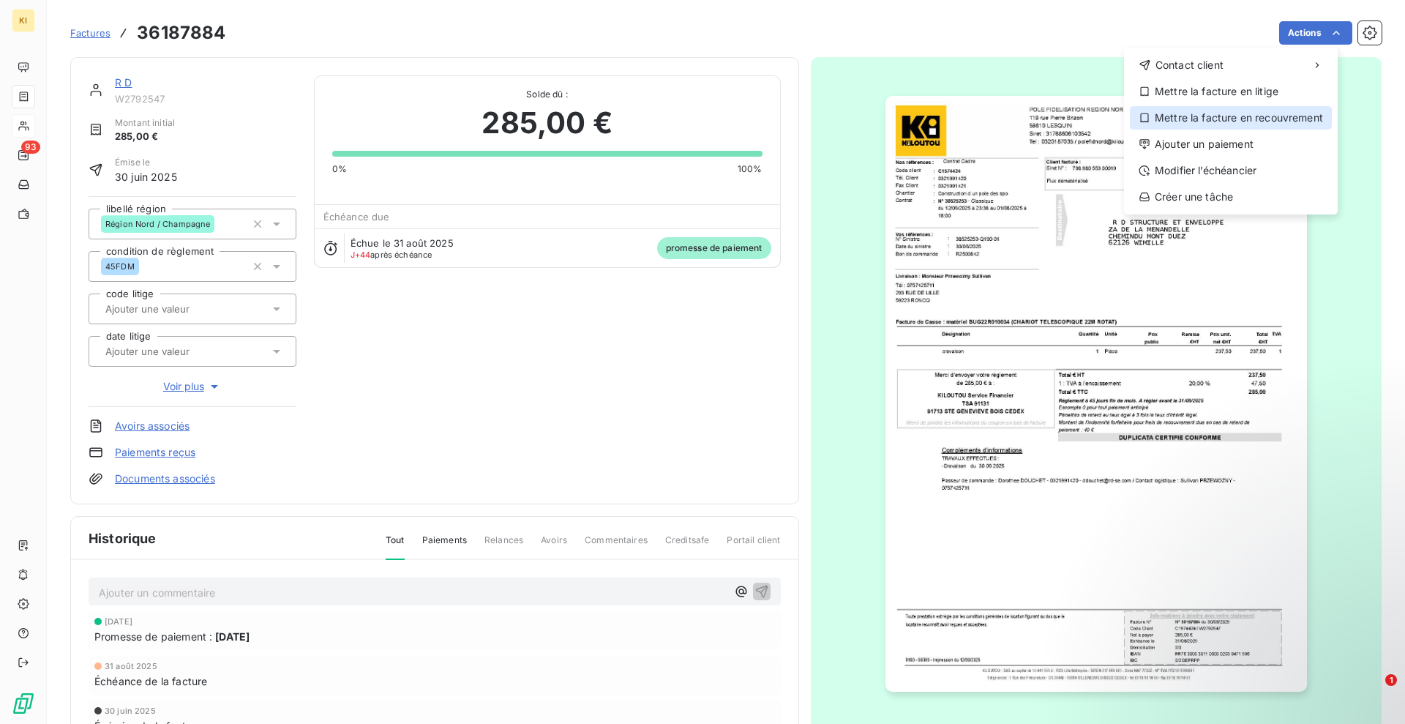
click at [1201, 109] on div "Mettre la facture en recouvrement" at bounding box center [1231, 117] width 202 height 23
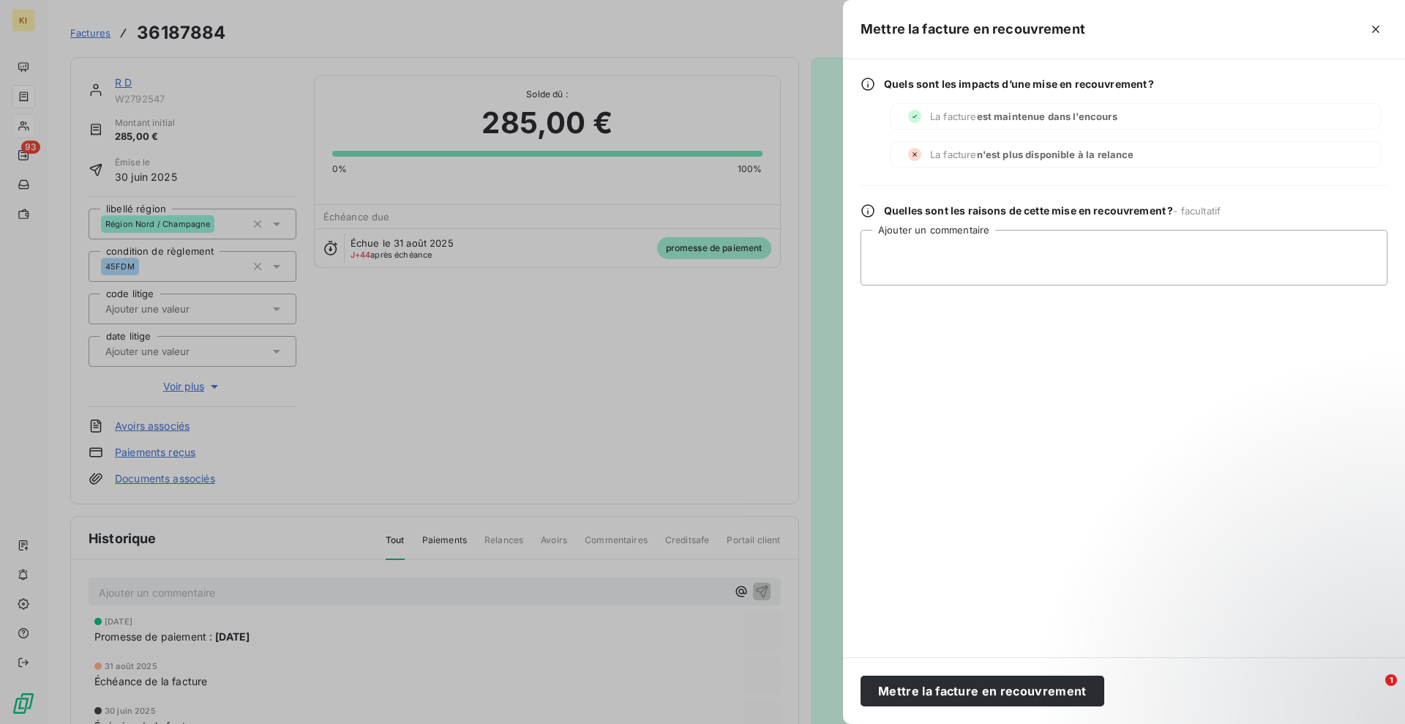
click at [994, 112] on span "est maintenue dans l’encours" at bounding box center [1047, 117] width 141 height 12
click at [1368, 29] on button "button" at bounding box center [1375, 29] width 23 height 23
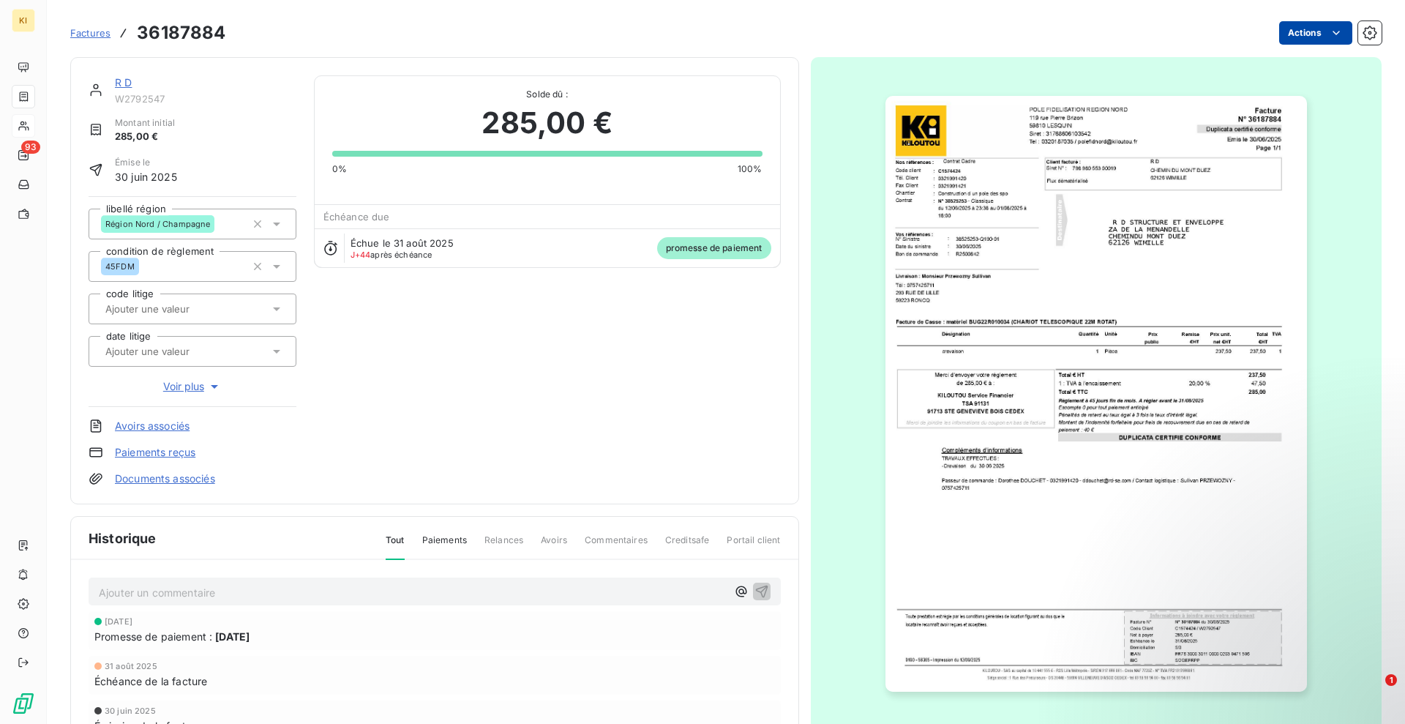
click at [1309, 41] on html "KI 93 Factures 36187884 Actions R D W2792547 Montant initial 285,00 € Émise le …" at bounding box center [702, 362] width 1405 height 724
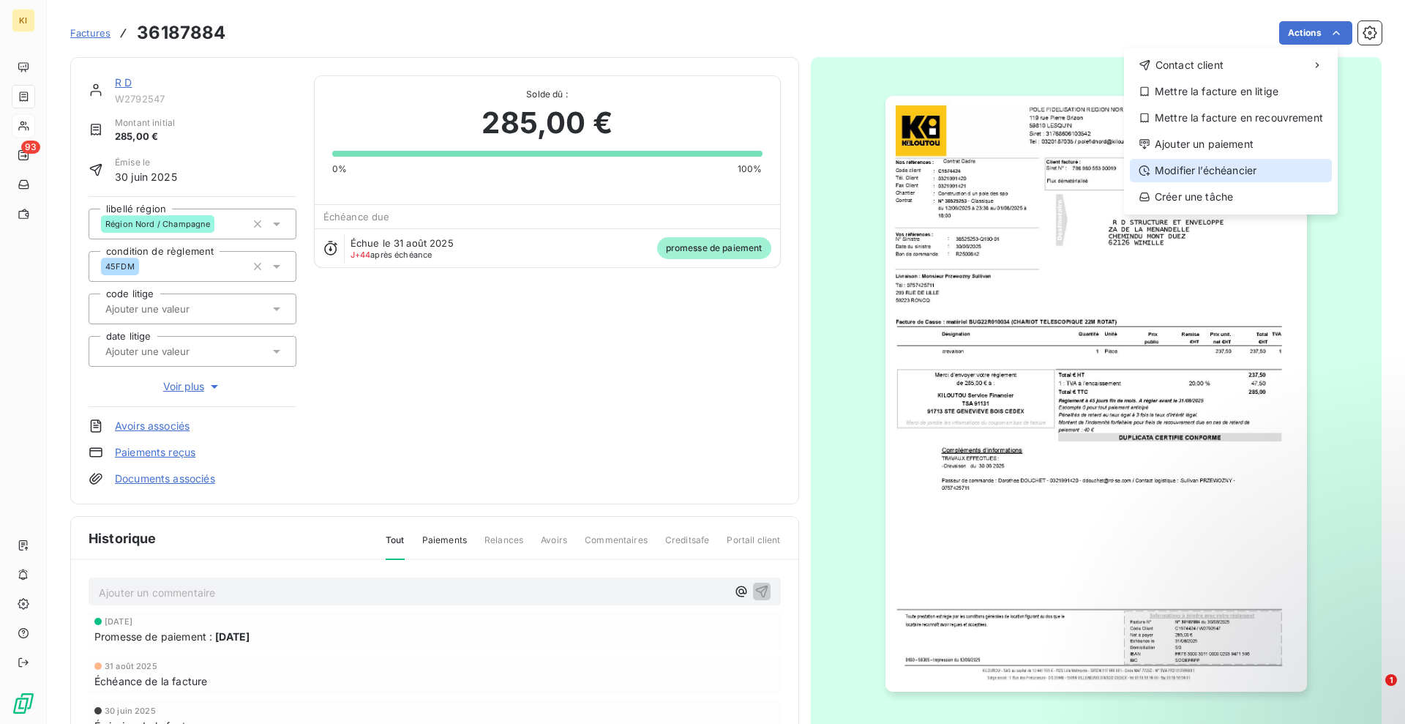
click at [1225, 175] on div "Modifier l’échéancier" at bounding box center [1231, 170] width 202 height 23
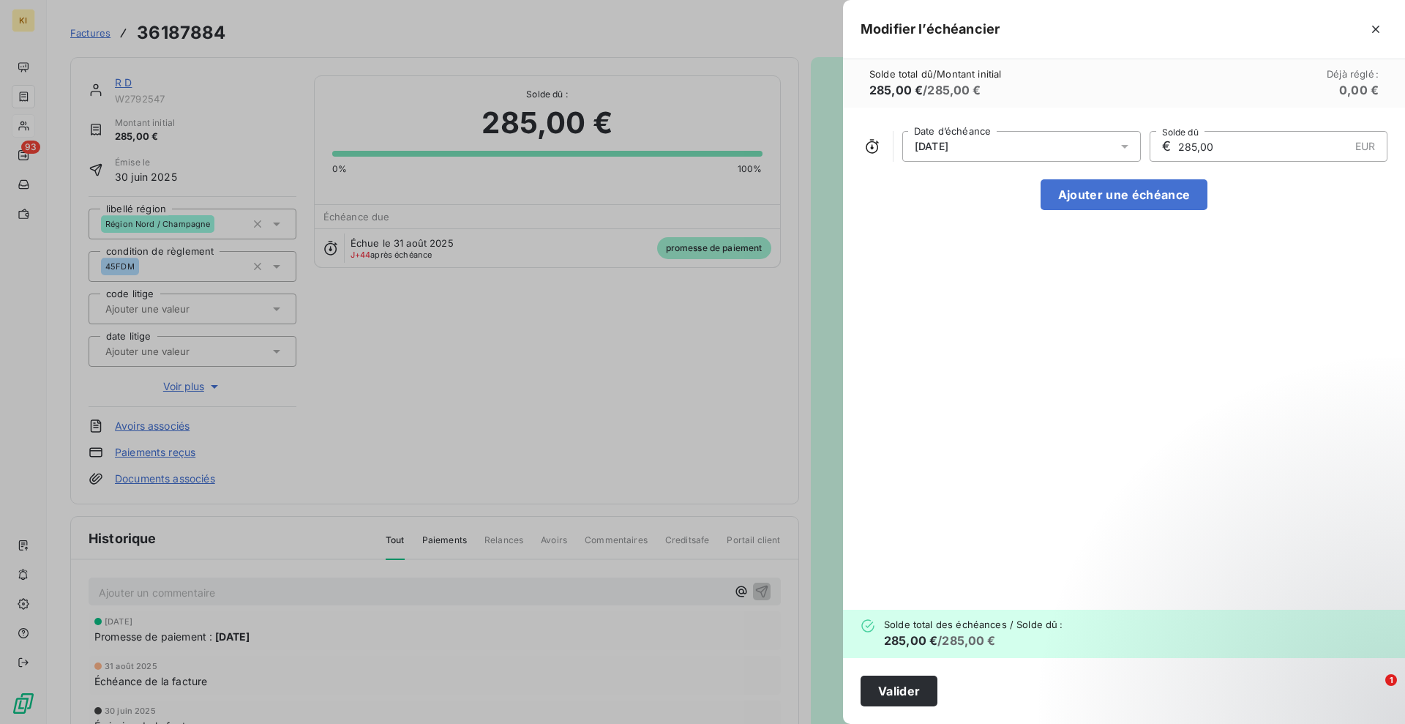
click at [1246, 225] on div "[DATE] Date d’échéance € 285,00 EUR Solde dû Ajouter une échéance" at bounding box center [1124, 359] width 562 height 502
click at [1369, 28] on icon "button" at bounding box center [1376, 29] width 15 height 15
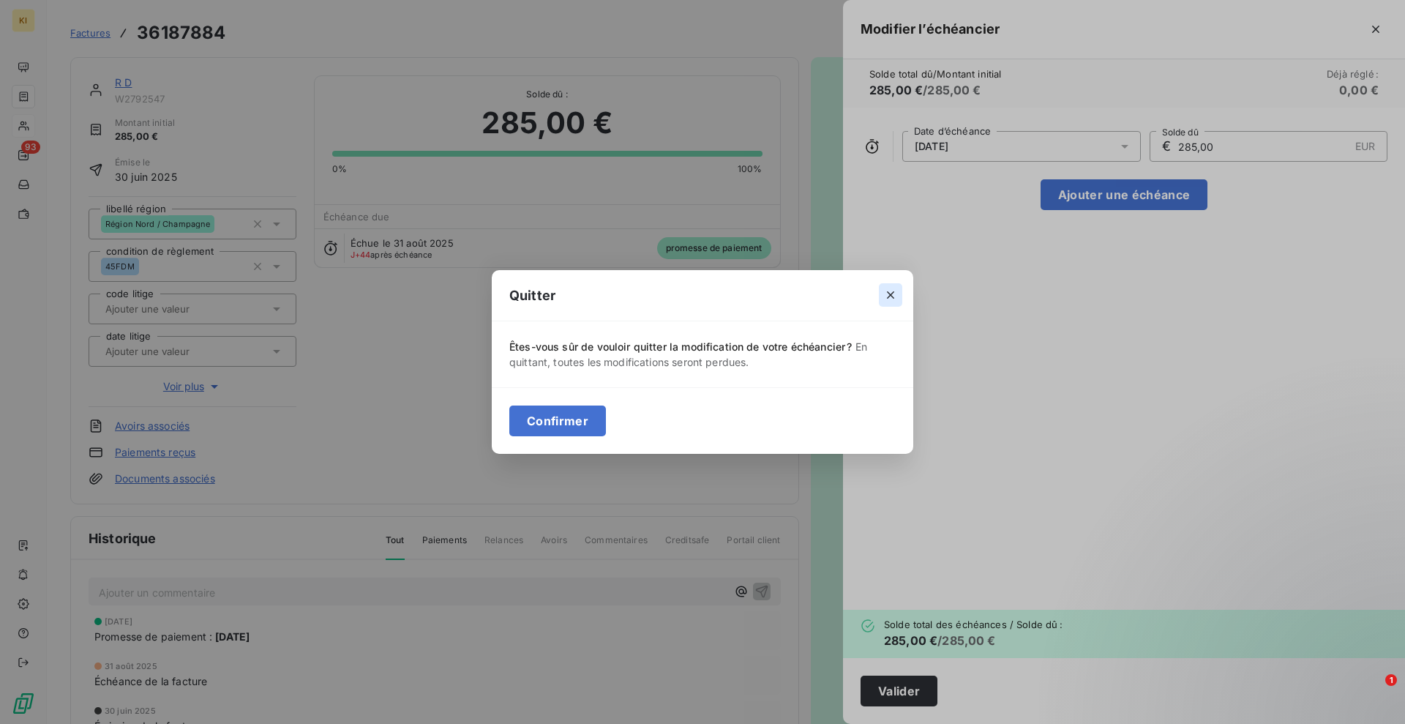
click at [896, 299] on icon "button" at bounding box center [890, 295] width 15 height 15
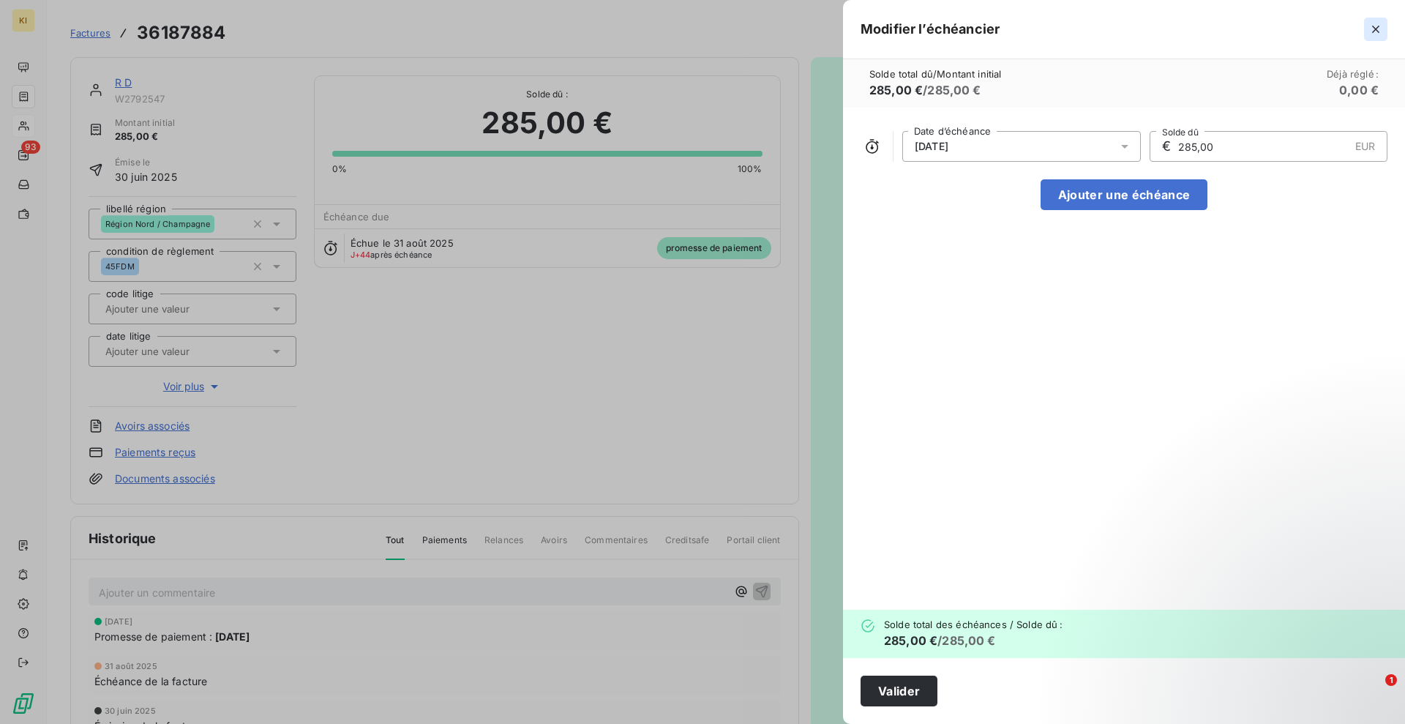
click at [1382, 28] on icon "button" at bounding box center [1376, 29] width 15 height 15
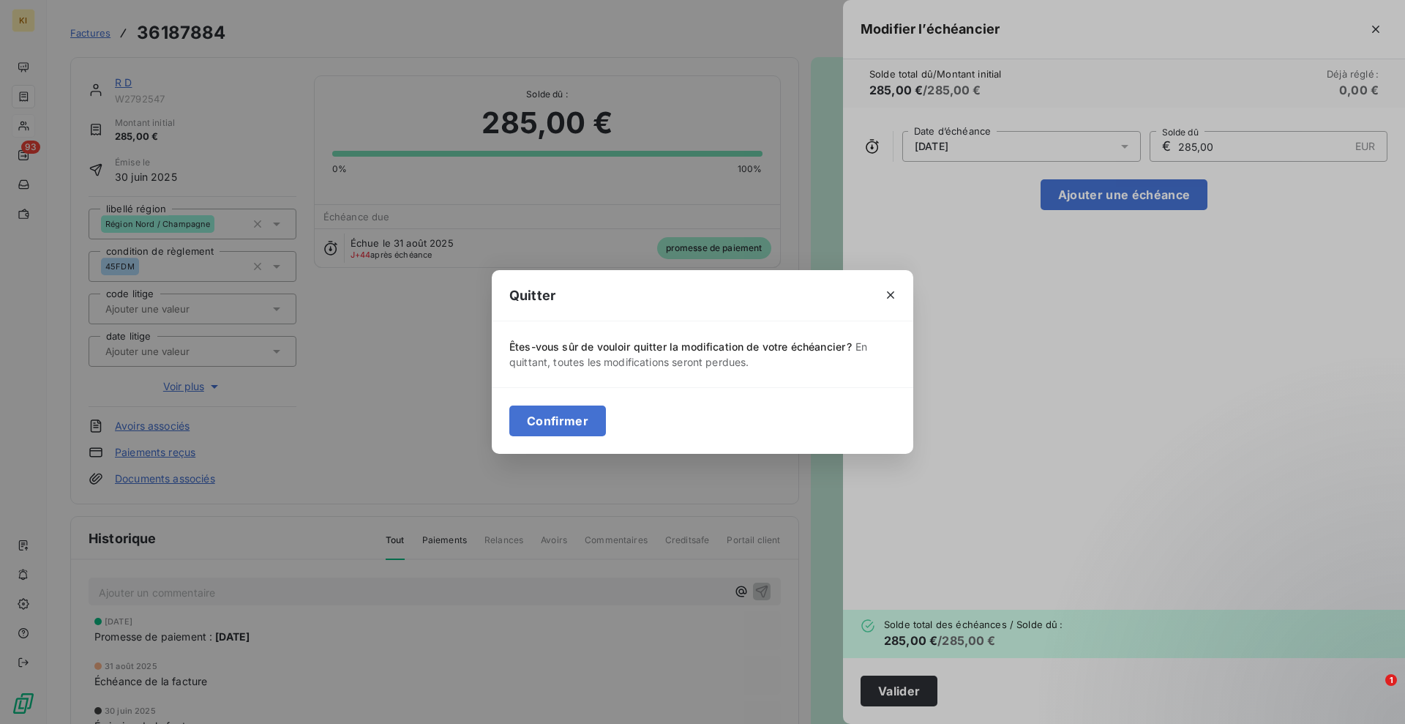
click at [557, 424] on button "Confirmer" at bounding box center [557, 420] width 97 height 31
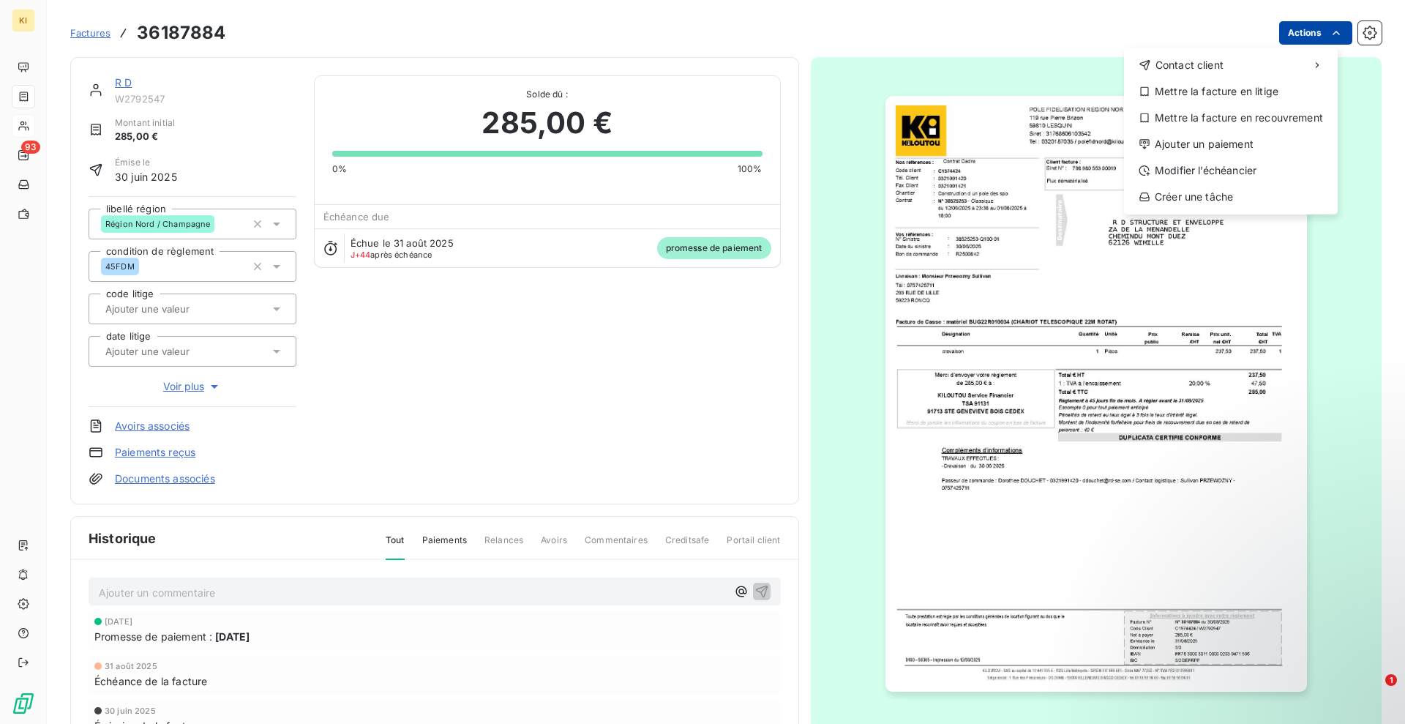
click at [1289, 36] on html "KI 93 Factures 36187884 Actions Contact client Mettre la facture en litige Mett…" at bounding box center [702, 362] width 1405 height 724
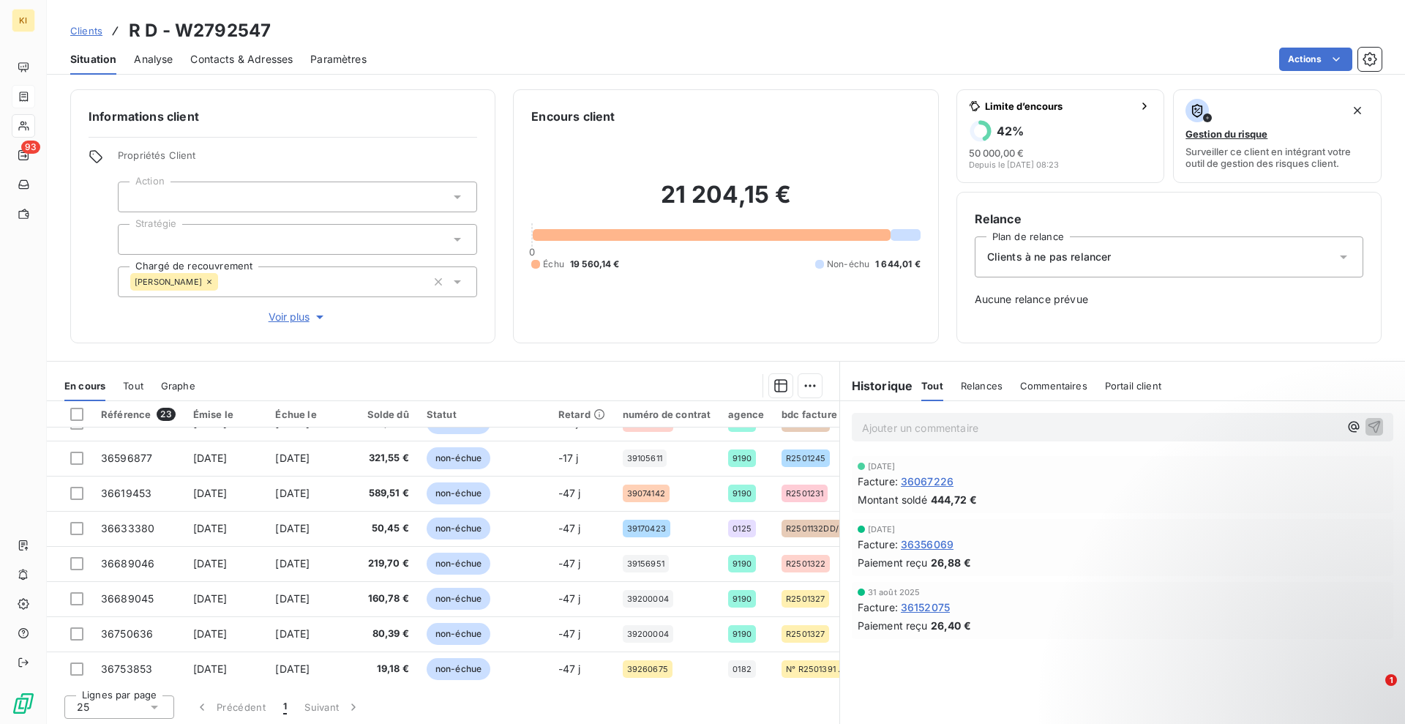
scroll to position [559, 0]
